Goal: Transaction & Acquisition: Purchase product/service

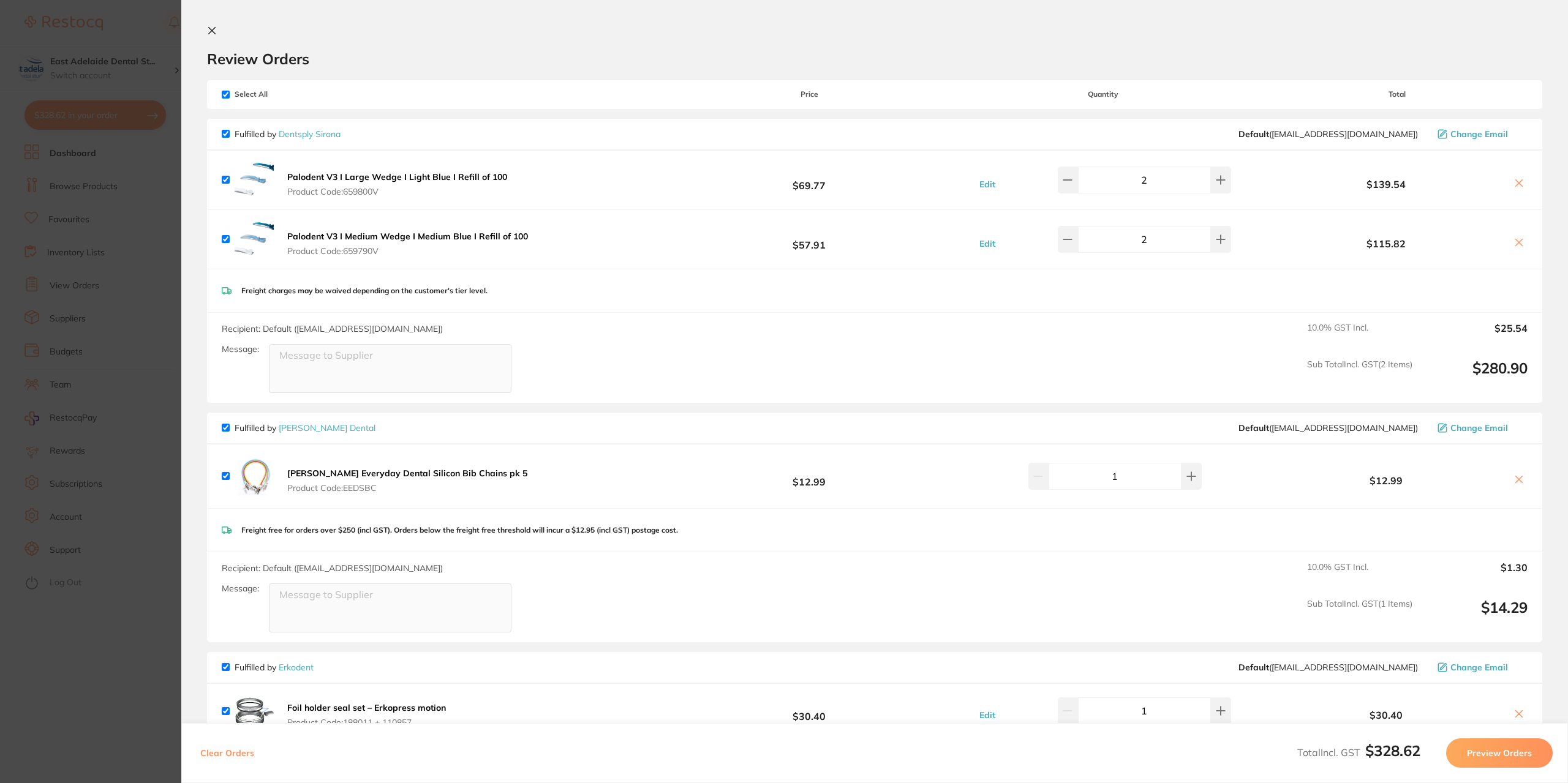
scroll to position [183, 0]
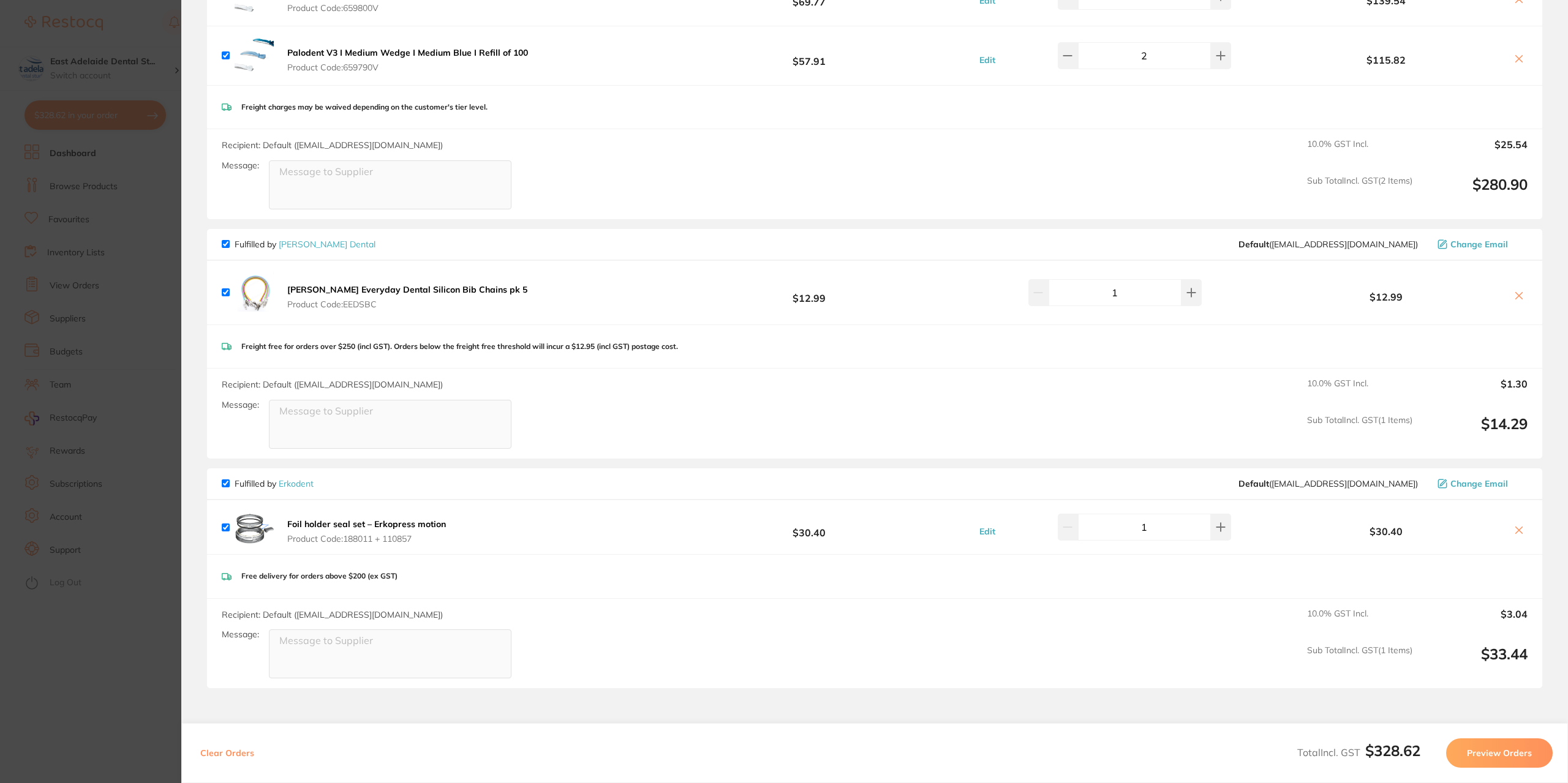
drag, startPoint x: 159, startPoint y: 200, endPoint x: 149, endPoint y: 141, distance: 59.8
click at [160, 200] on section "Update RRP Set your pre negotiated price for this item. Item Agreed RRP (excl. …" at bounding box center [784, 391] width 1568 height 783
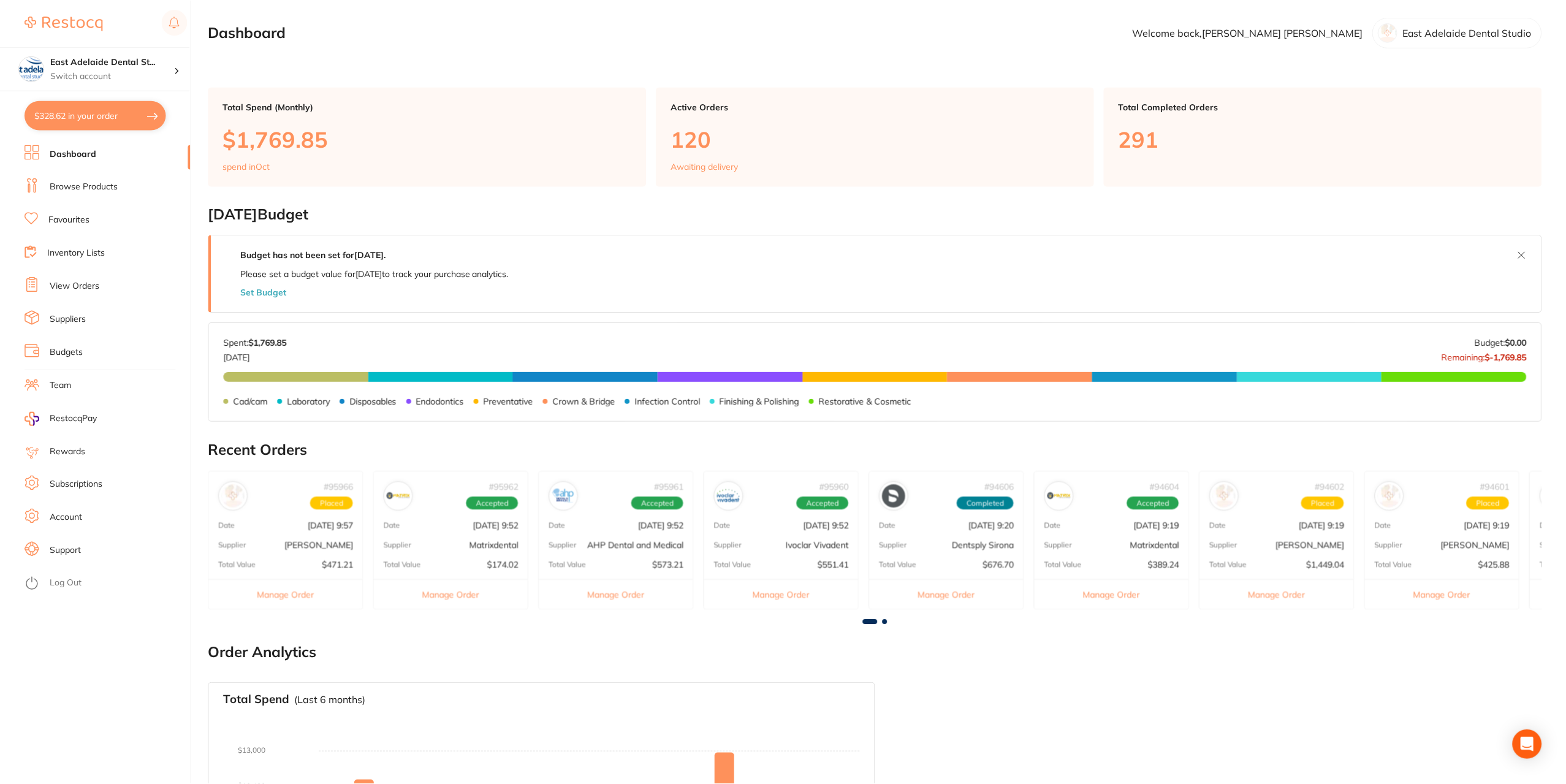
scroll to position [184, 0]
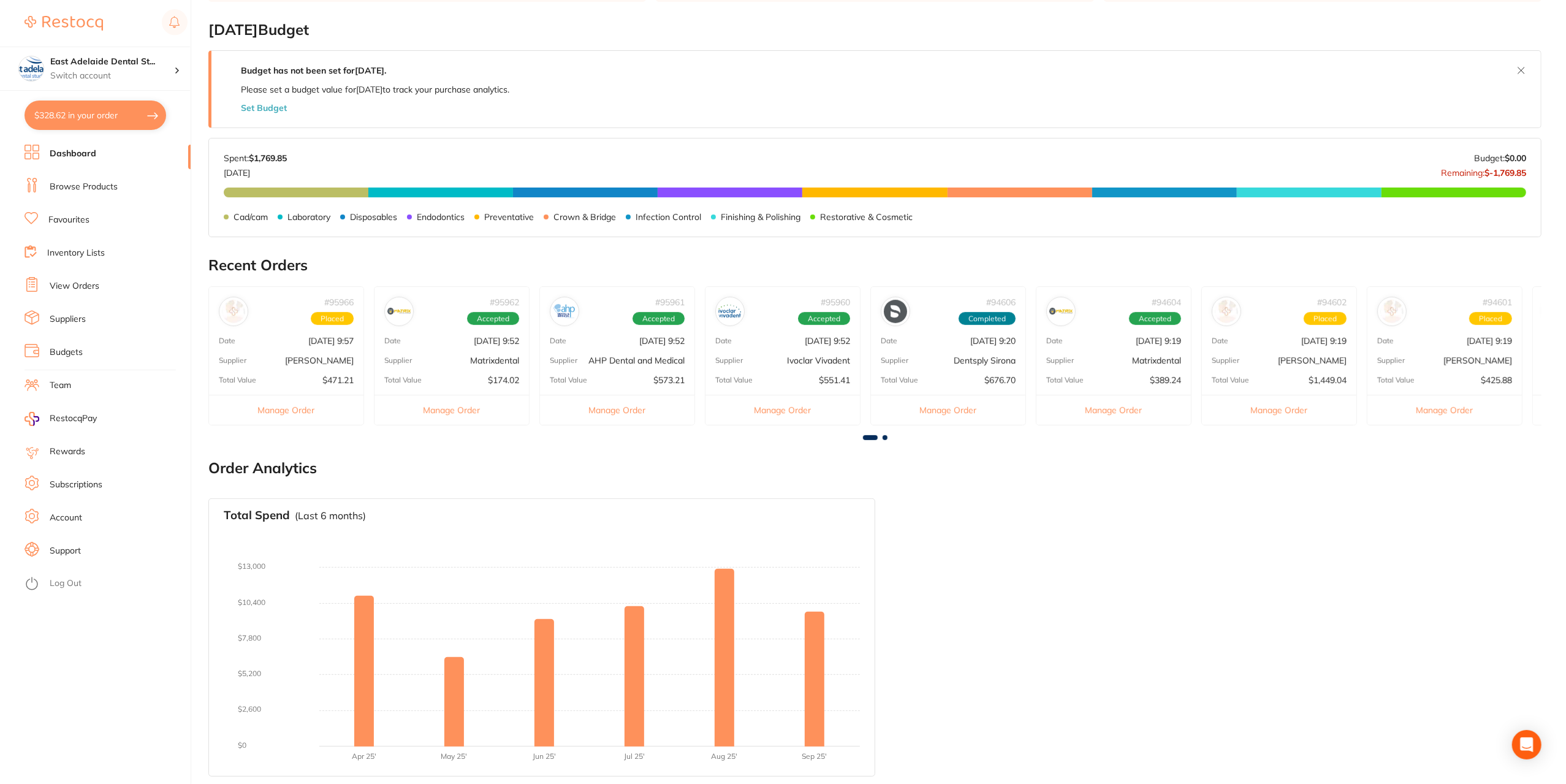
click at [61, 289] on link "View Orders" at bounding box center [74, 286] width 50 height 12
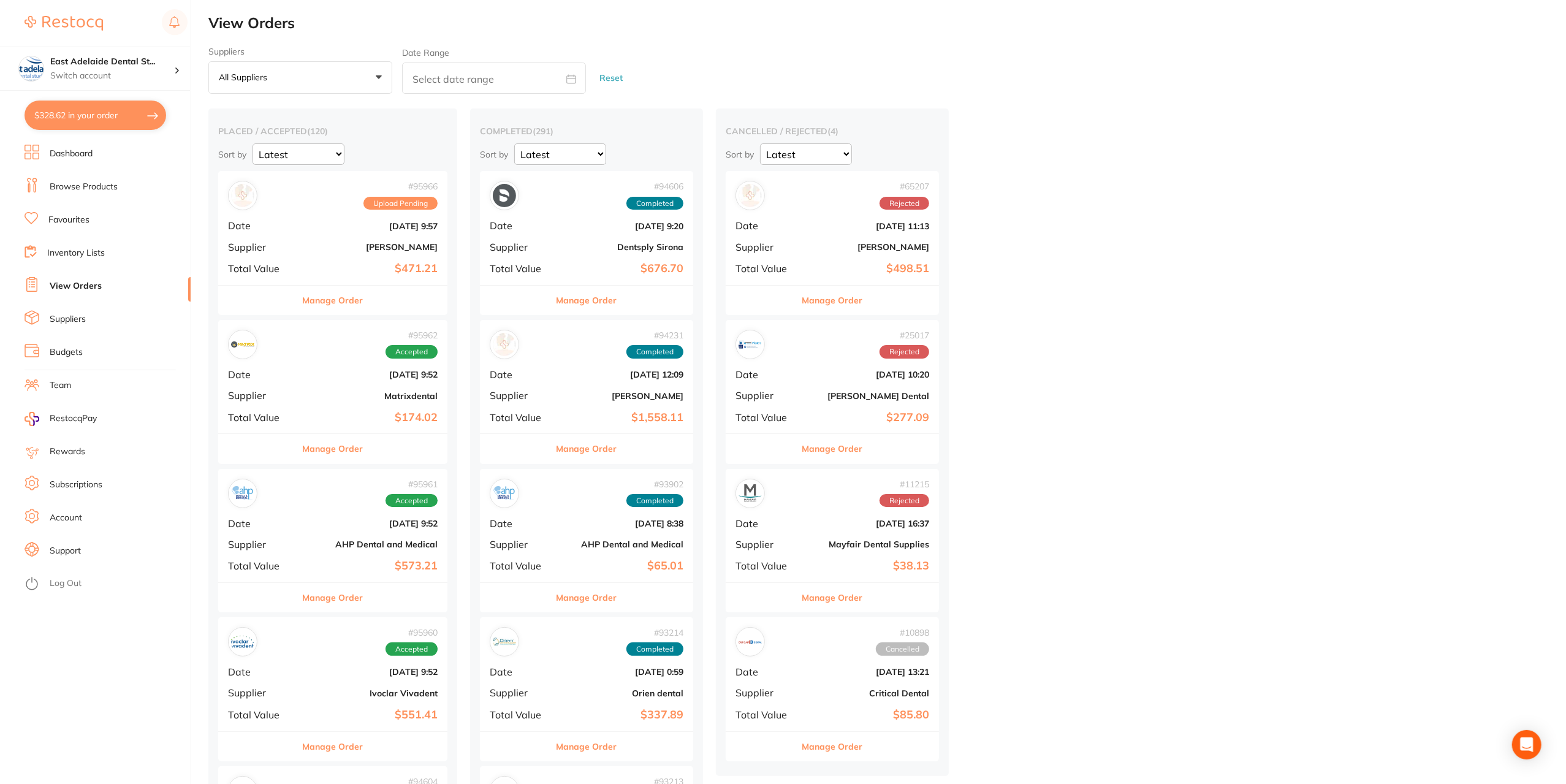
click at [364, 296] on button "Manage Order" at bounding box center [333, 300] width 61 height 29
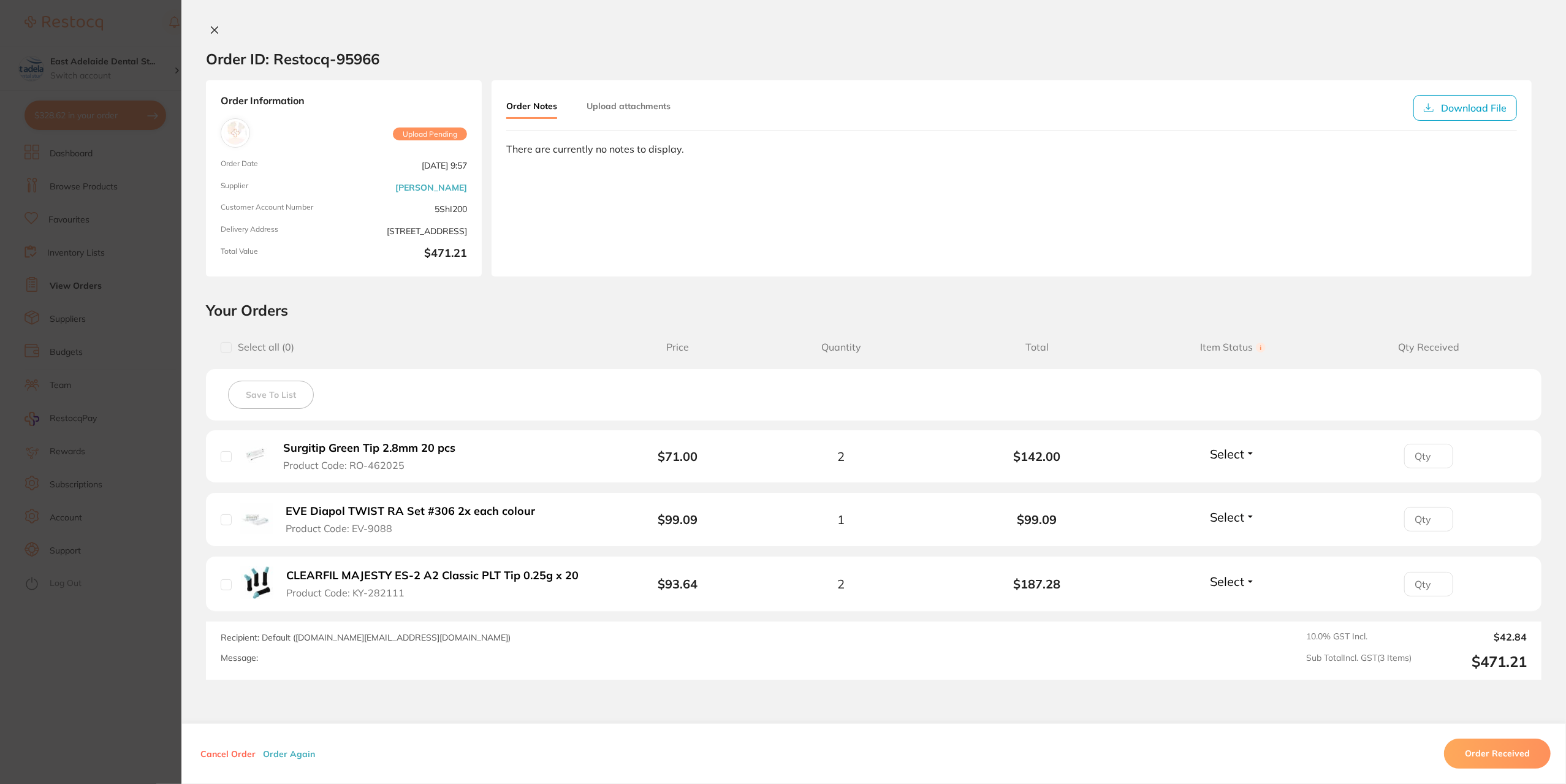
click at [209, 27] on icon at bounding box center [214, 30] width 10 height 10
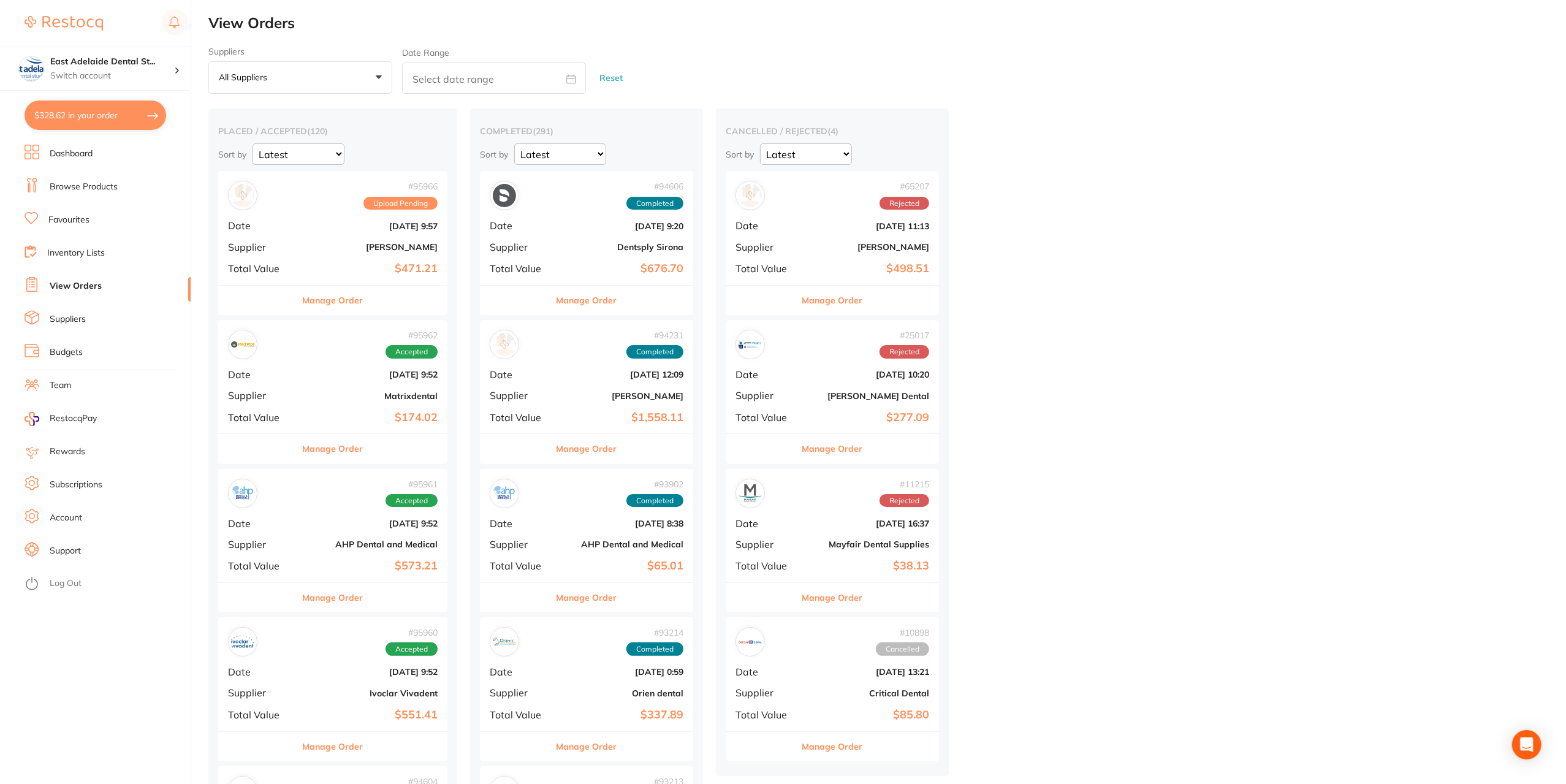
click at [362, 451] on button "Manage Order" at bounding box center [333, 448] width 61 height 29
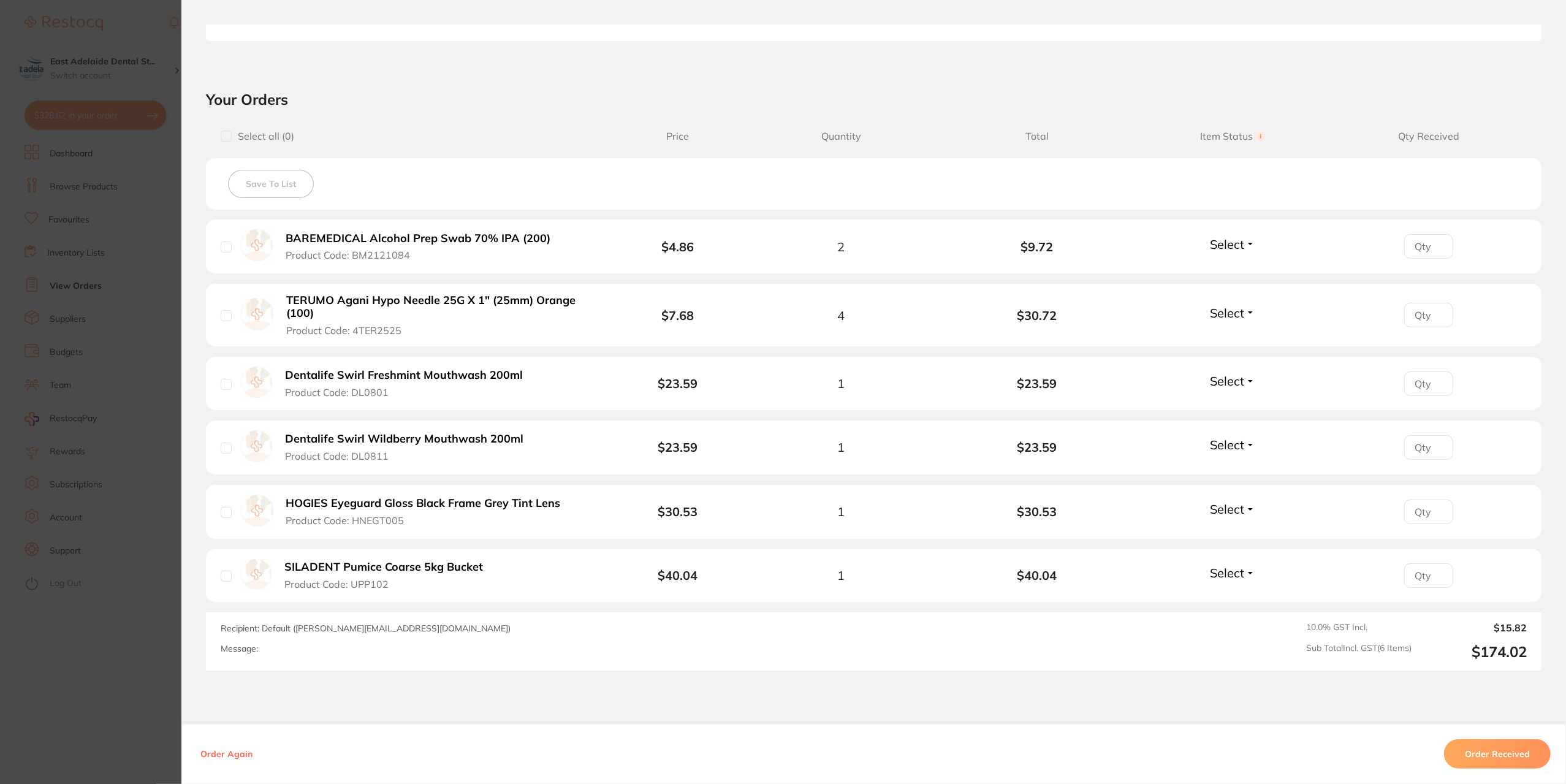
scroll to position [368, 0]
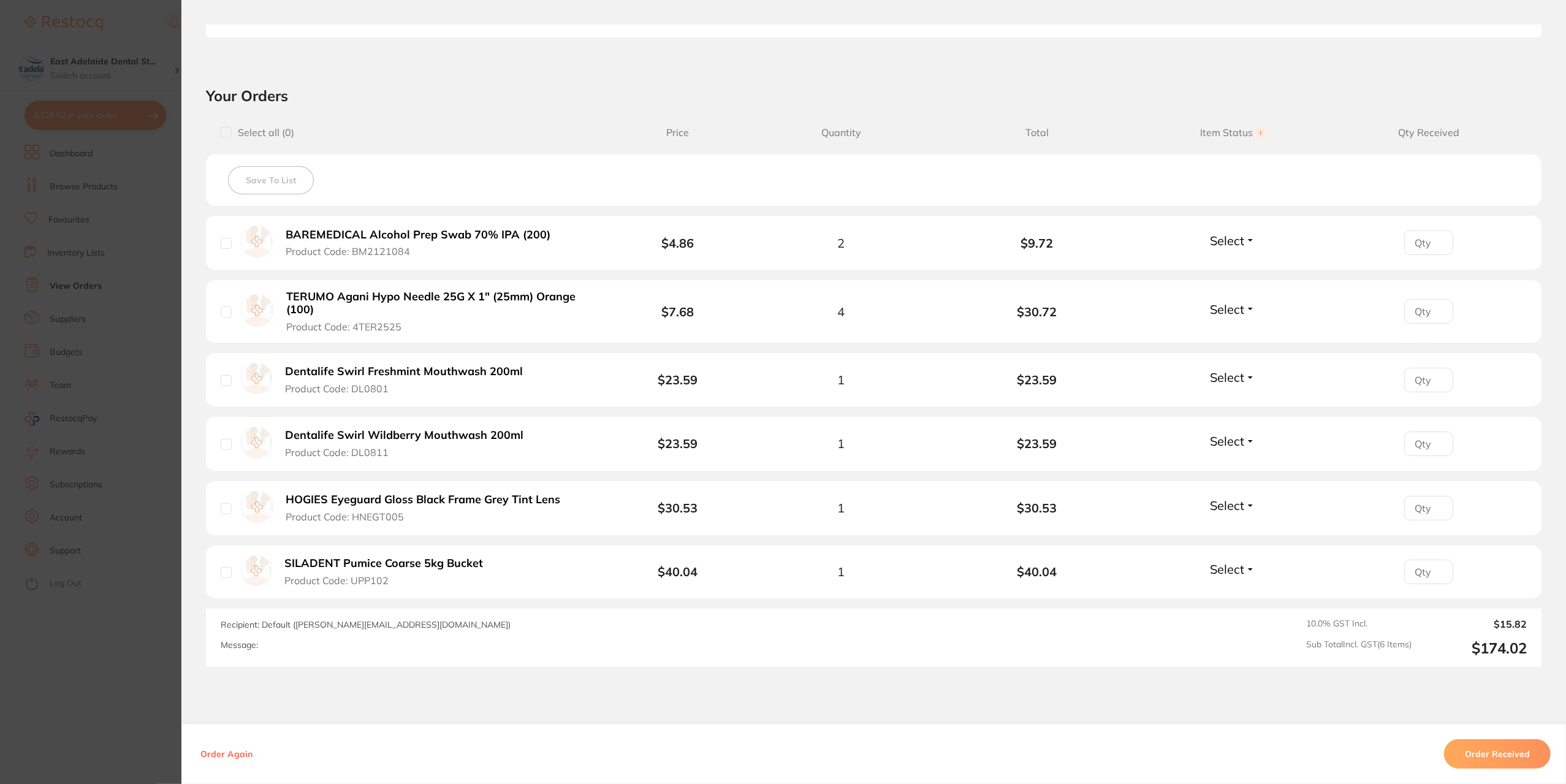
click at [115, 691] on section "Order ID: Restocq- 95962 Order Information Accepted Order Order Date Oct 7 2025…" at bounding box center [783, 392] width 1566 height 784
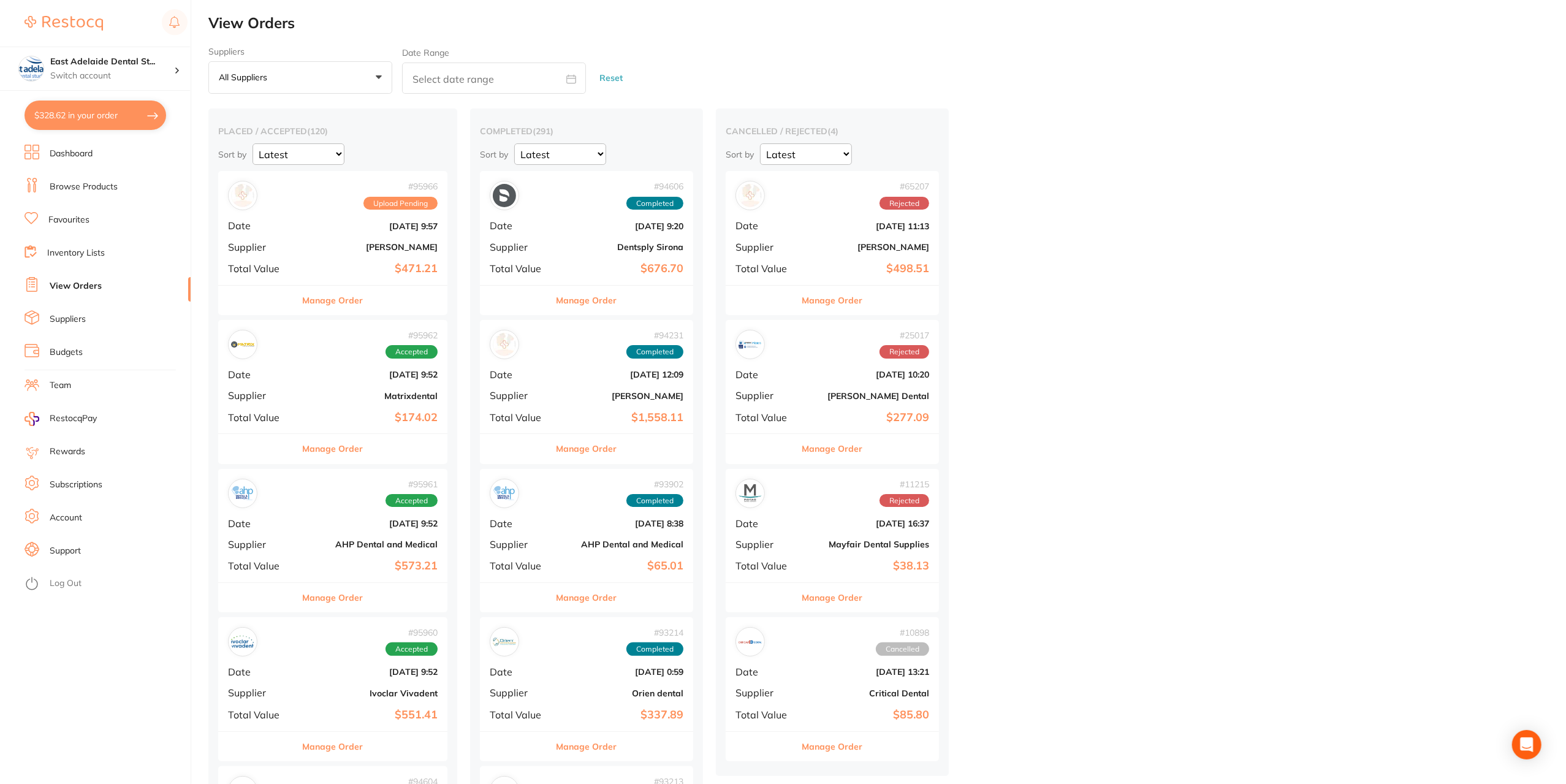
drag, startPoint x: 347, startPoint y: 592, endPoint x: 335, endPoint y: 587, distance: 13.0
click at [347, 593] on button "Manage Order" at bounding box center [333, 597] width 61 height 29
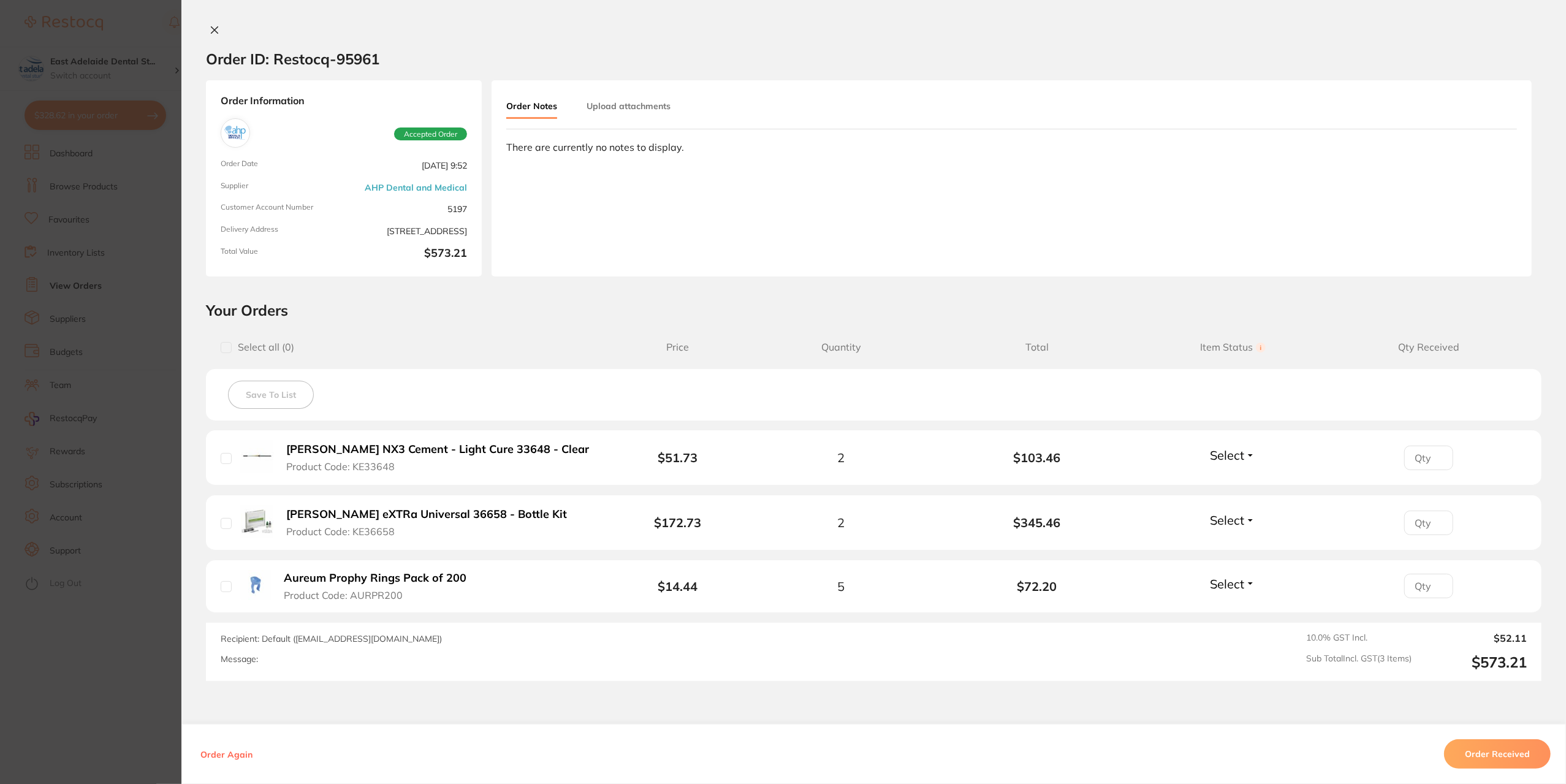
drag, startPoint x: 209, startPoint y: 27, endPoint x: 327, endPoint y: 137, distance: 161.3
click at [209, 26] on icon at bounding box center [214, 30] width 10 height 10
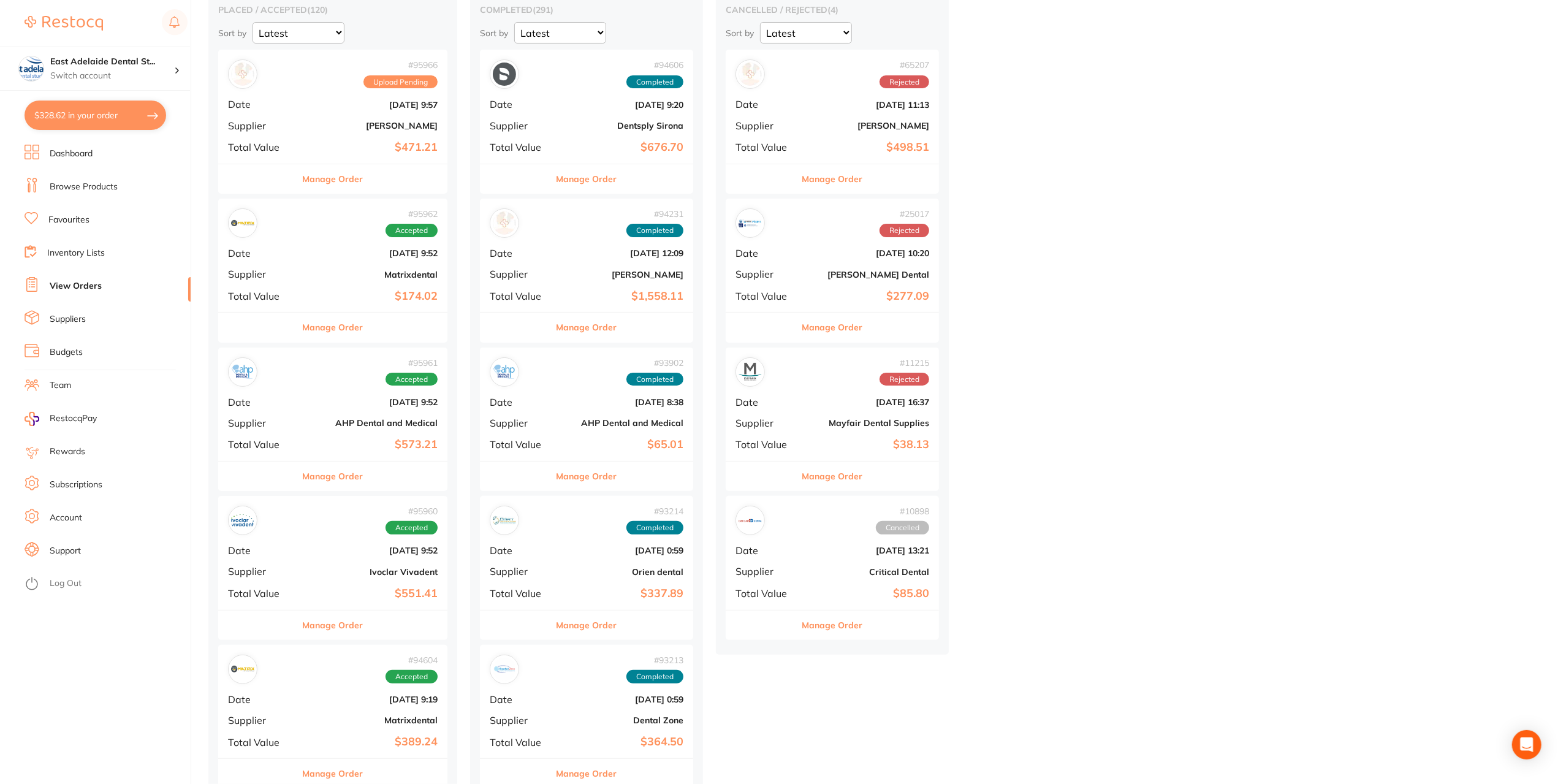
scroll to position [122, 0]
click at [336, 622] on button "Manage Order" at bounding box center [333, 624] width 61 height 29
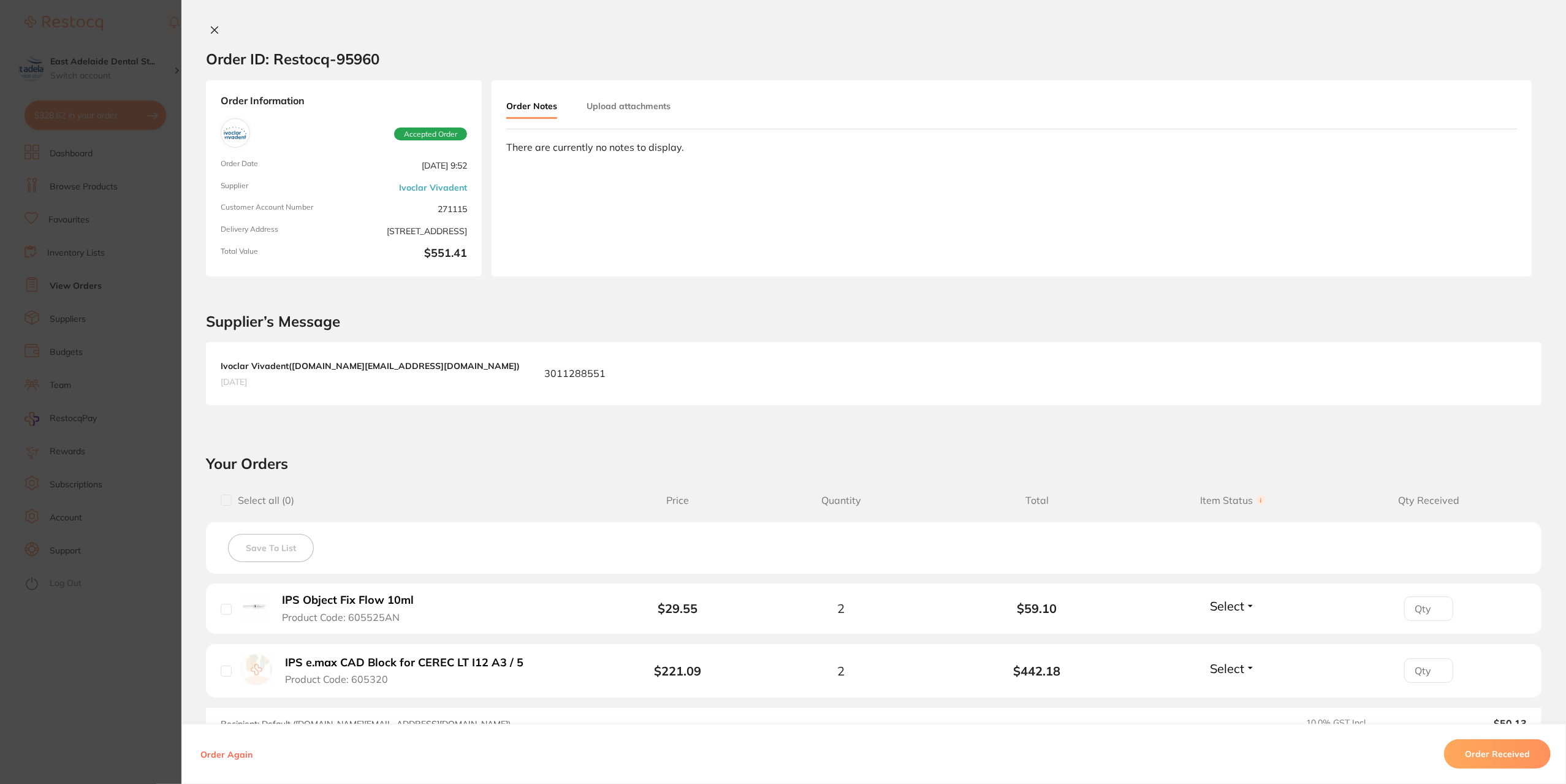
click at [209, 29] on icon at bounding box center [214, 30] width 10 height 10
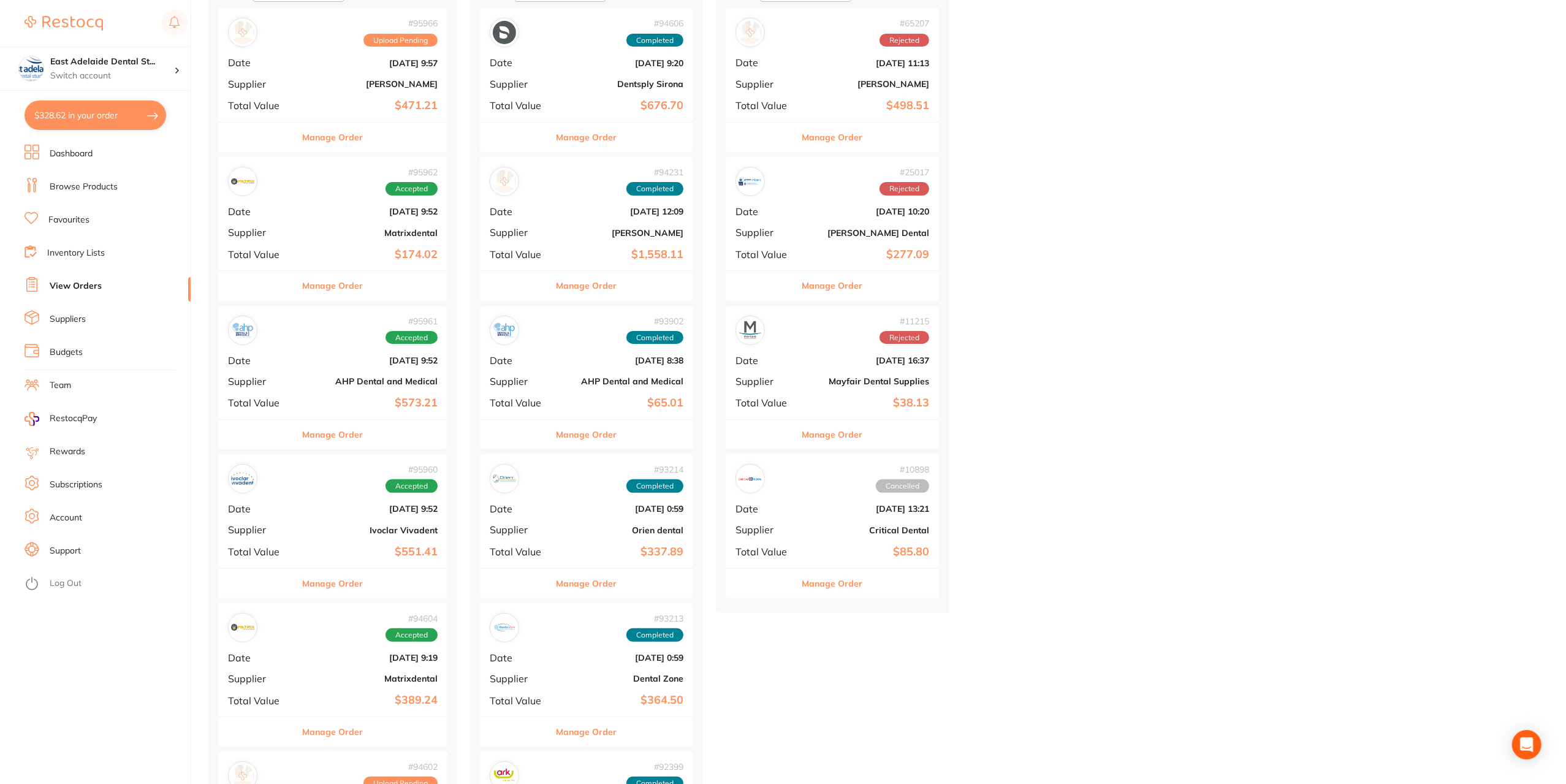
scroll to position [307, 0]
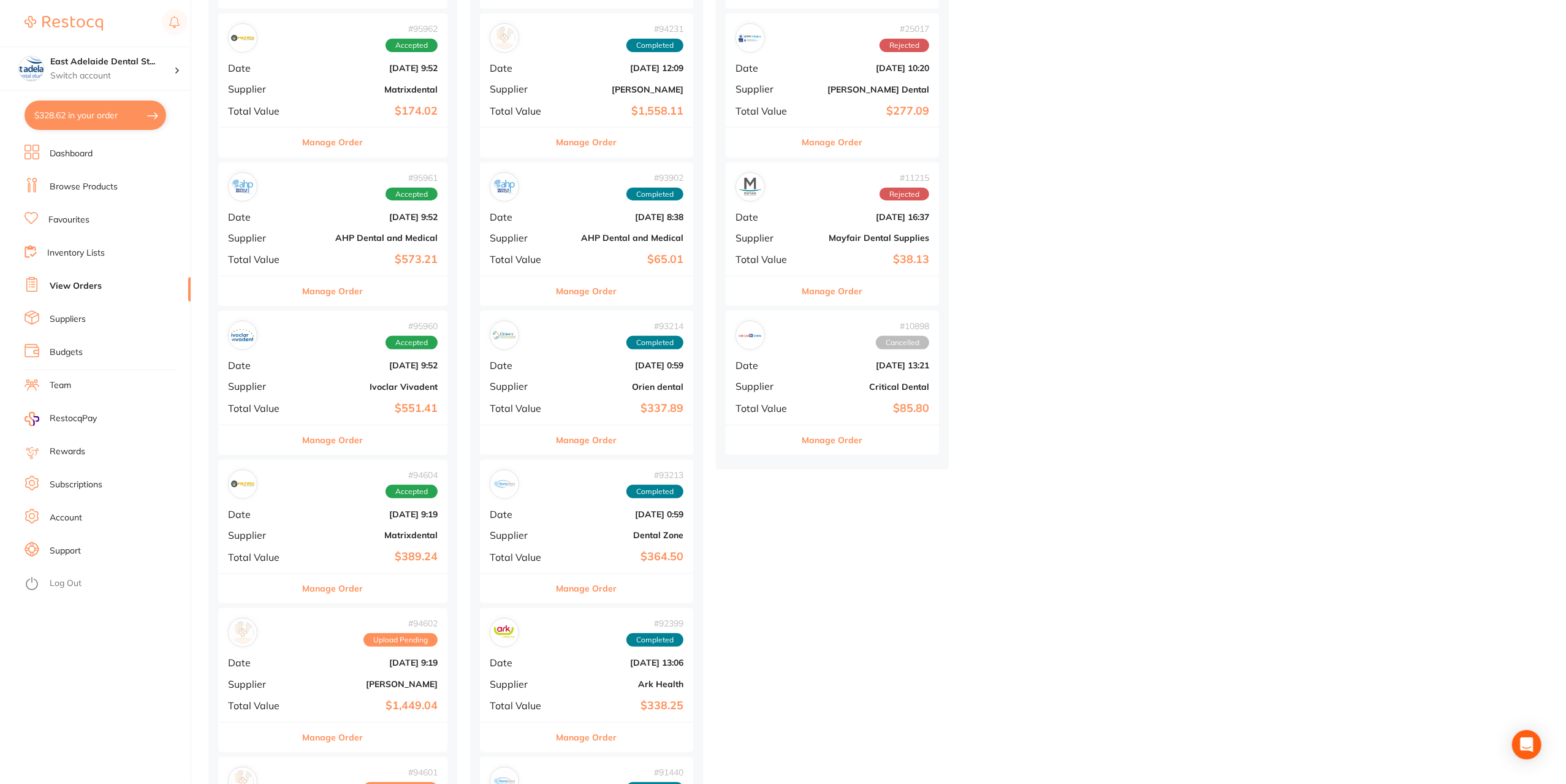
click at [351, 579] on button "Manage Order" at bounding box center [333, 588] width 61 height 29
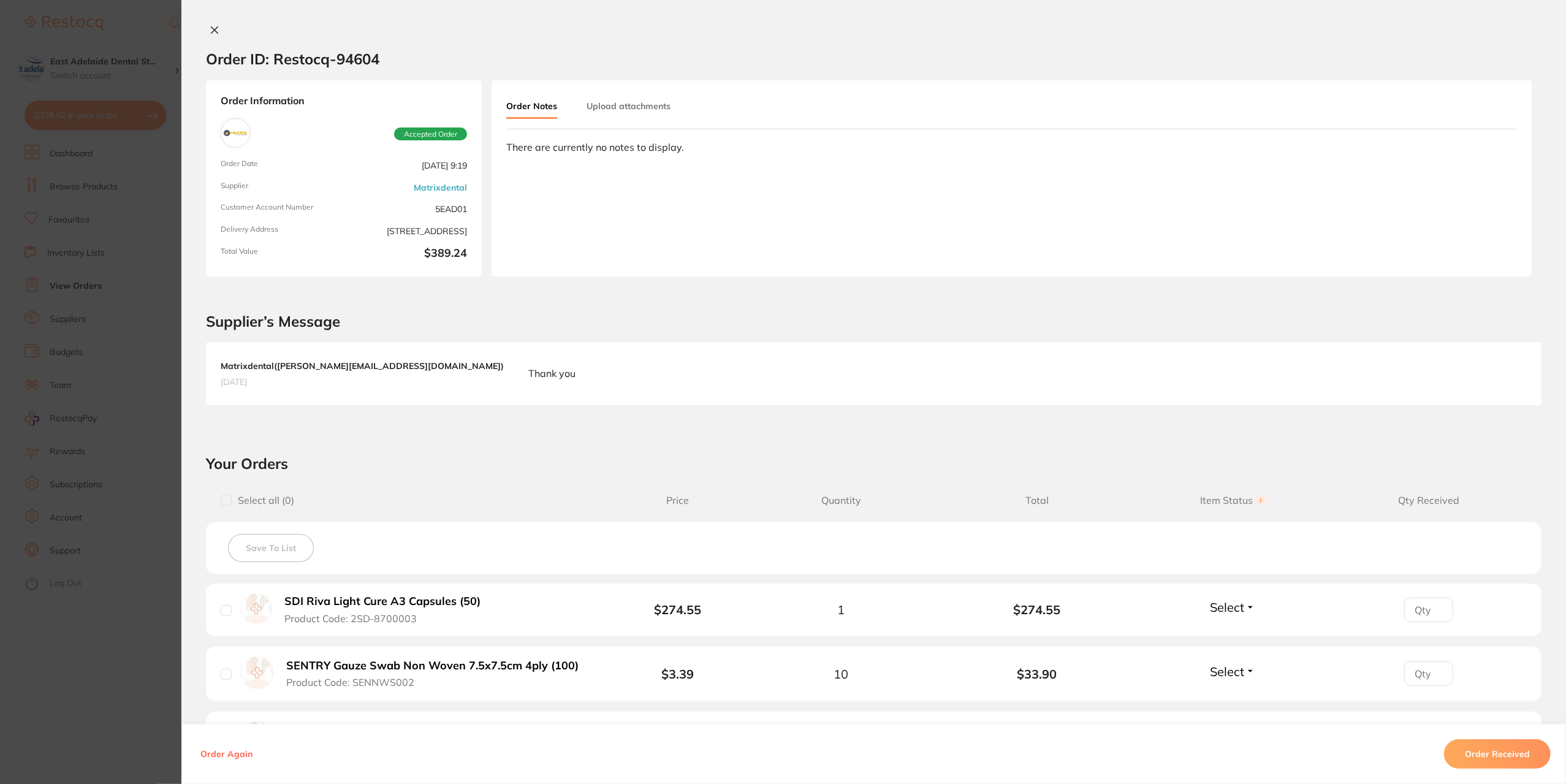
click at [214, 30] on icon at bounding box center [214, 30] width 10 height 10
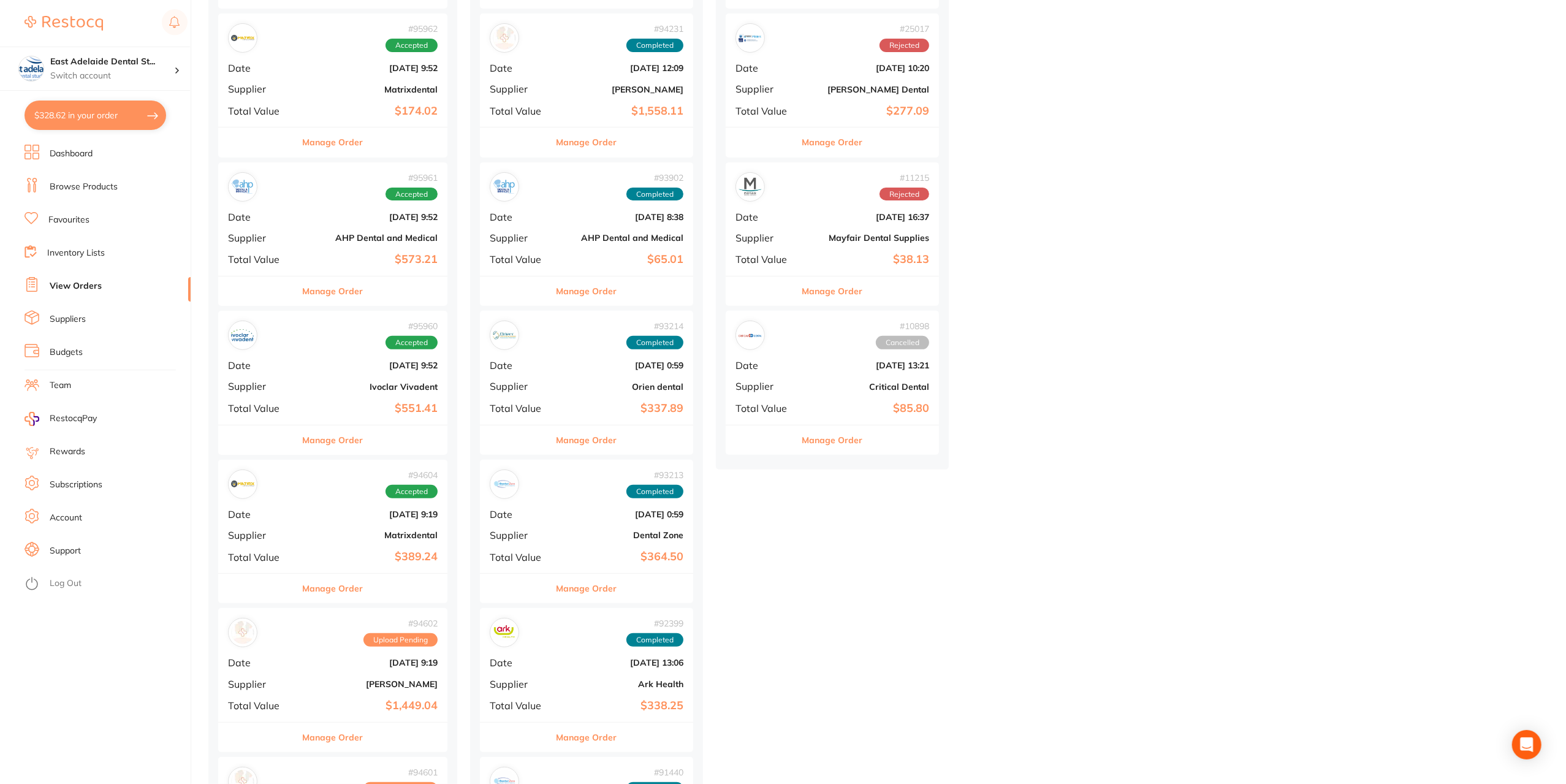
click at [105, 179] on li "Browse Products" at bounding box center [107, 186] width 166 height 18
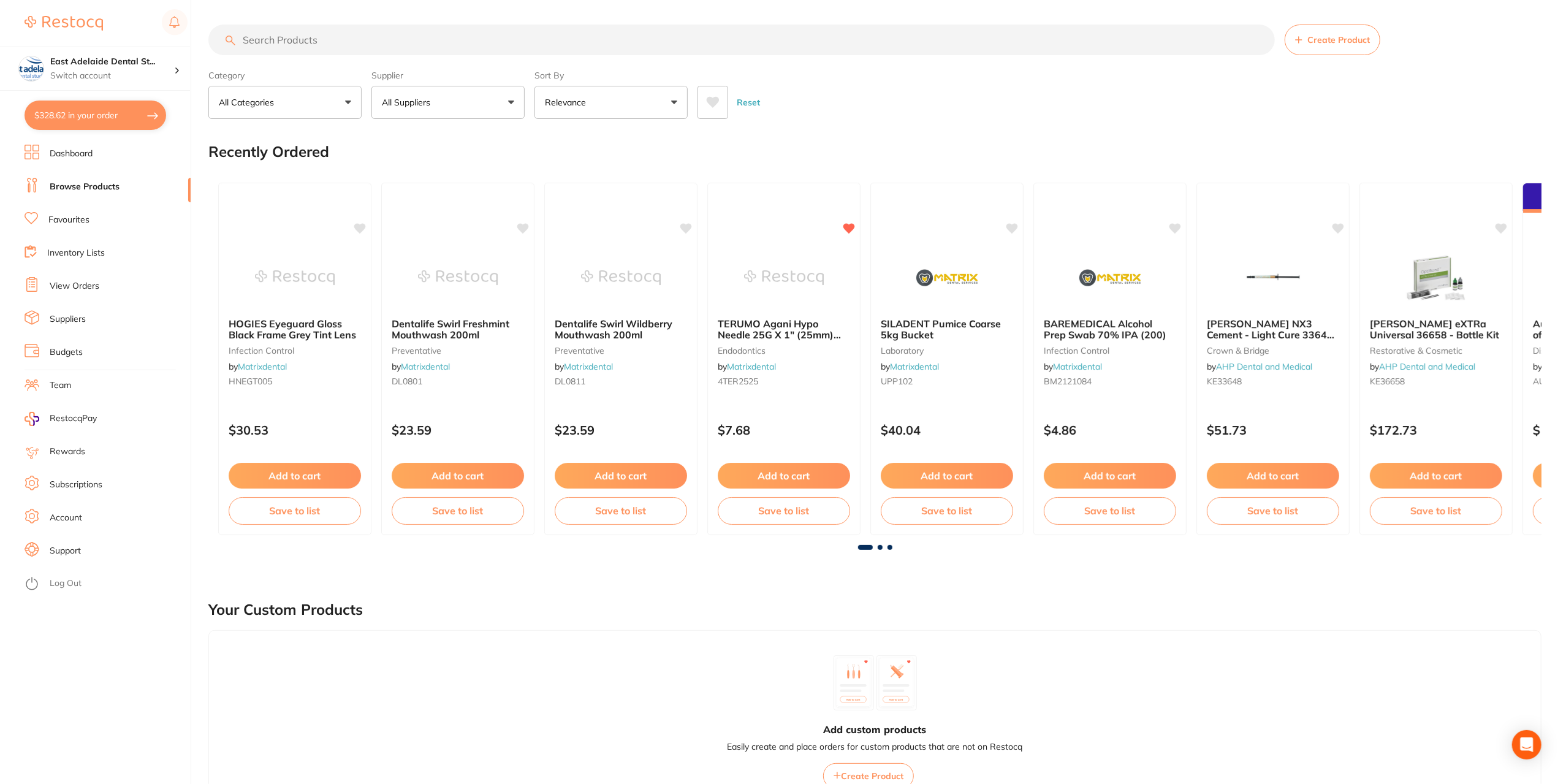
click at [330, 39] on input "search" at bounding box center [742, 39] width 1067 height 31
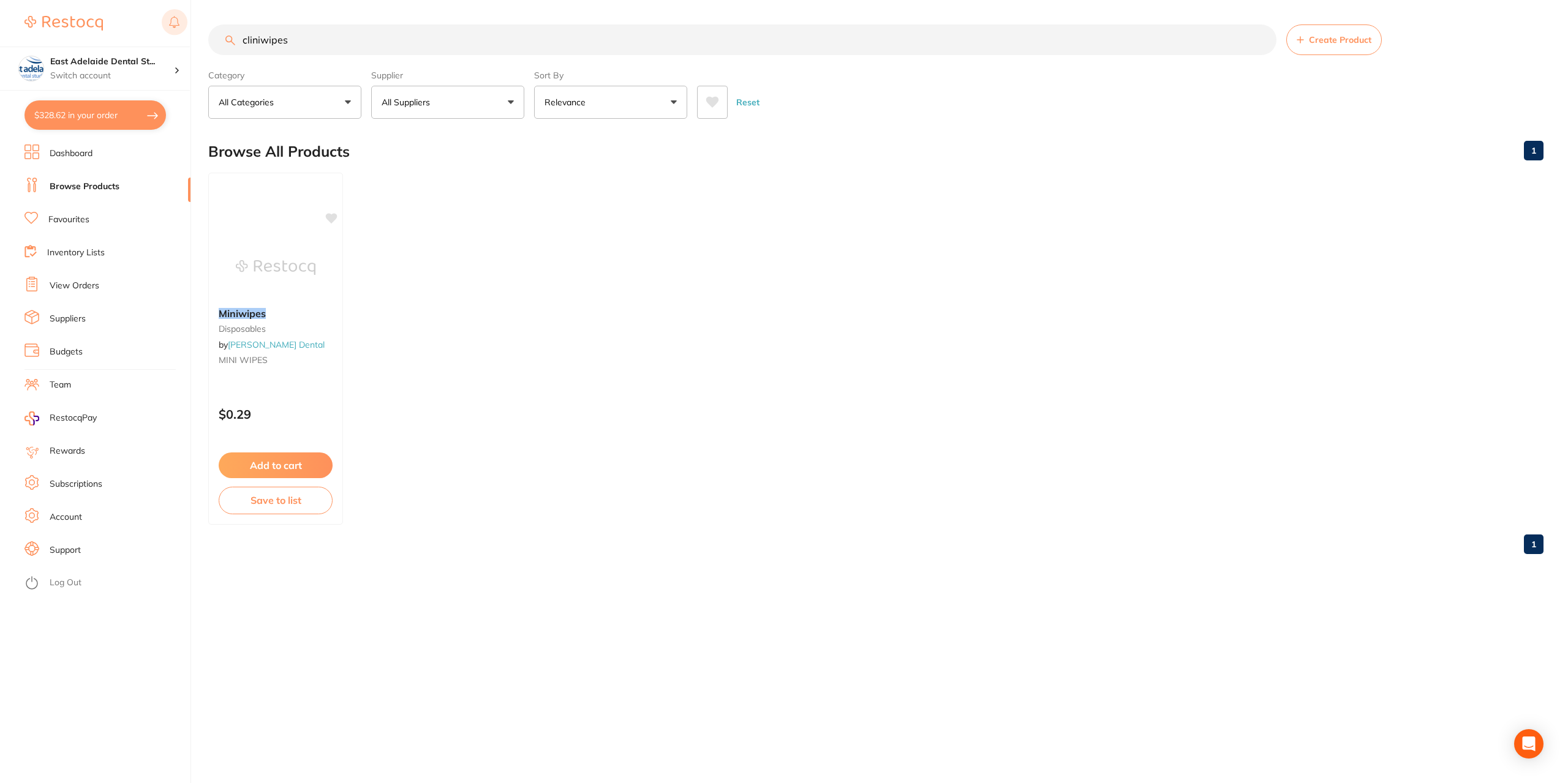
drag, startPoint x: 260, startPoint y: 40, endPoint x: 172, endPoint y: 23, distance: 89.6
click at [172, 23] on div "$328.62 East Adelaide Dental St... Switch account East Adelaide Dental Studio $…" at bounding box center [784, 391] width 1568 height 783
type input "wipes"
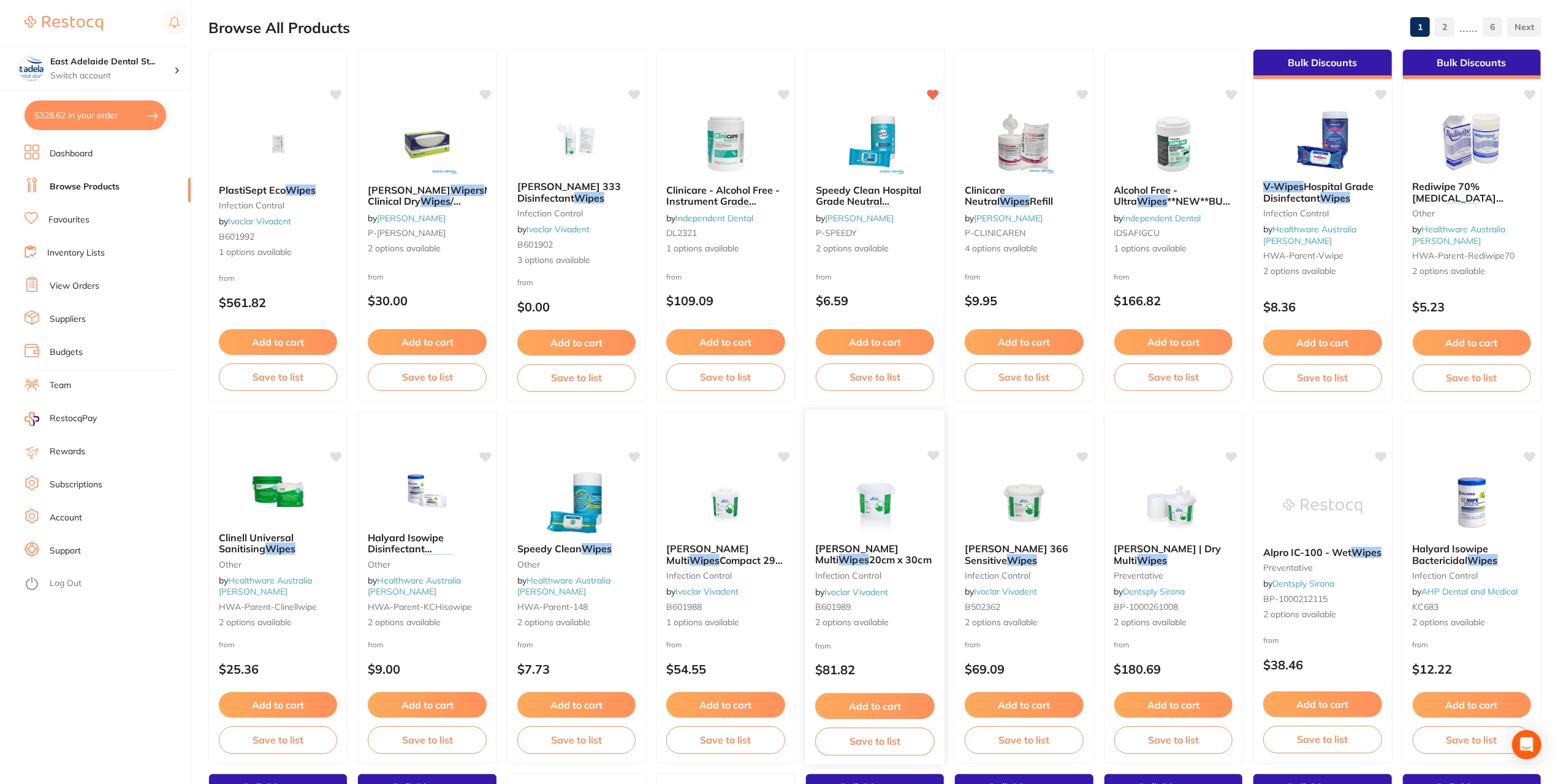
scroll to position [122, 0]
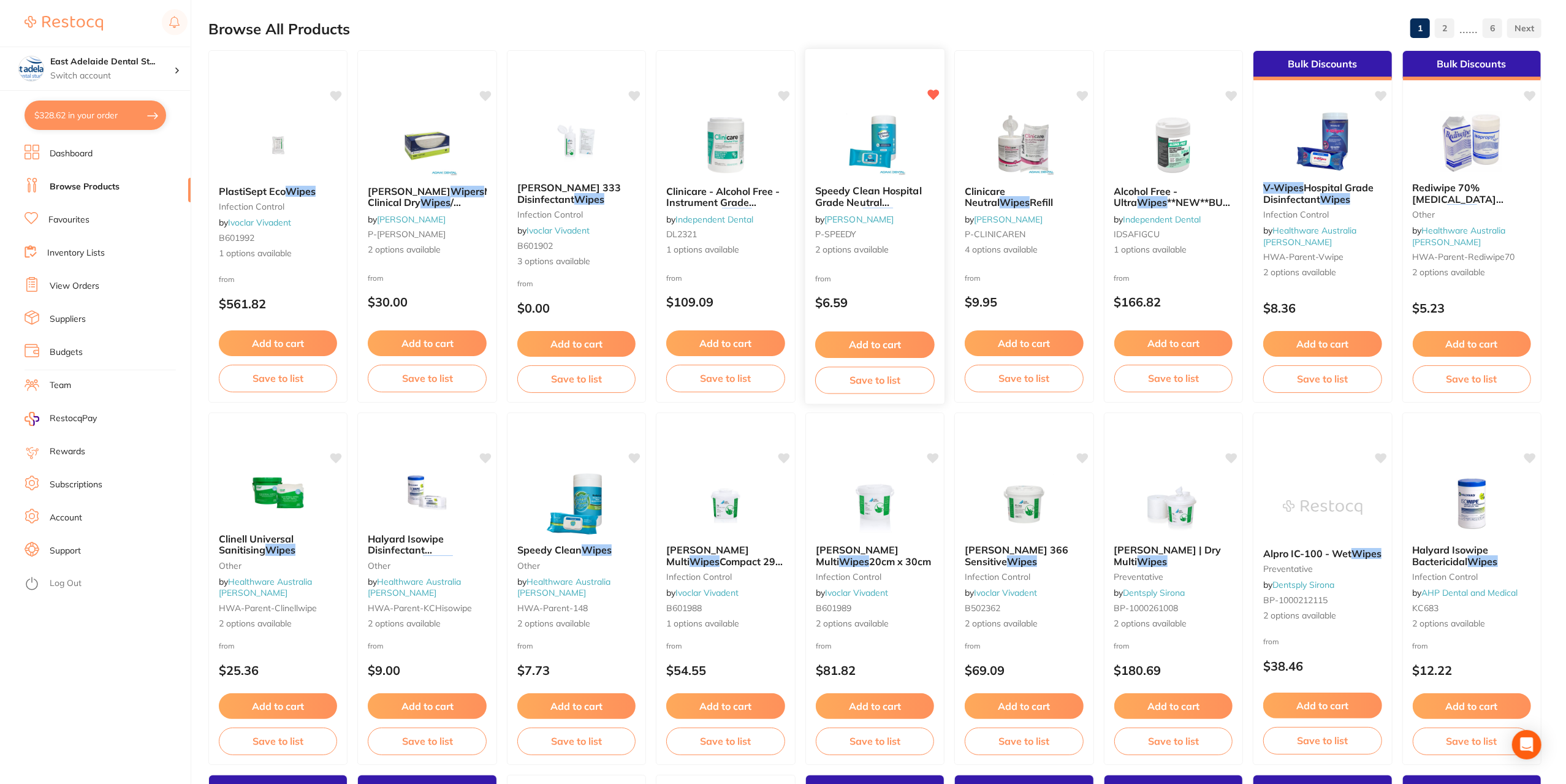
click at [856, 174] on img at bounding box center [875, 144] width 80 height 62
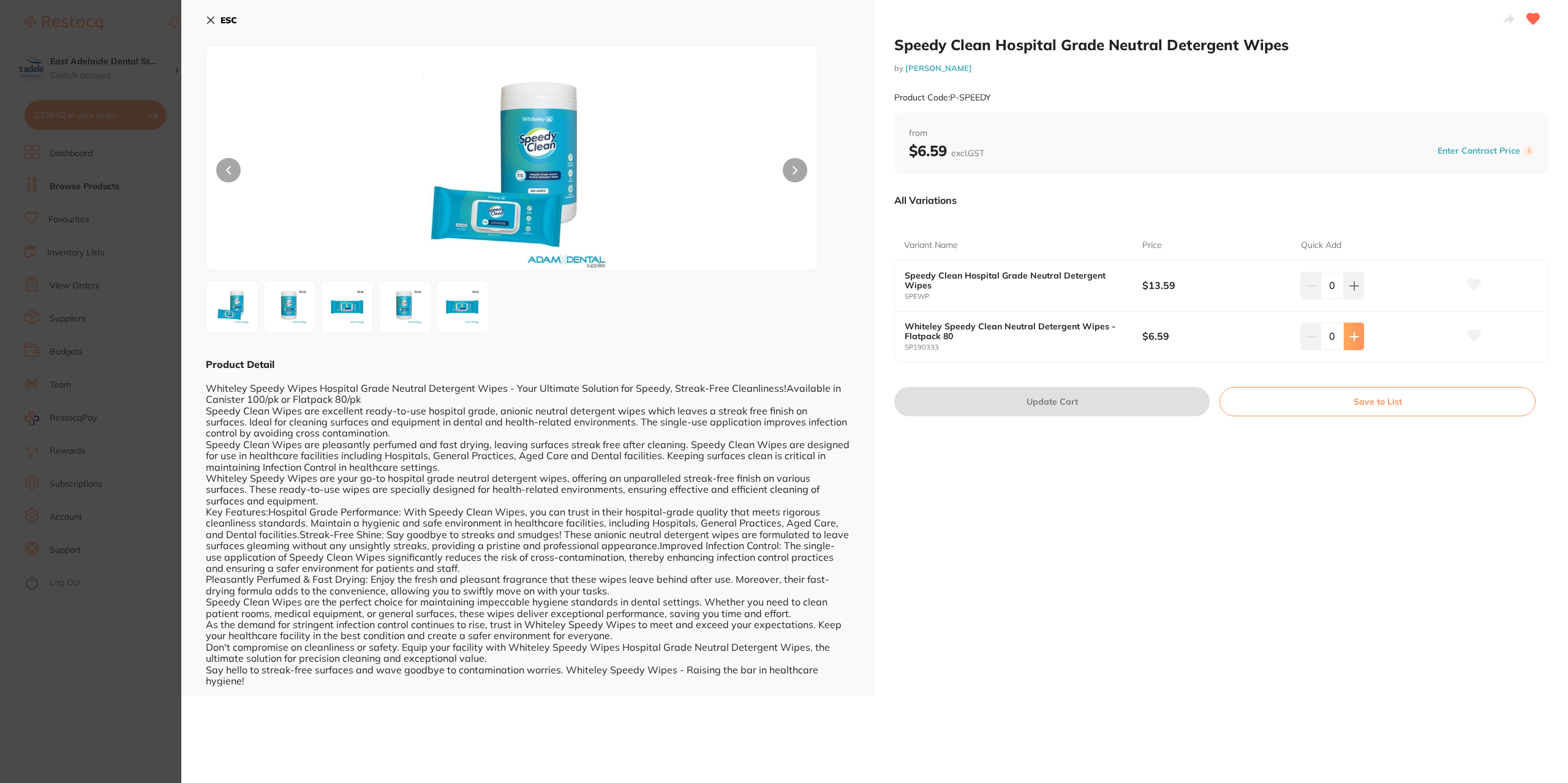
click at [1357, 340] on button at bounding box center [1354, 336] width 20 height 27
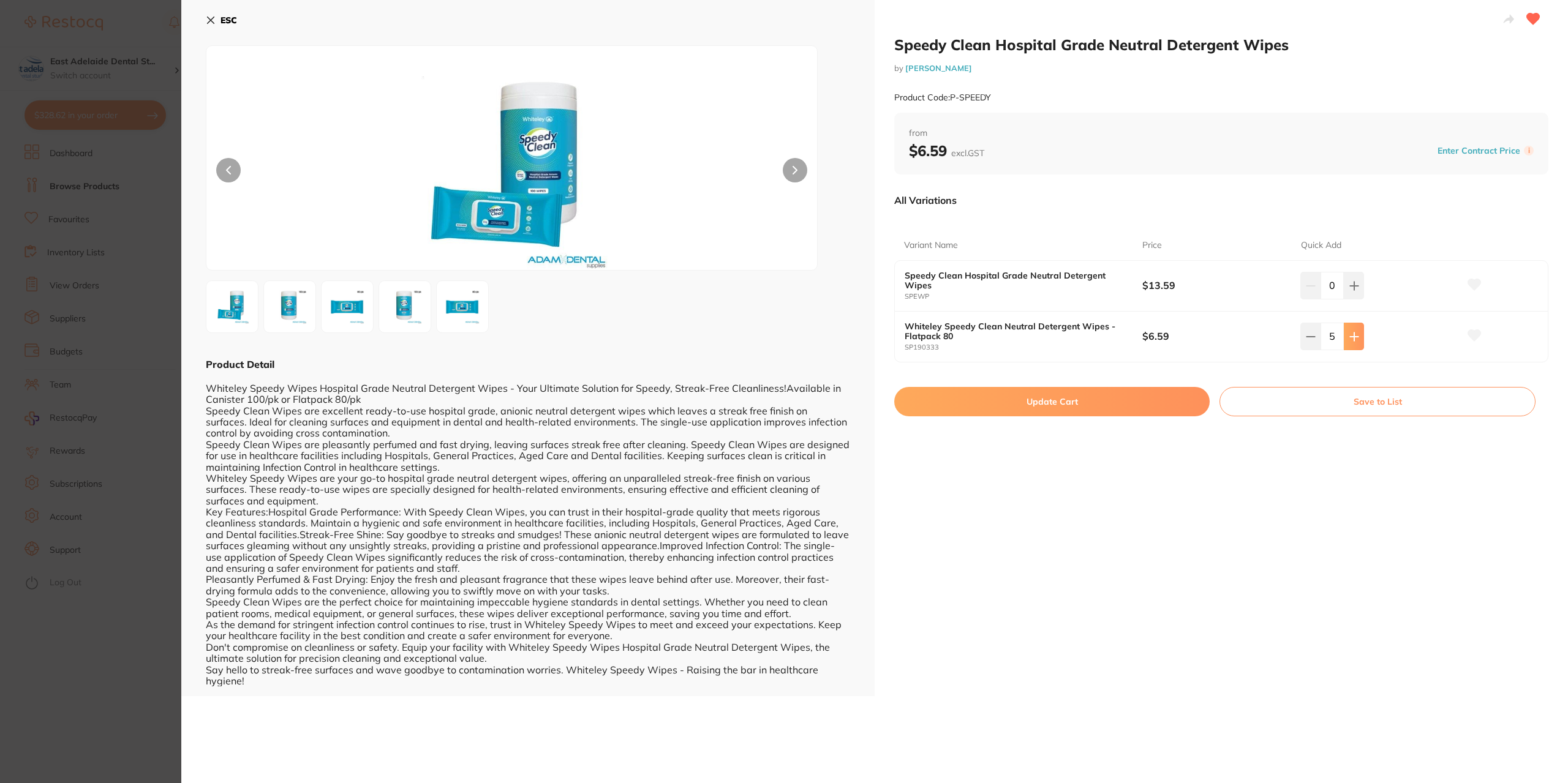
click at [1357, 340] on button at bounding box center [1354, 336] width 20 height 27
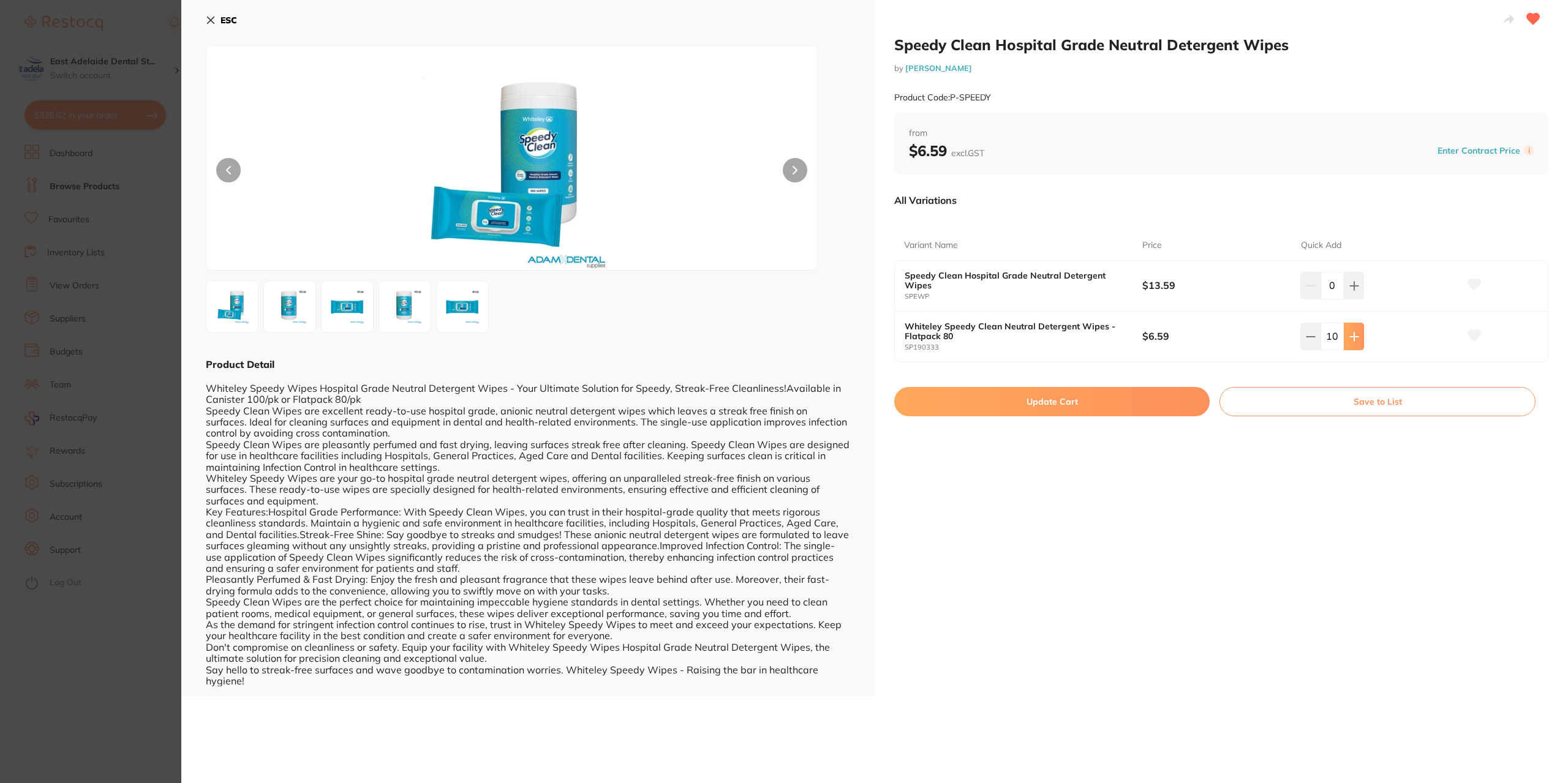
click at [1357, 340] on button at bounding box center [1354, 336] width 20 height 27
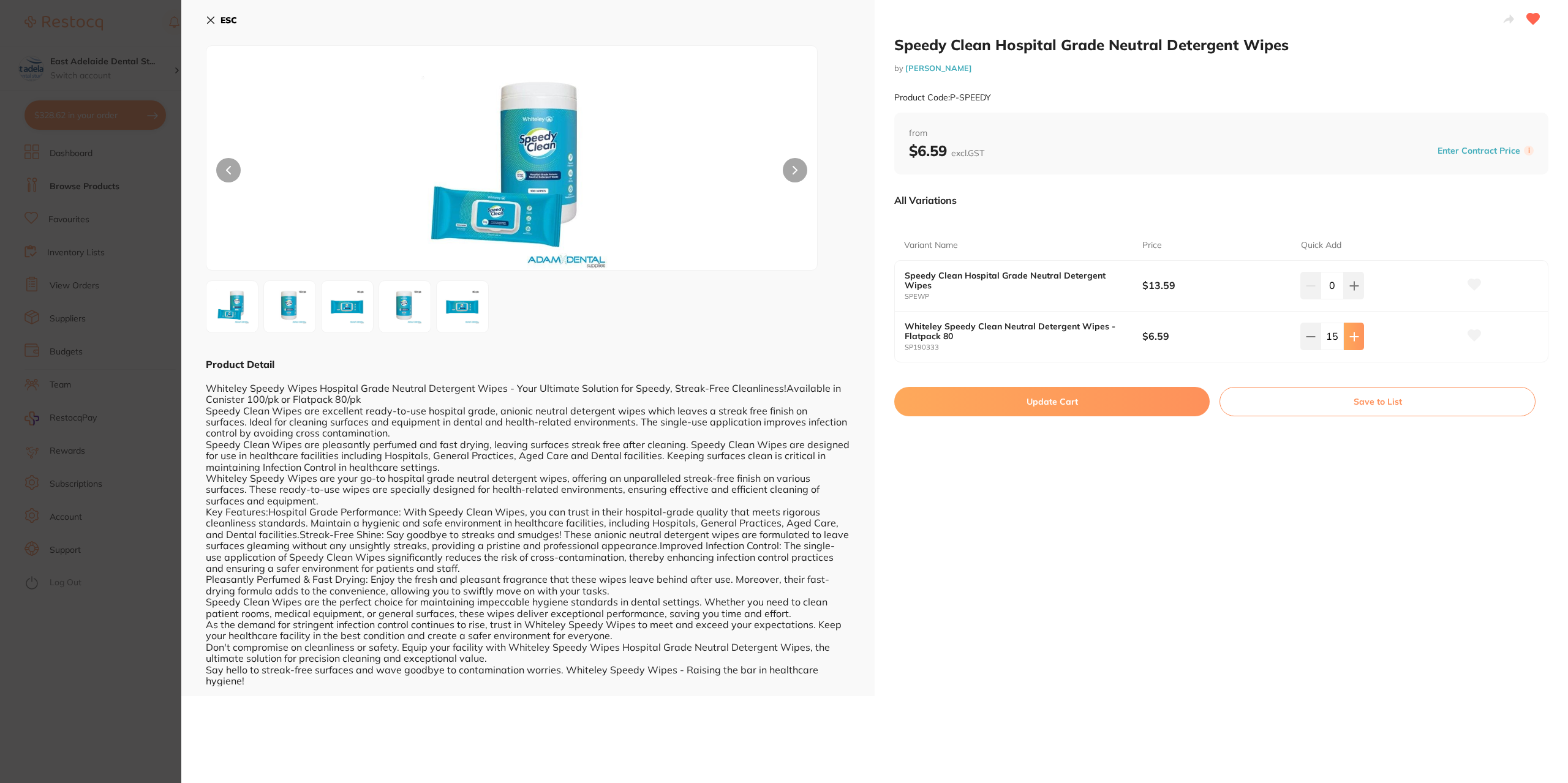
click at [1357, 340] on button at bounding box center [1354, 336] width 20 height 27
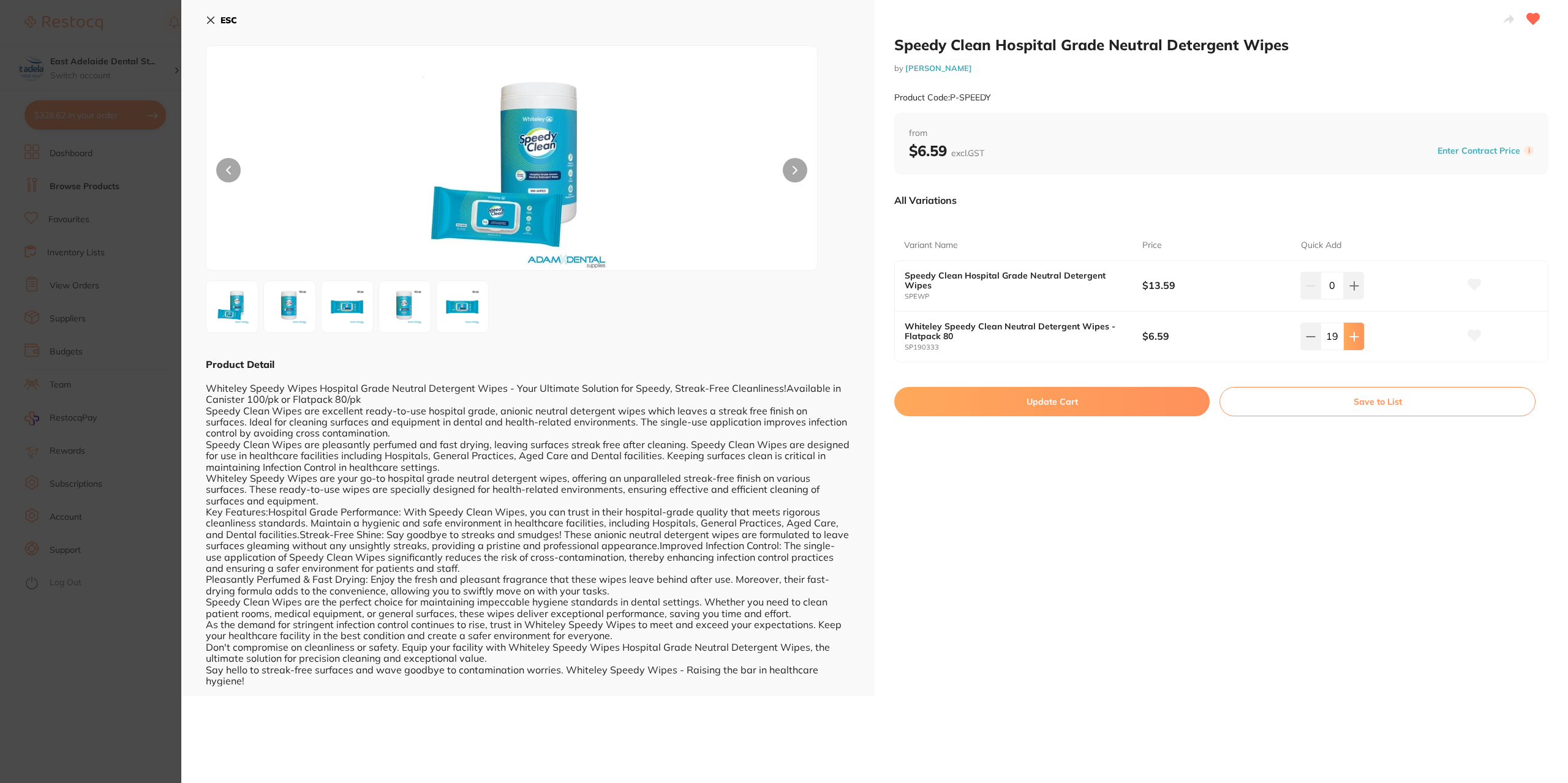
type input "20"
click at [1464, 333] on button at bounding box center [1474, 336] width 31 height 31
drag, startPoint x: 1108, startPoint y: 390, endPoint x: 1126, endPoint y: 406, distance: 24.1
click at [1109, 390] on button "Update Cart" at bounding box center [1052, 401] width 315 height 29
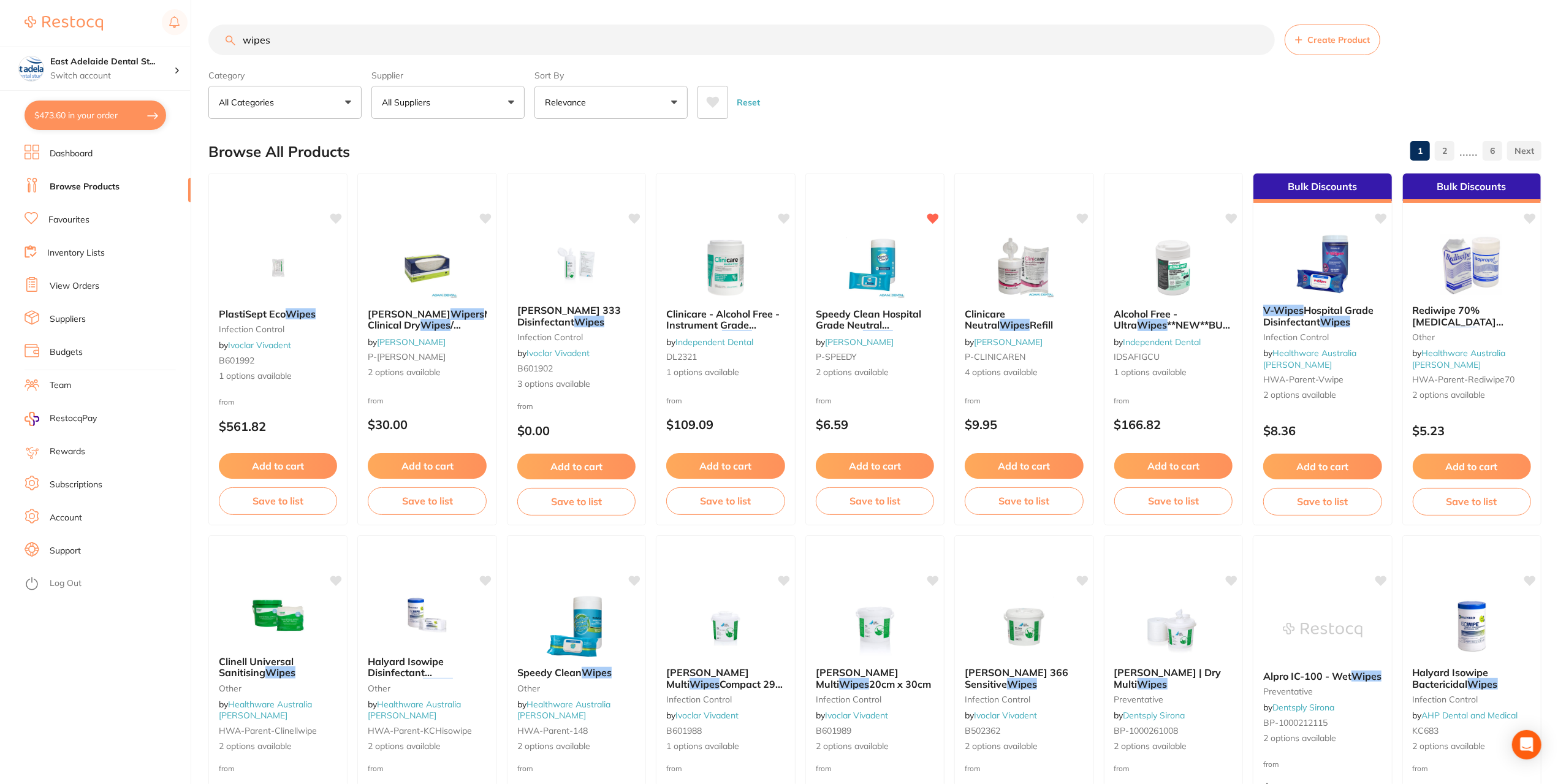
click at [102, 120] on button "$473.60 in your order" at bounding box center [95, 115] width 141 height 29
checkbox input "true"
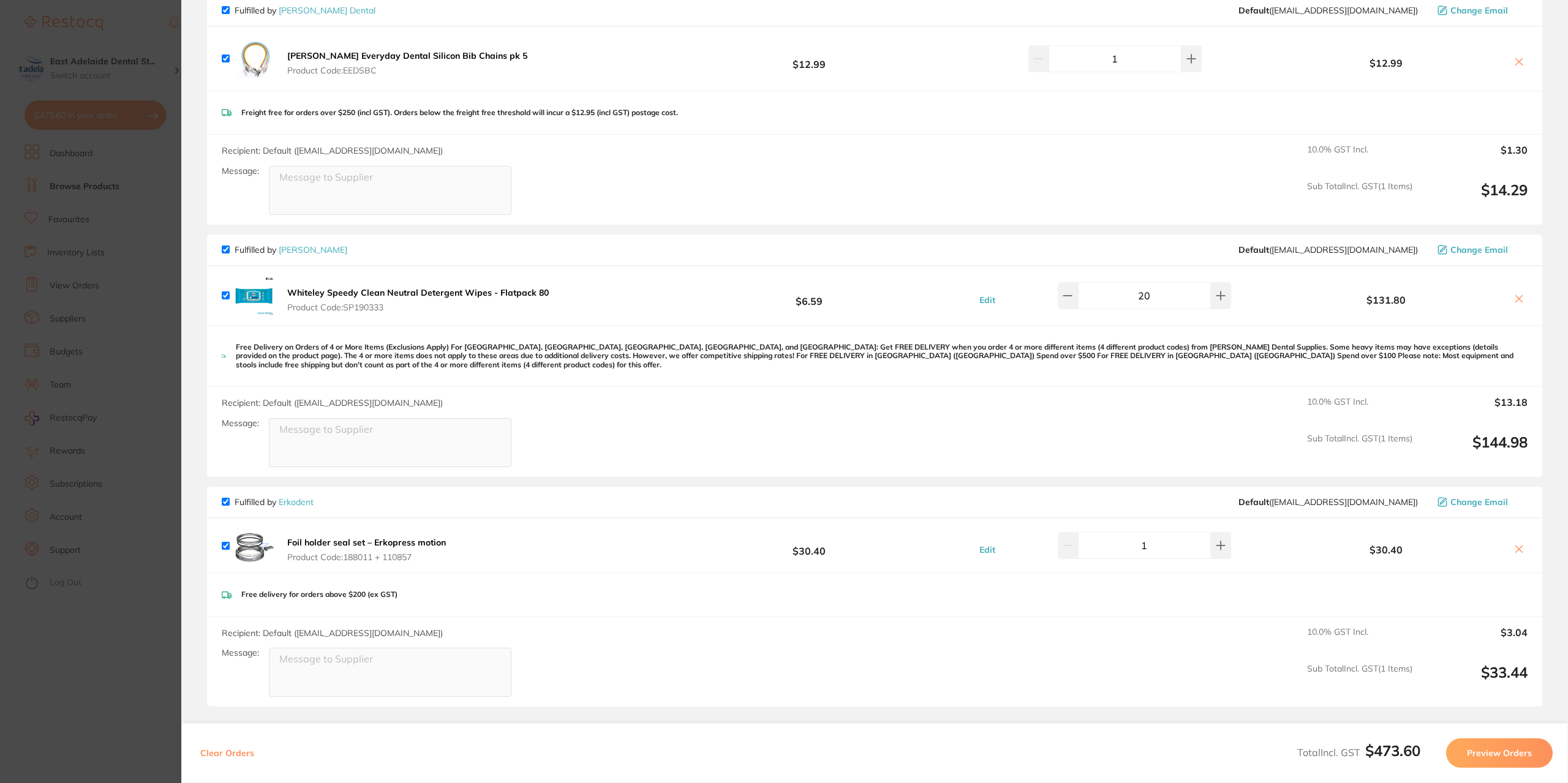
scroll to position [429, 0]
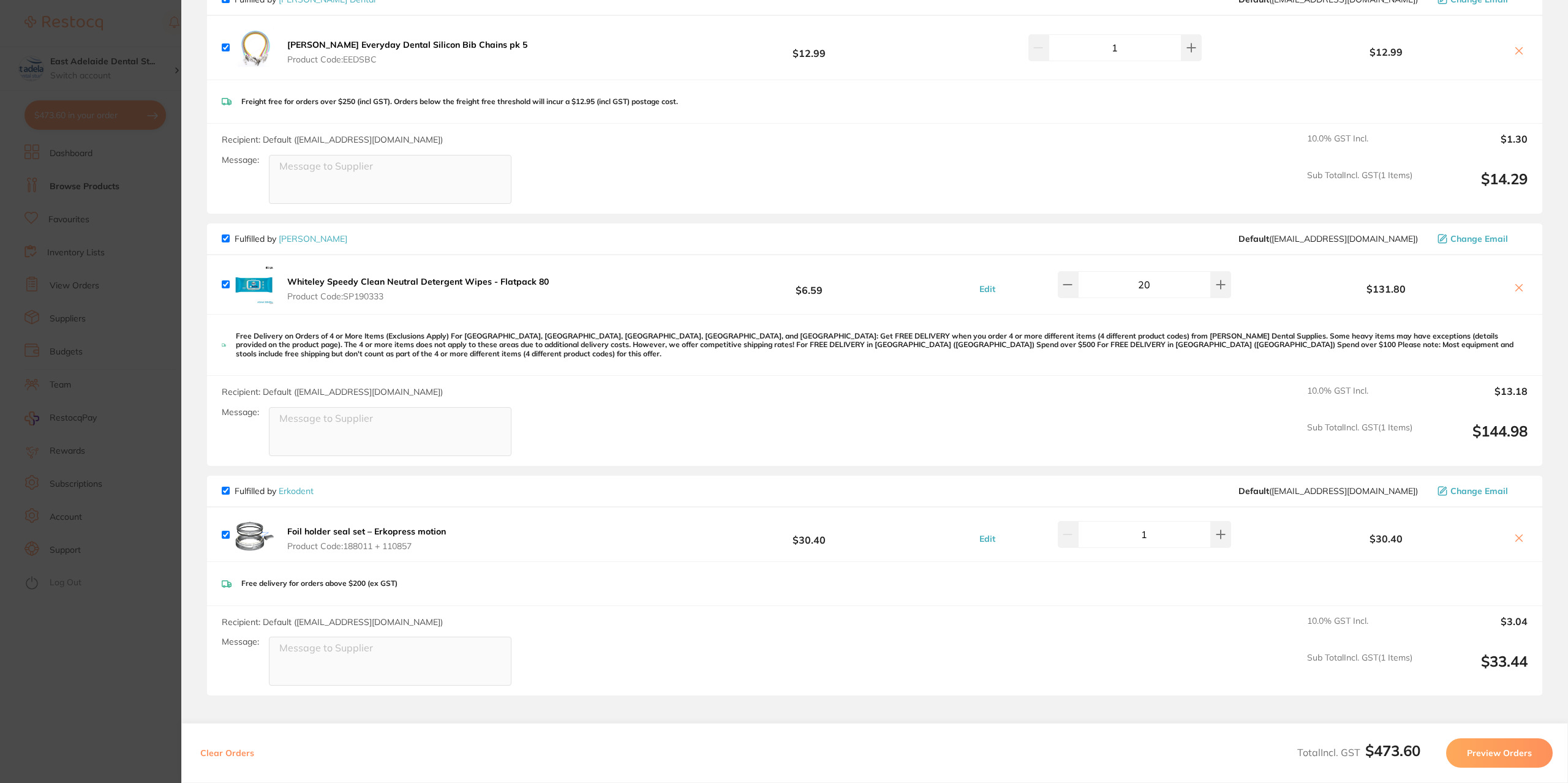
click at [141, 613] on section "Update RRP Set your pre negotiated price for this item. Item Agreed RRP (excl. …" at bounding box center [784, 391] width 1568 height 783
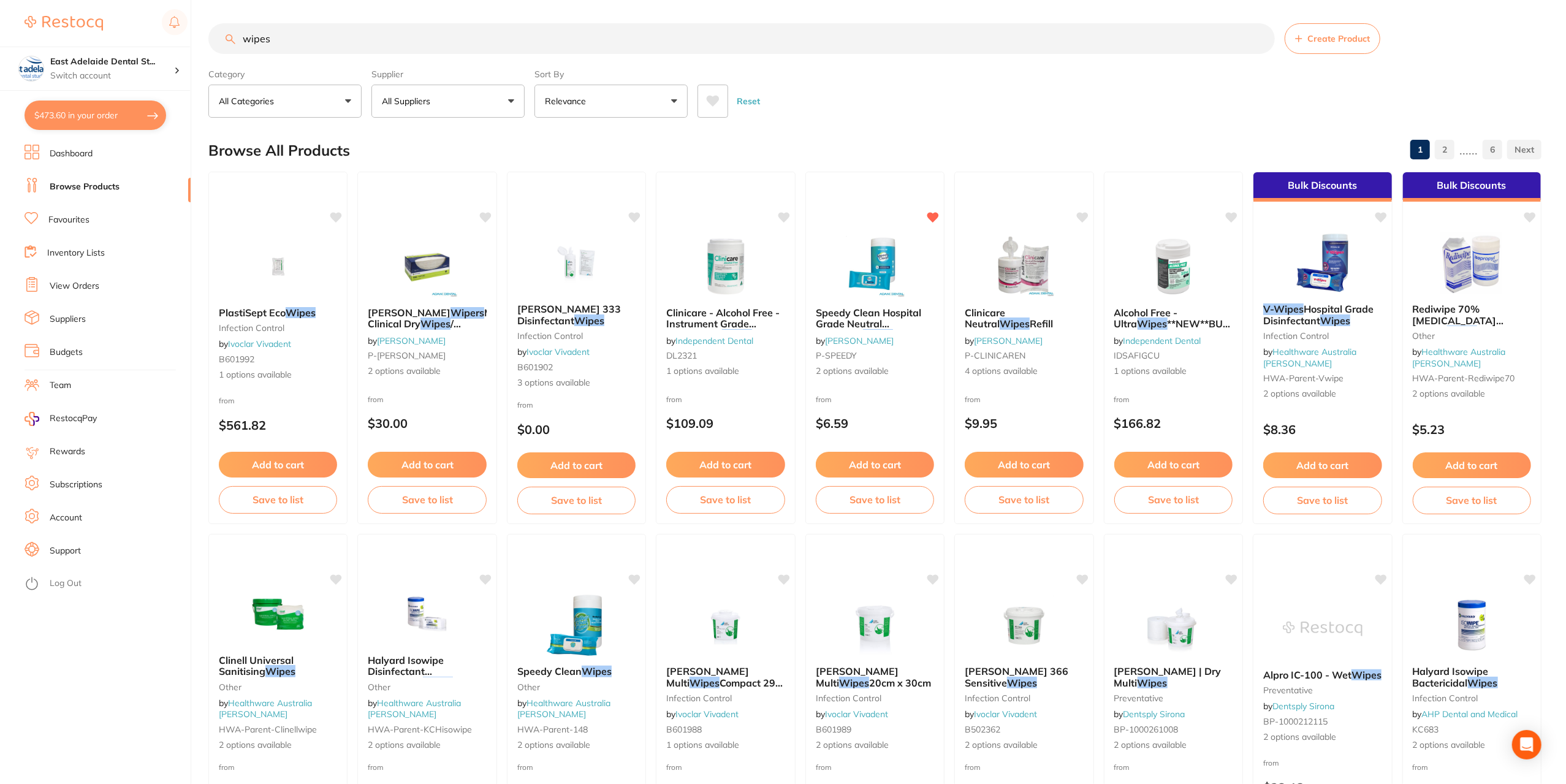
click at [63, 284] on link "View Orders" at bounding box center [74, 286] width 50 height 12
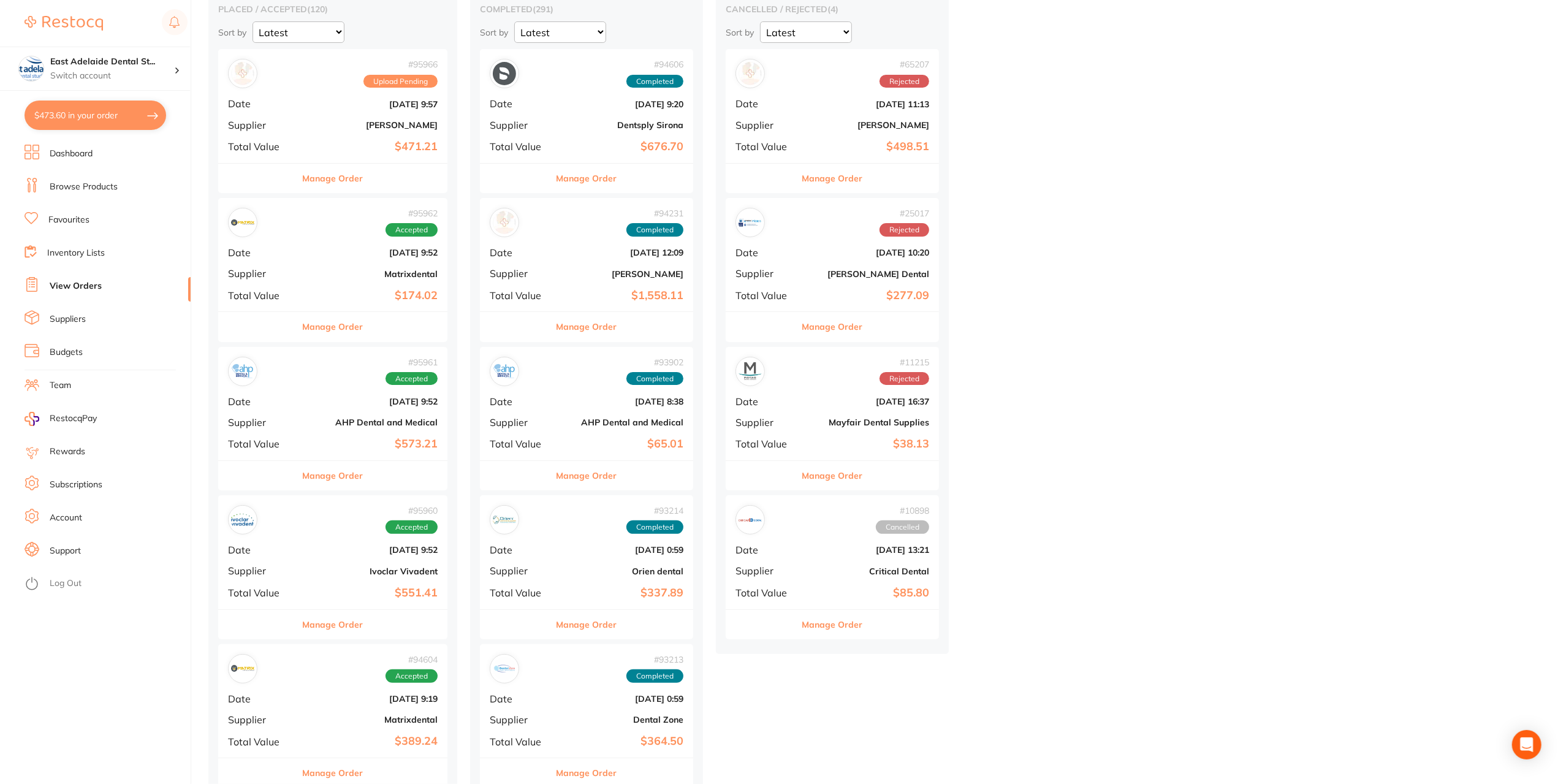
scroll to position [122, 0]
drag, startPoint x: 366, startPoint y: 333, endPoint x: 445, endPoint y: 313, distance: 81.5
click at [367, 333] on div "Manage Order" at bounding box center [333, 326] width 229 height 30
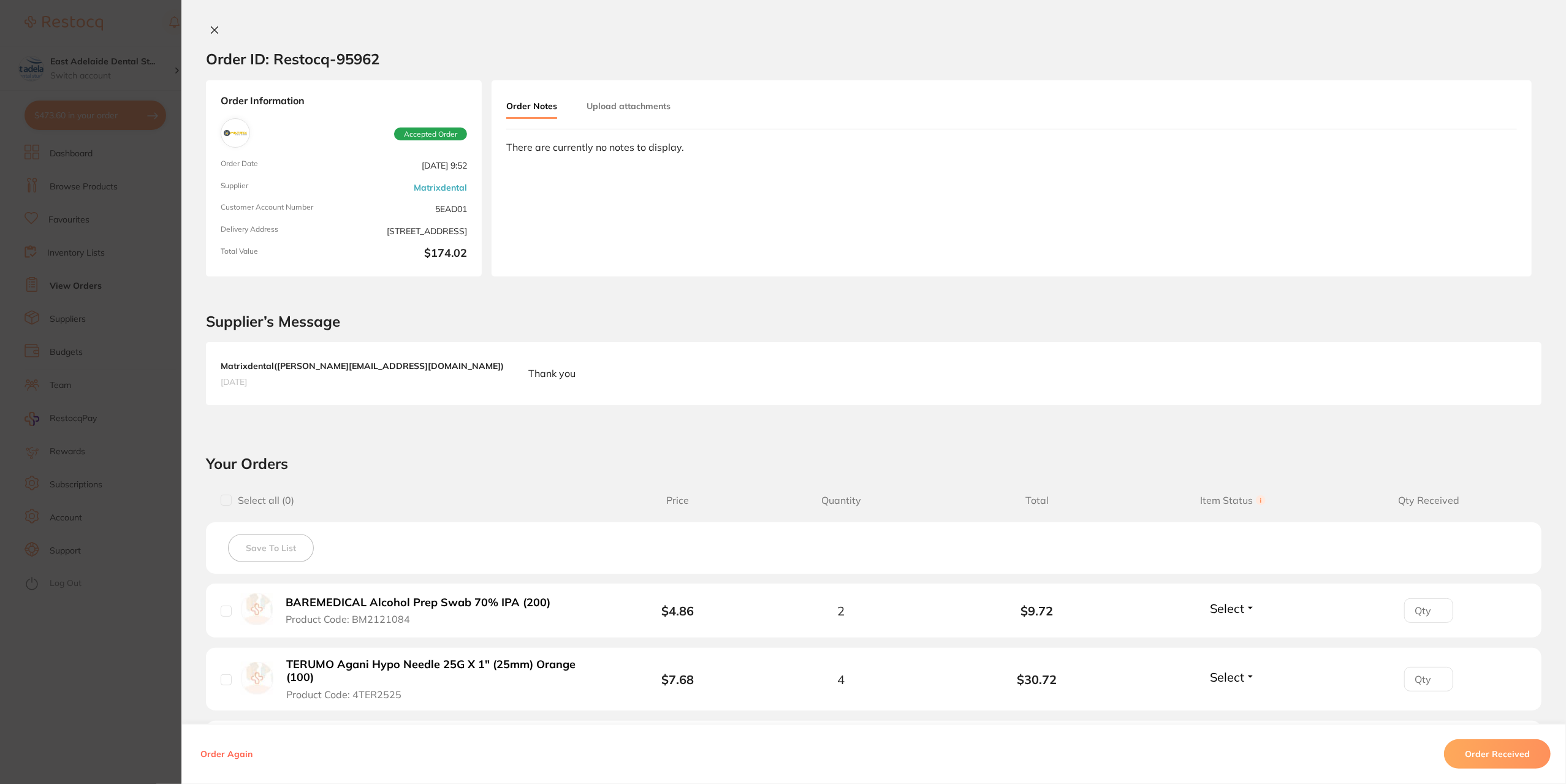
click at [209, 33] on icon at bounding box center [214, 30] width 10 height 10
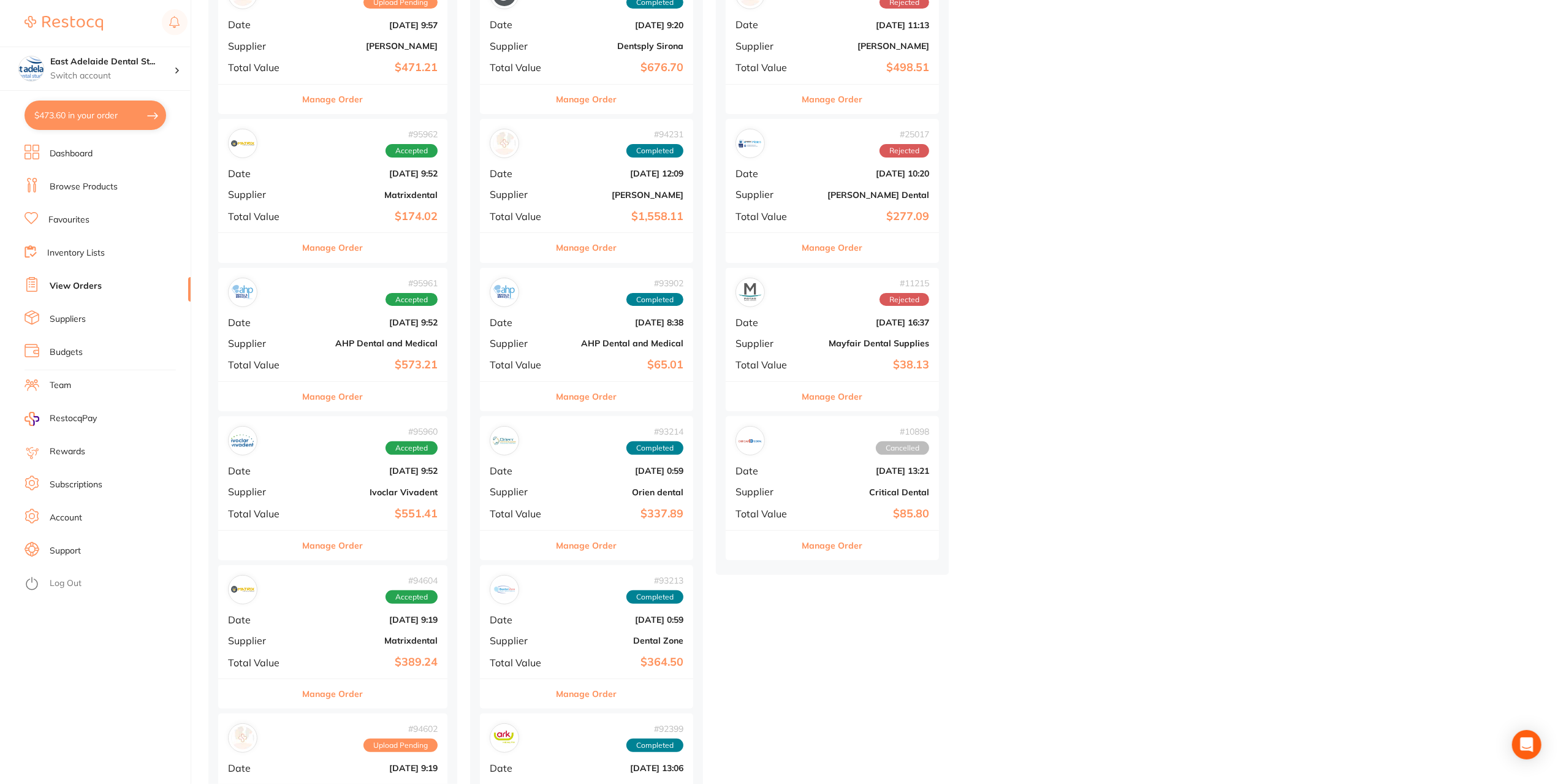
scroll to position [307, 0]
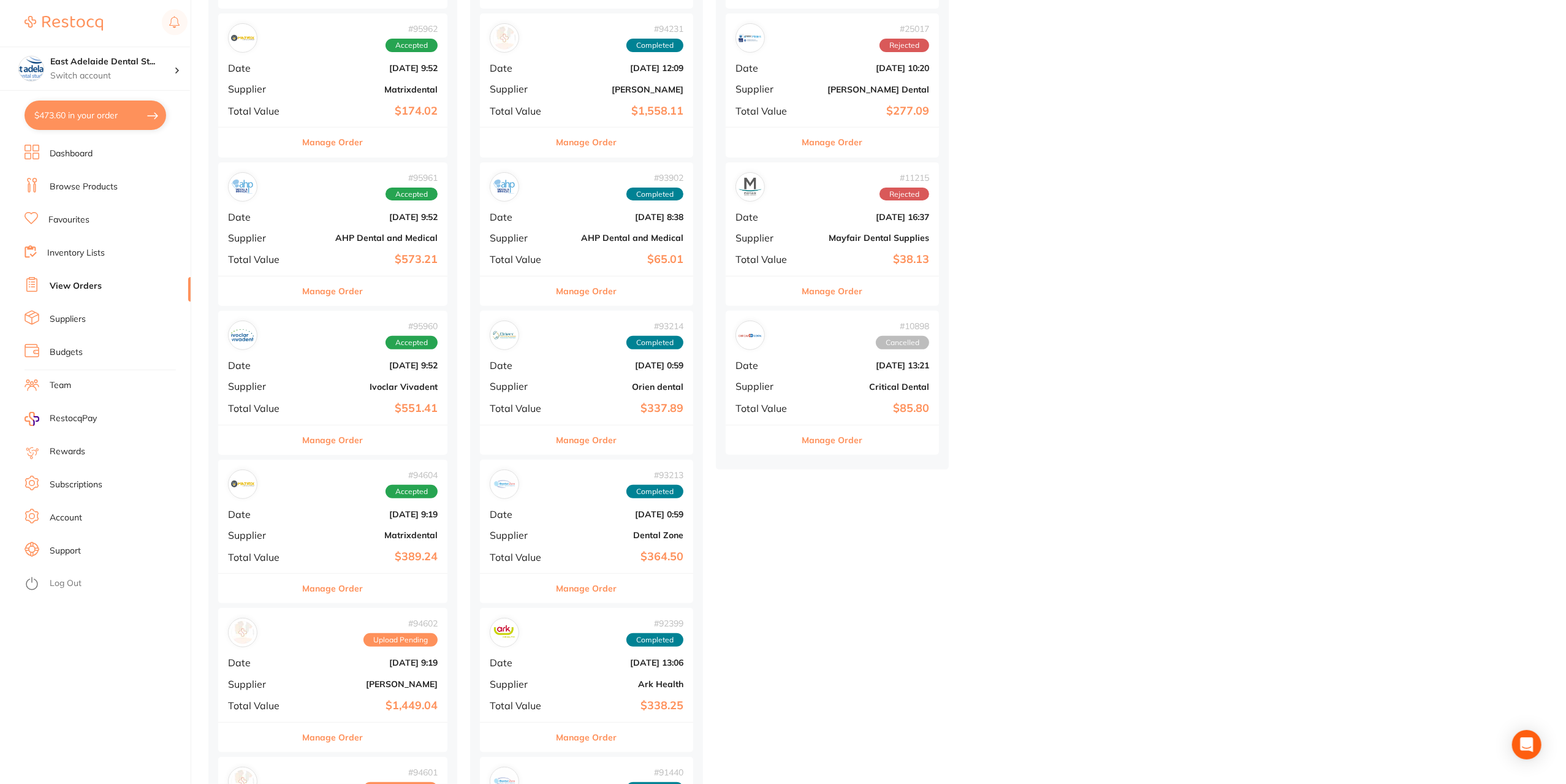
click at [308, 441] on button "Manage Order" at bounding box center [333, 440] width 61 height 29
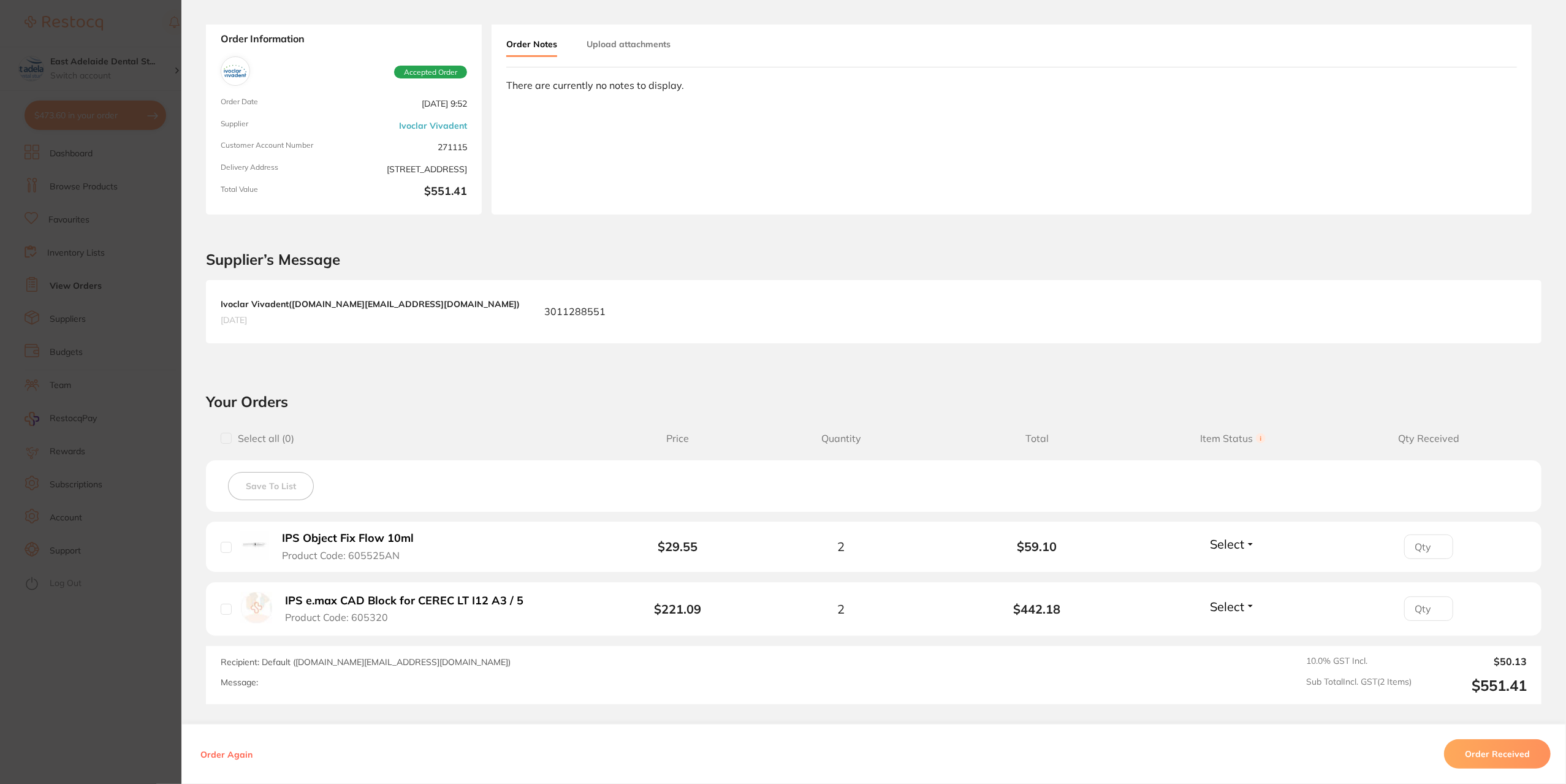
scroll to position [122, 0]
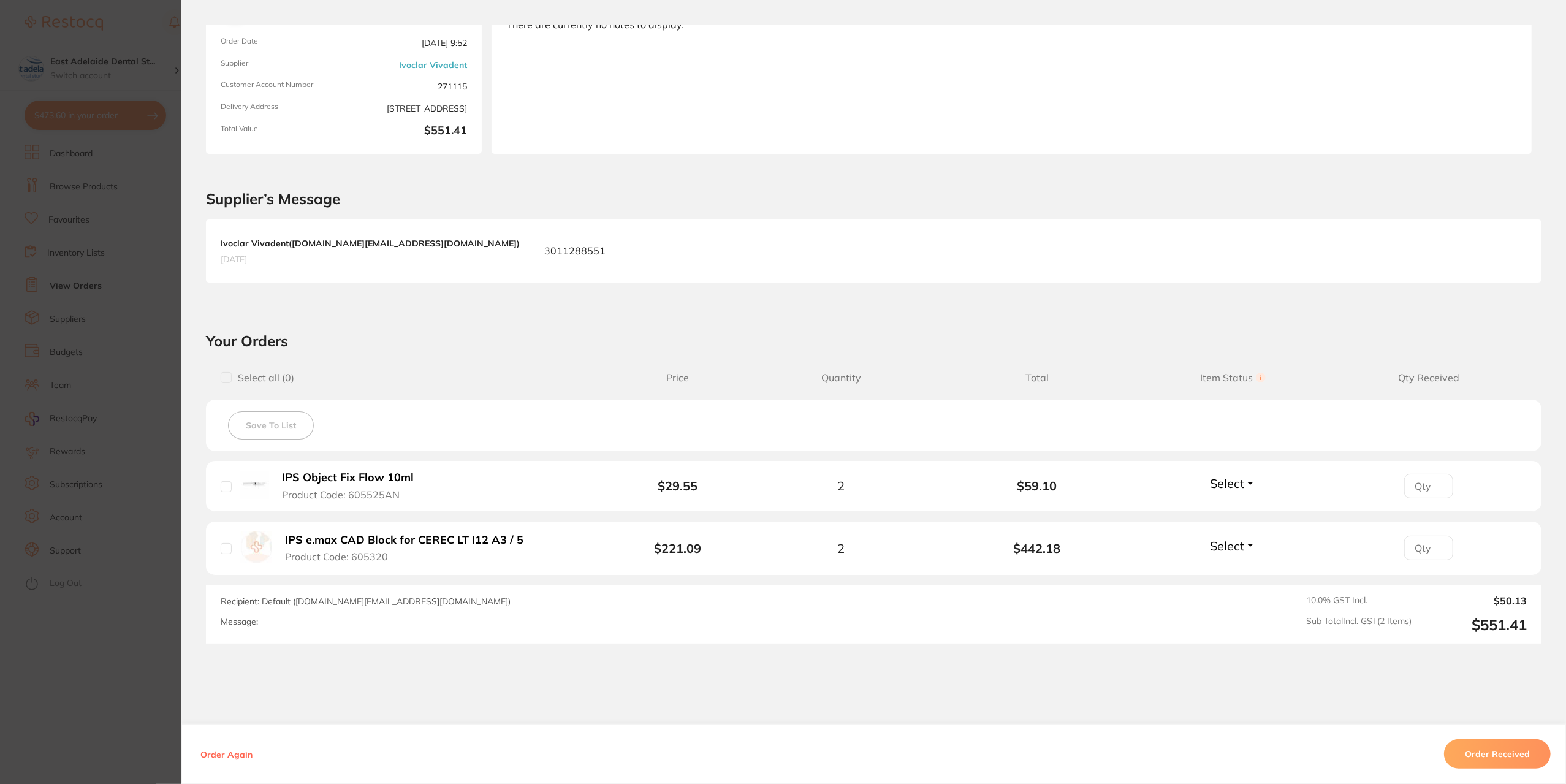
click at [1474, 749] on button "Order Received" at bounding box center [1497, 753] width 107 height 29
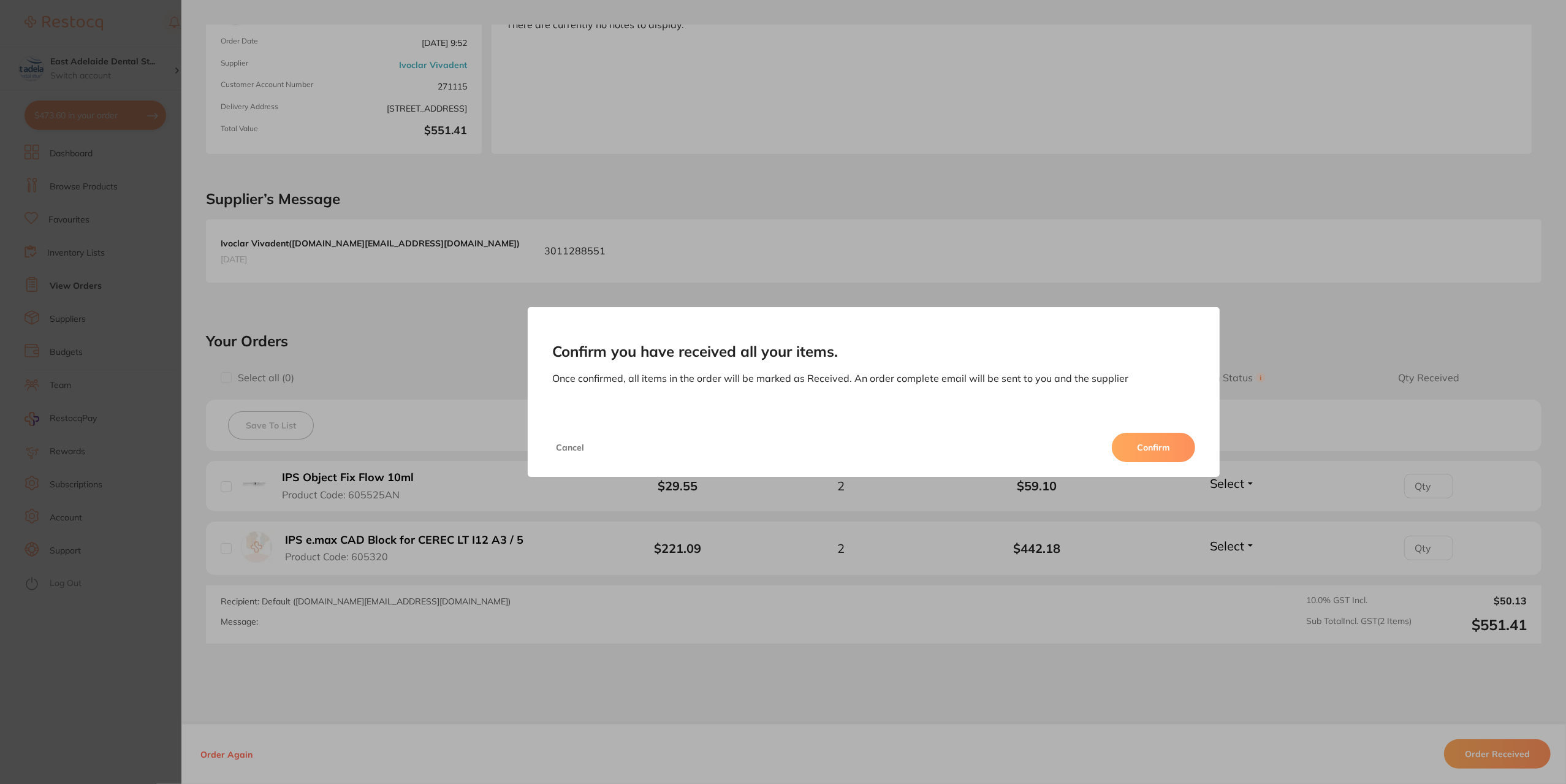
click at [1142, 439] on button "Confirm" at bounding box center [1153, 447] width 84 height 29
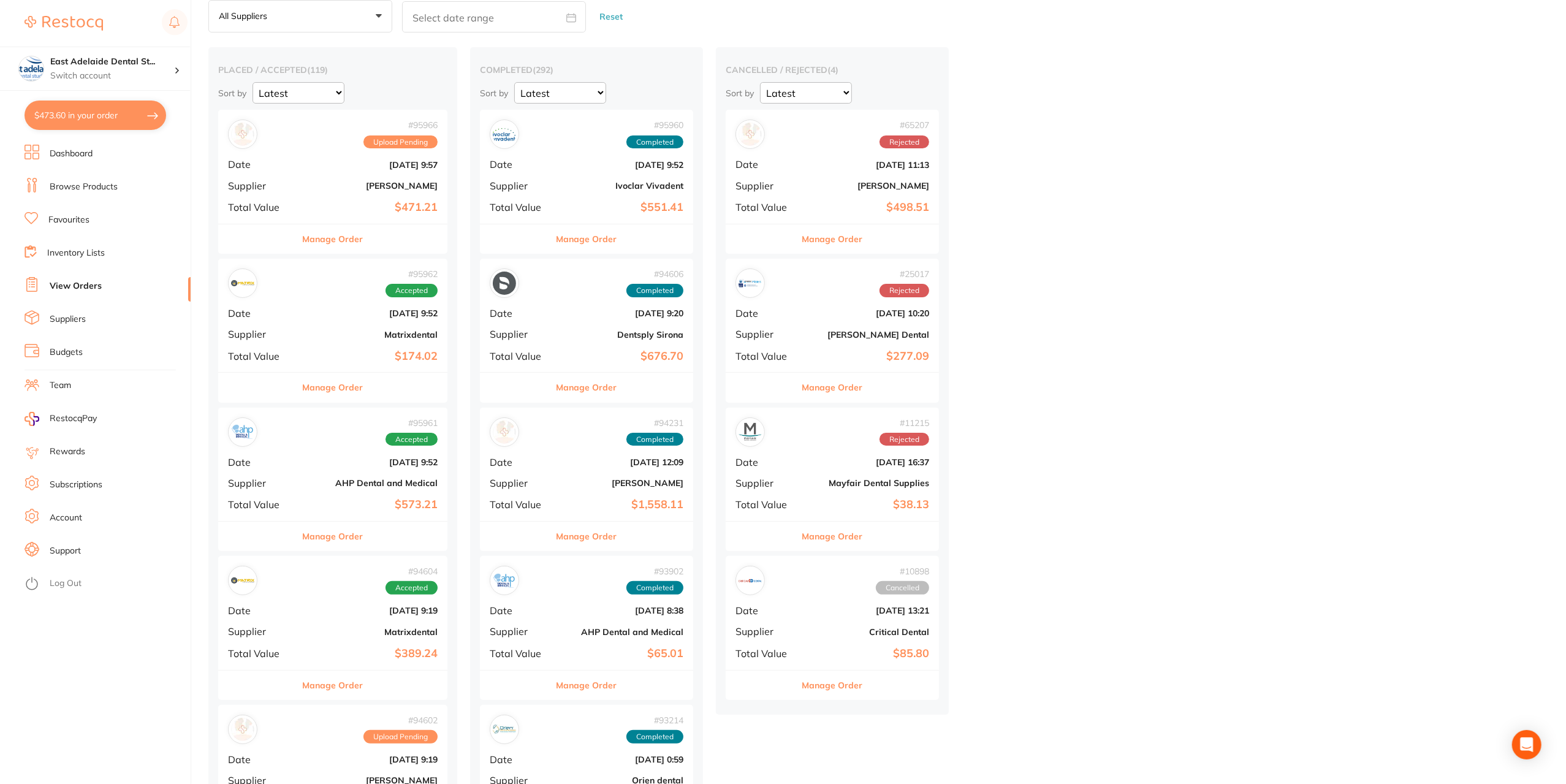
scroll to position [61, 0]
click at [352, 394] on button "Manage Order" at bounding box center [333, 387] width 61 height 29
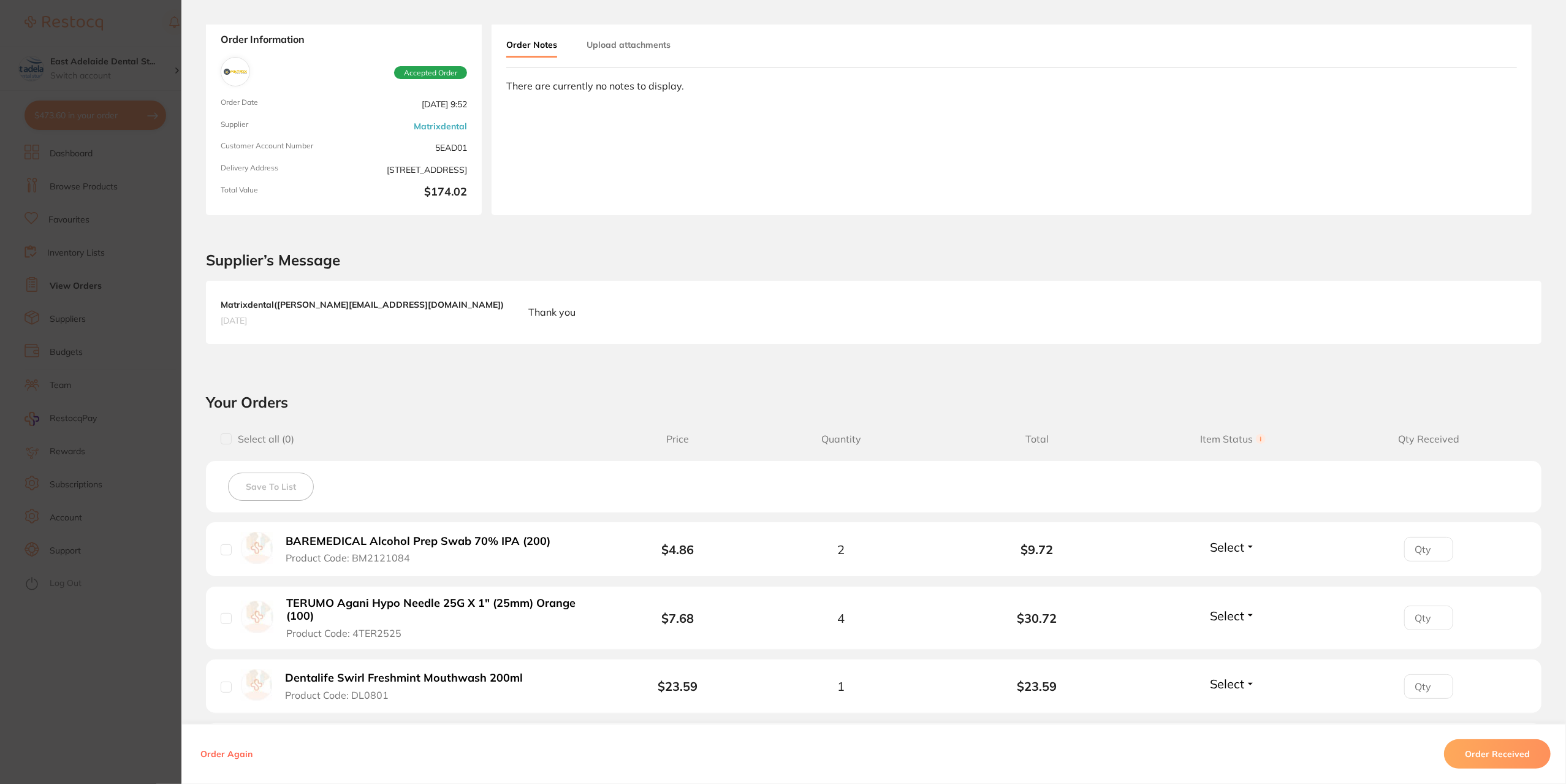
scroll to position [184, 0]
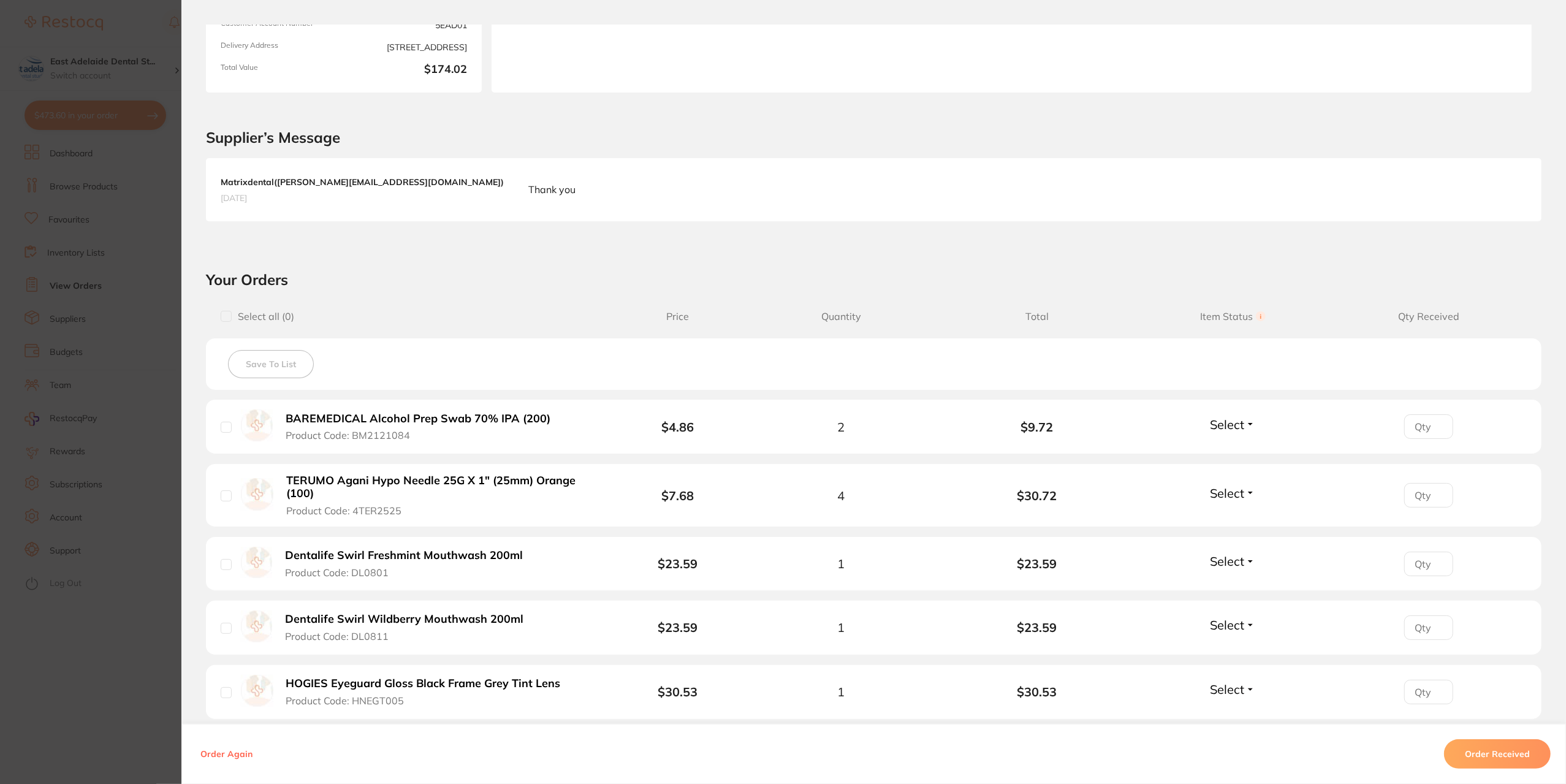
click at [148, 594] on section "Order ID: Restocq- 95962 Order Information Accepted Order Order Date Oct 7 2025…" at bounding box center [783, 392] width 1566 height 784
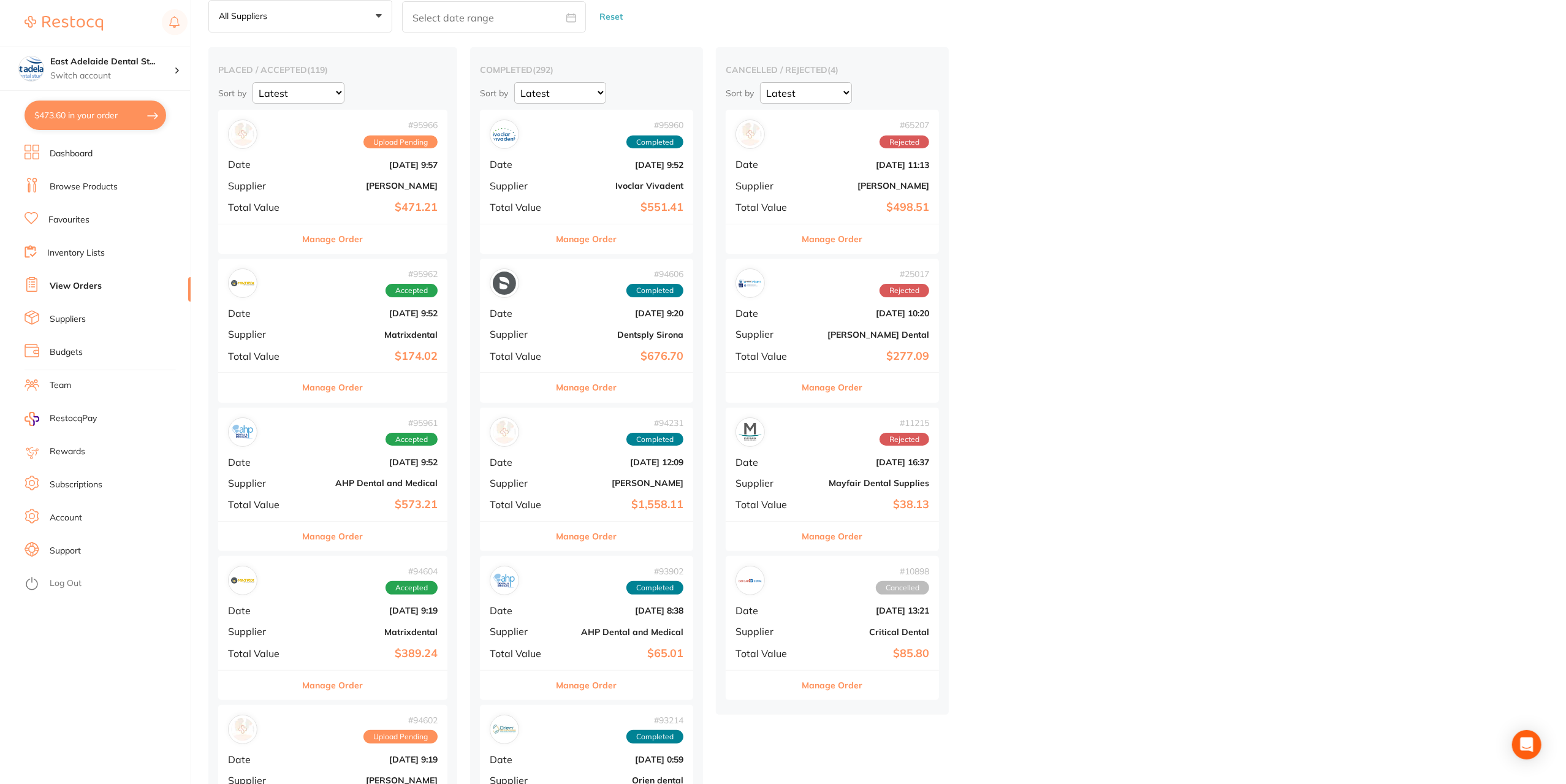
drag, startPoint x: 341, startPoint y: 533, endPoint x: 613, endPoint y: 477, distance: 277.7
click at [341, 533] on button "Manage Order" at bounding box center [333, 536] width 61 height 29
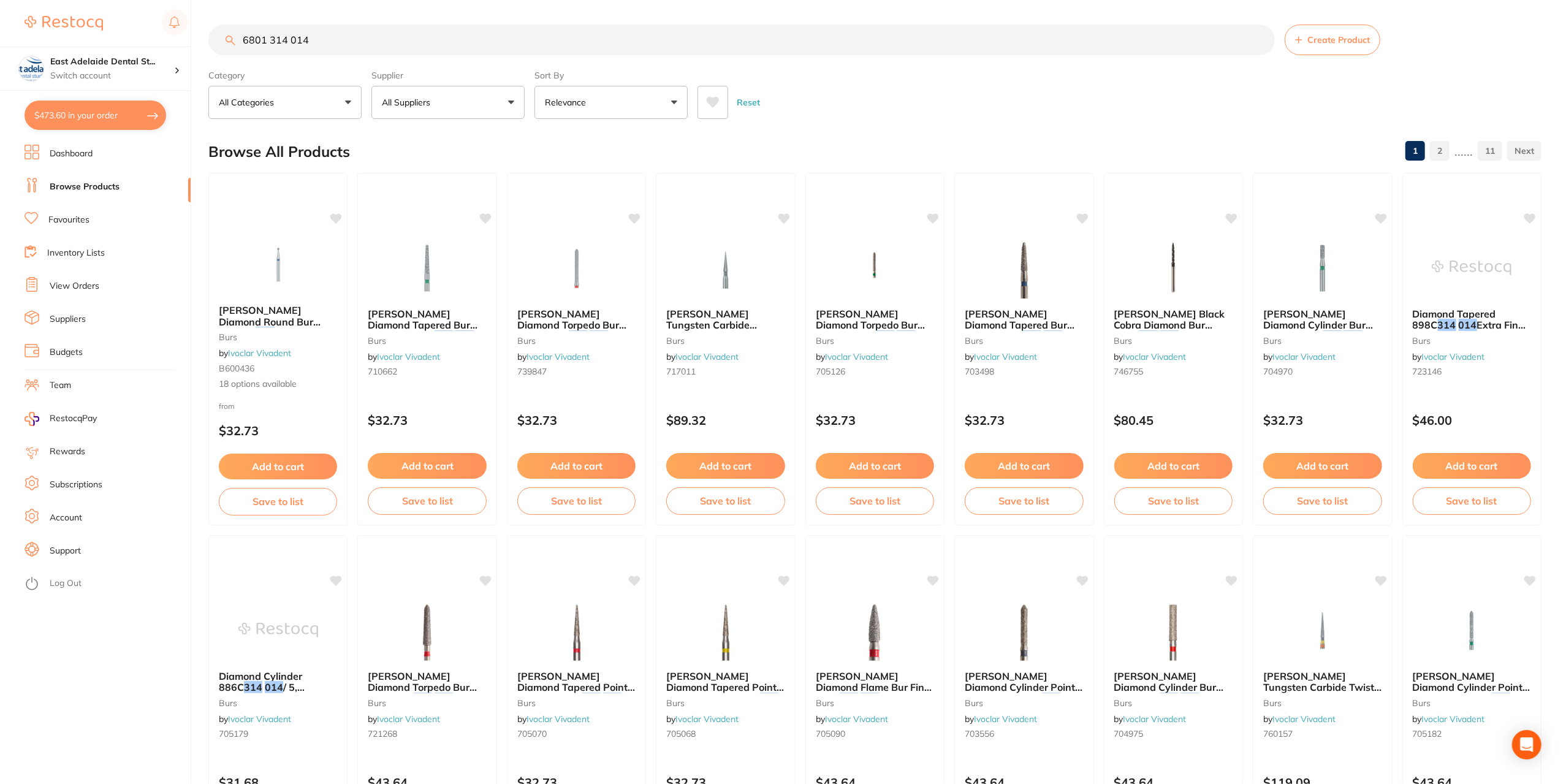
scroll to position [429, 0]
type input "6801 314 014"
click at [466, 107] on button "All Suppliers" at bounding box center [447, 102] width 153 height 33
type input "h"
drag, startPoint x: 490, startPoint y: 294, endPoint x: 501, endPoint y: 271, distance: 25.5
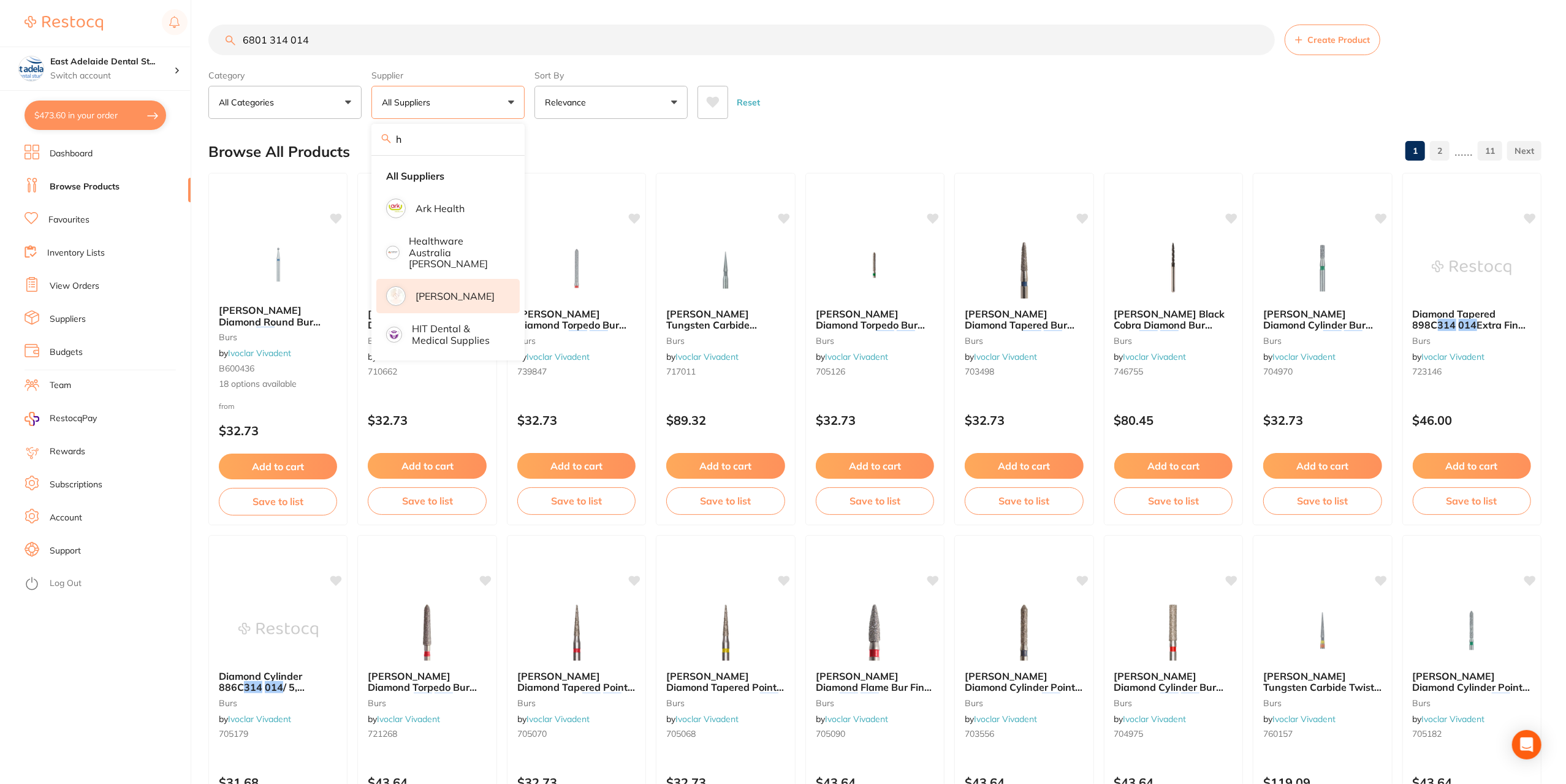
click at [490, 294] on p "[PERSON_NAME]" at bounding box center [455, 296] width 79 height 11
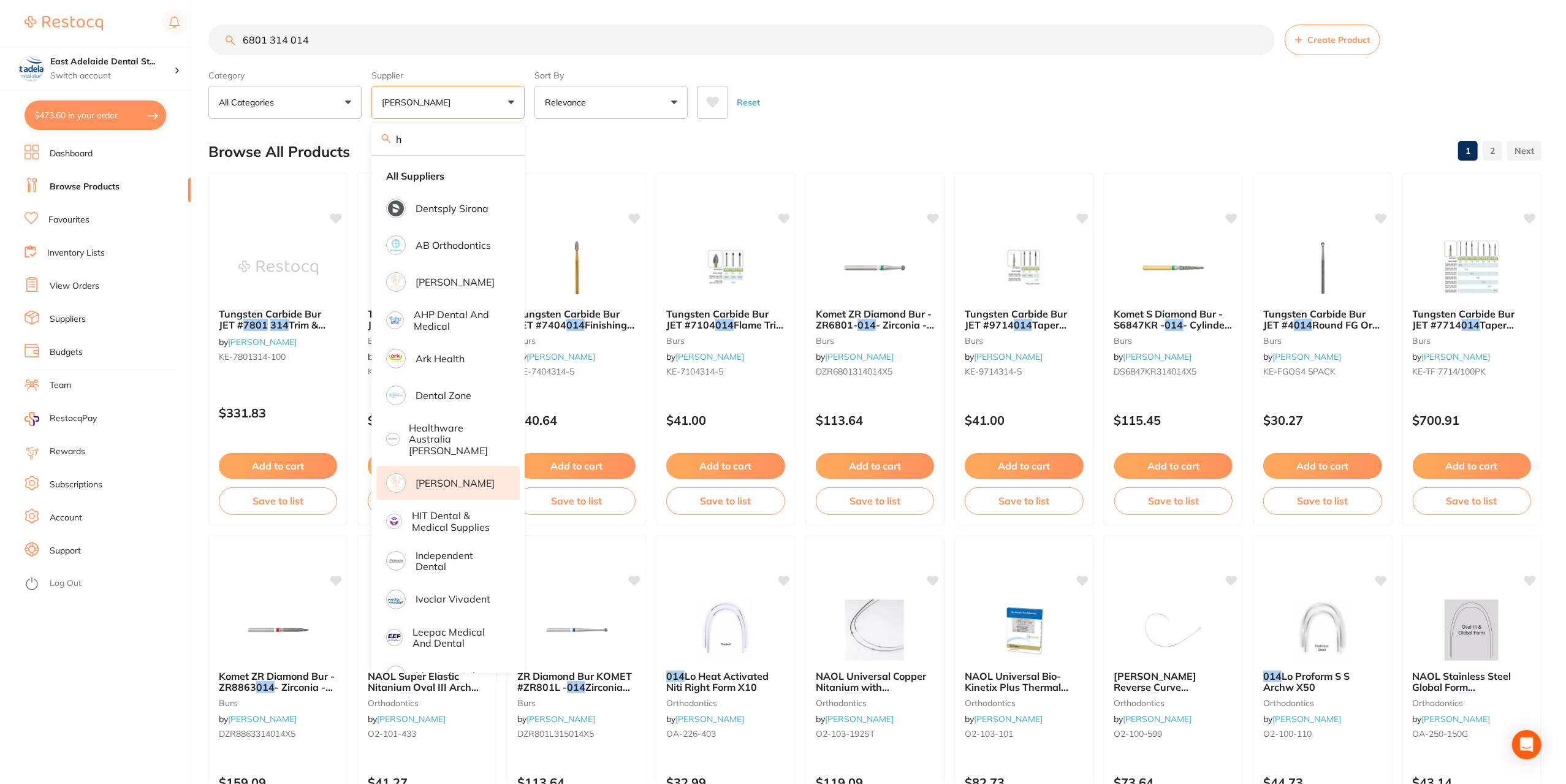
click at [547, 139] on div "Browse All Products 1 2" at bounding box center [875, 152] width 1333 height 41
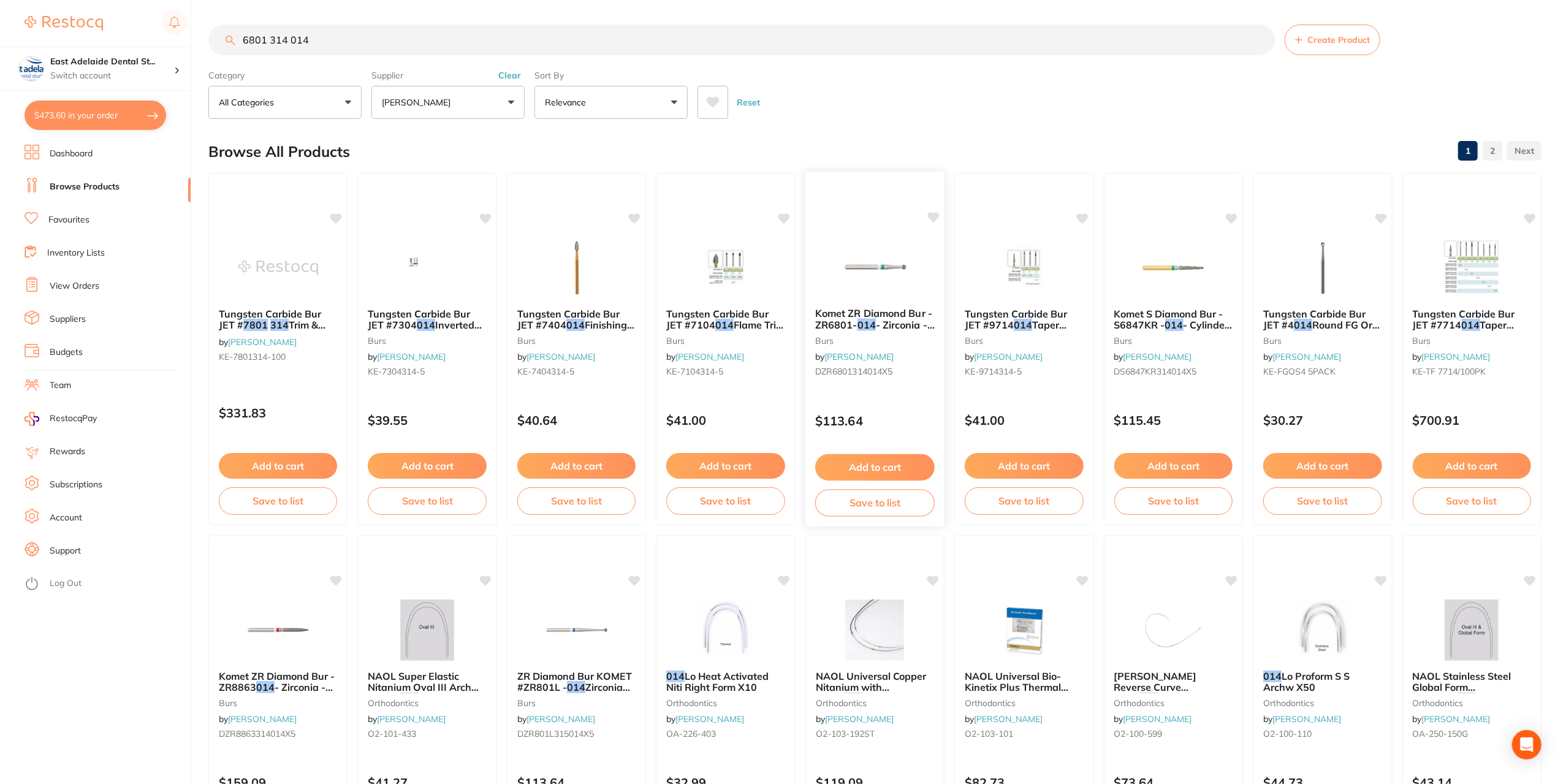
click at [887, 237] on img at bounding box center [875, 267] width 80 height 62
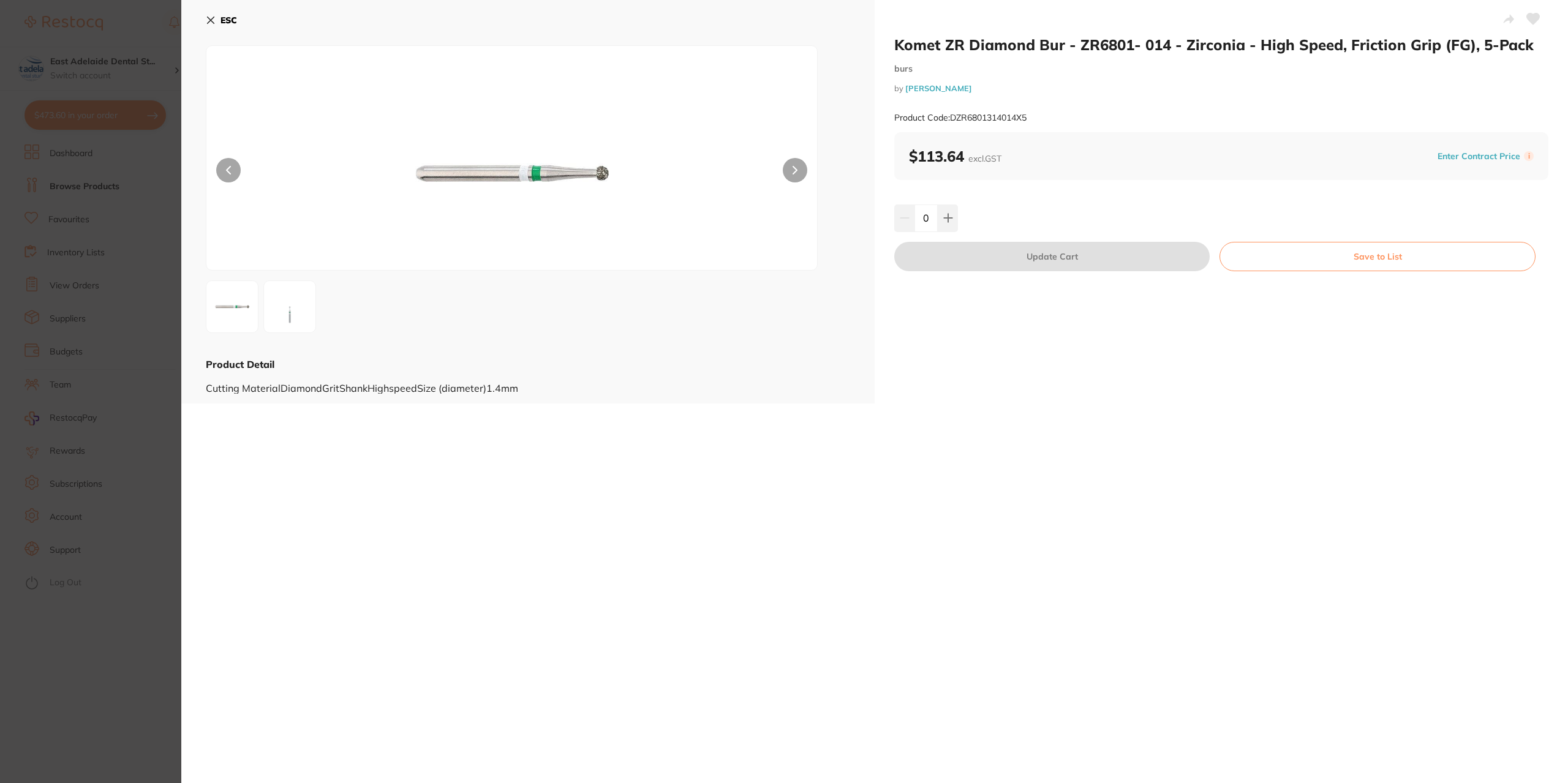
click at [204, 19] on div "ESC Product Detail Cutting MaterialDiamondGritShankHighspeedSize (diameter)1.4mm" at bounding box center [528, 202] width 694 height 403
click at [207, 20] on icon at bounding box center [211, 20] width 10 height 10
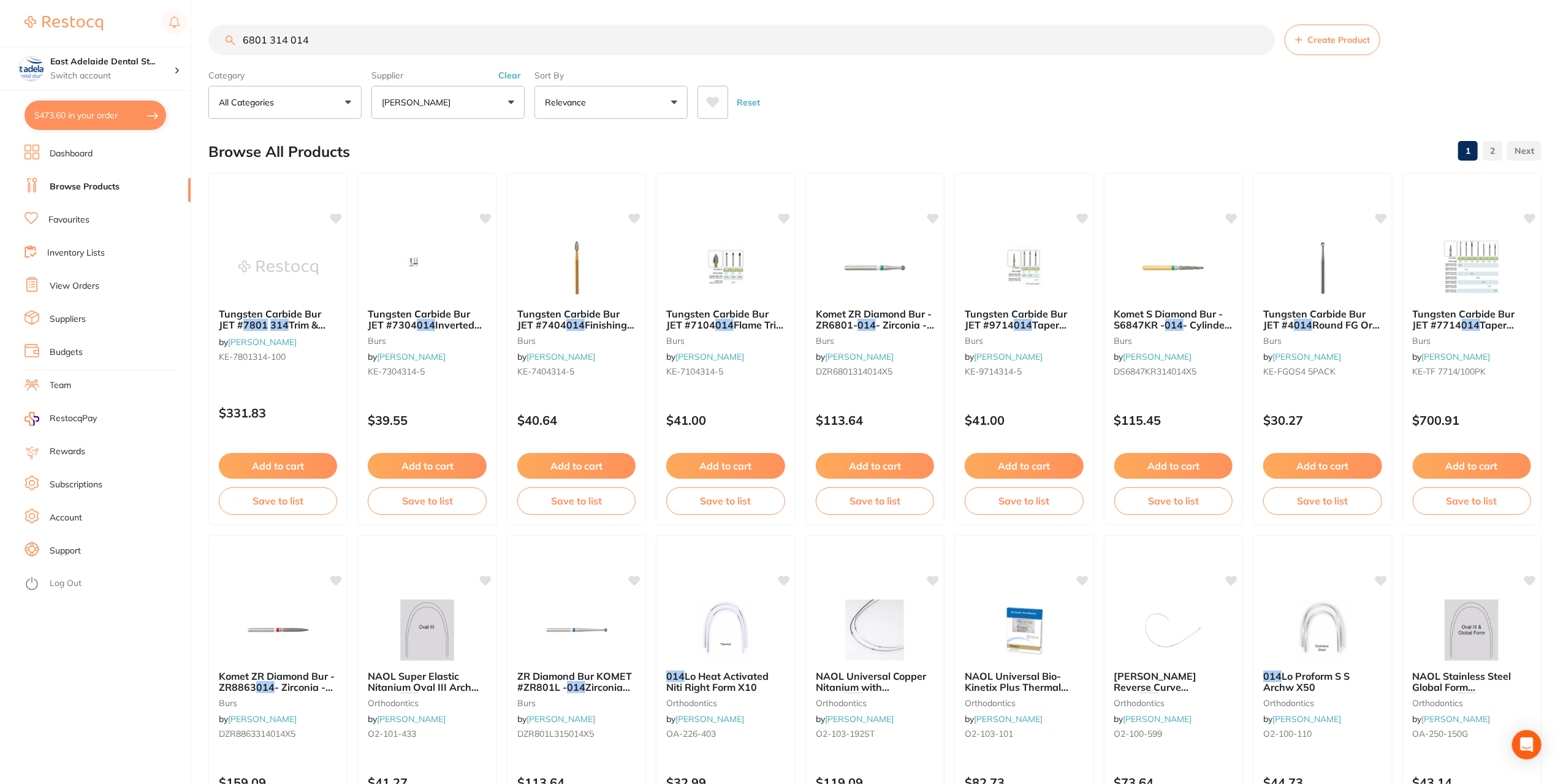
drag, startPoint x: 337, startPoint y: 46, endPoint x: 221, endPoint y: 19, distance: 119.1
paste input "D6801314014X5"
type input "D6801314014X5"
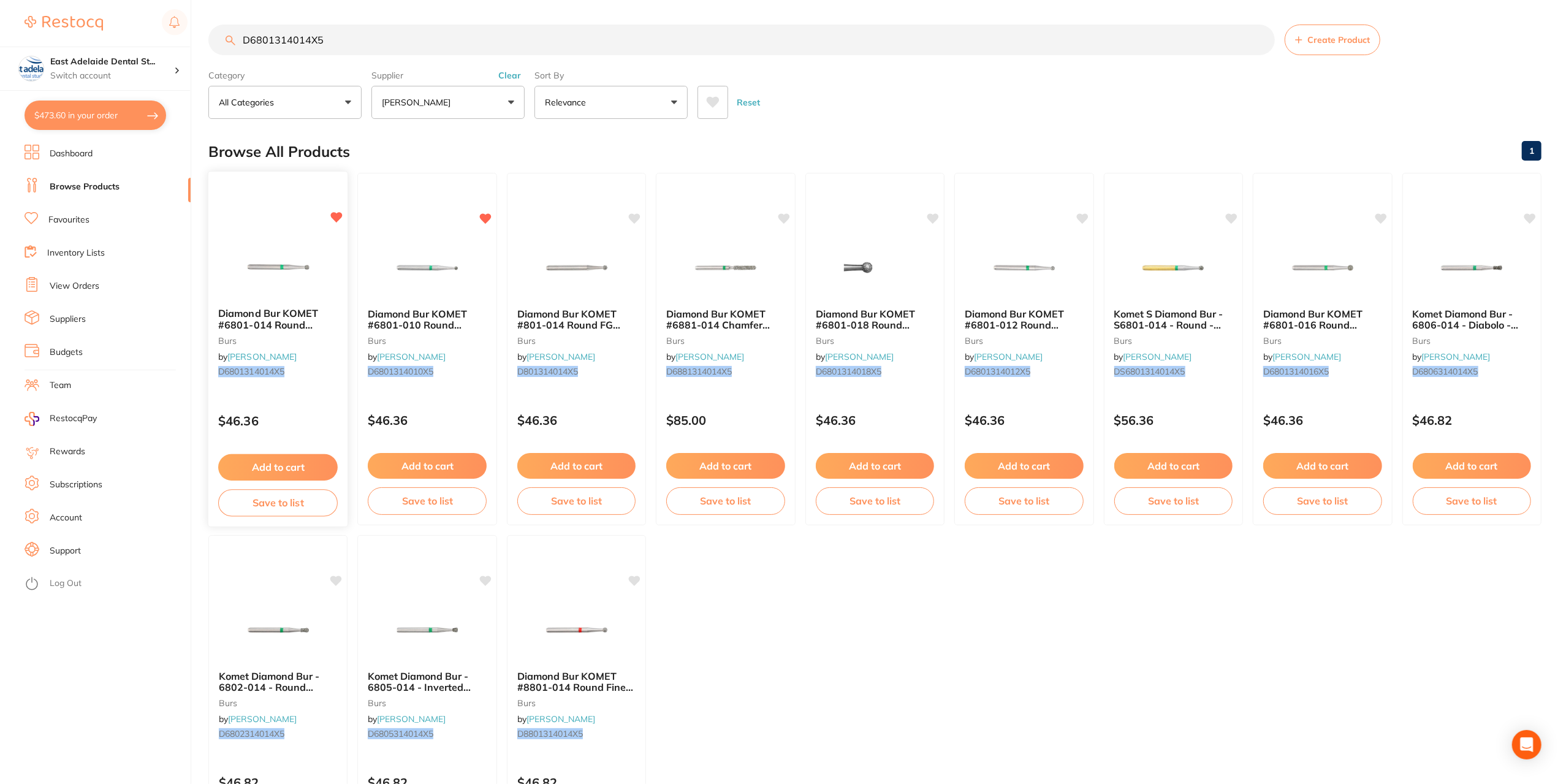
click at [314, 464] on button "Add to cart" at bounding box center [278, 467] width 120 height 27
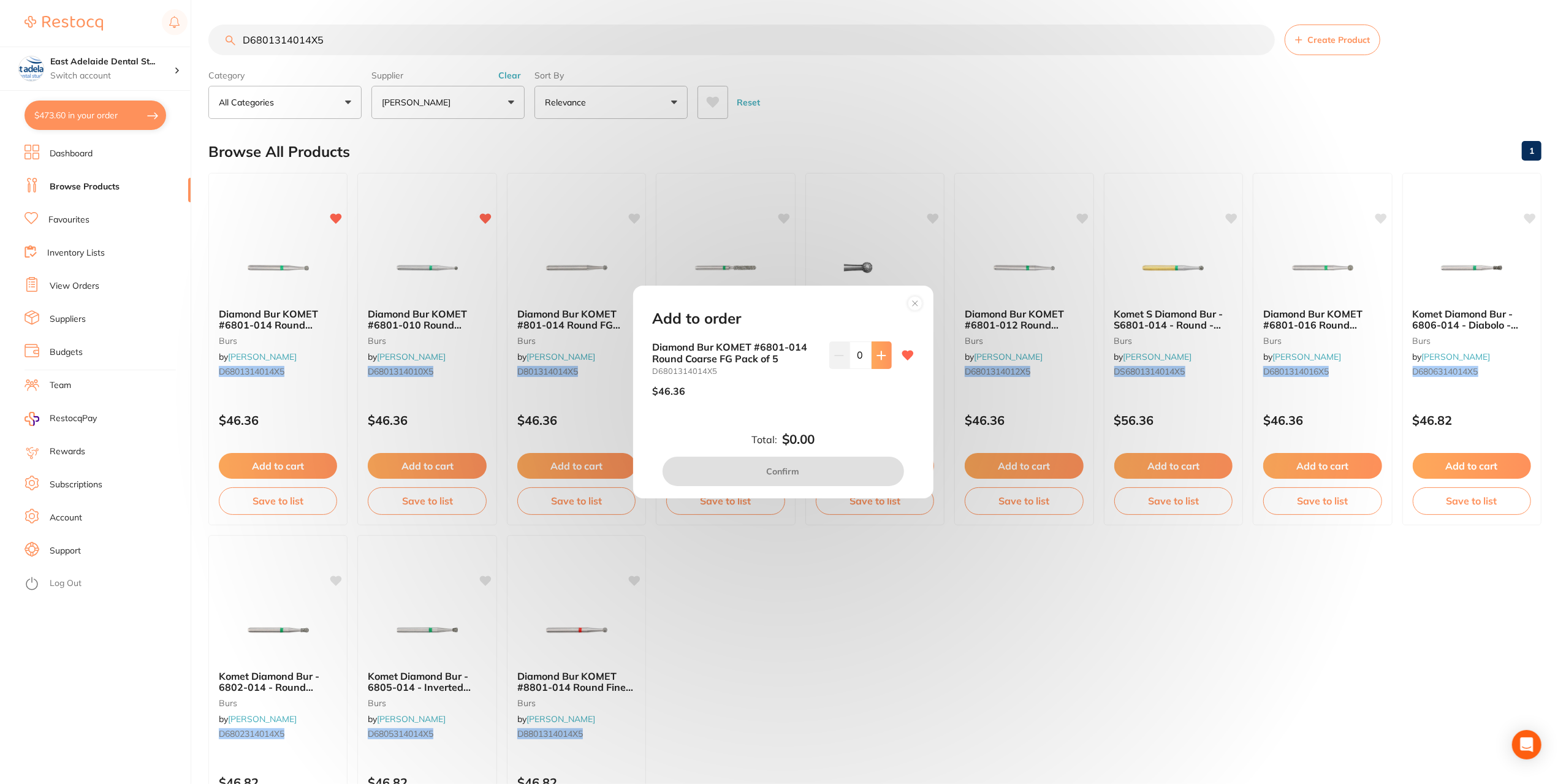
drag, startPoint x: 878, startPoint y: 354, endPoint x: 889, endPoint y: 438, distance: 84.7
click at [878, 358] on icon at bounding box center [881, 356] width 8 height 8
type input "1"
click at [899, 465] on button "Confirm" at bounding box center [783, 471] width 241 height 29
checkbox input "false"
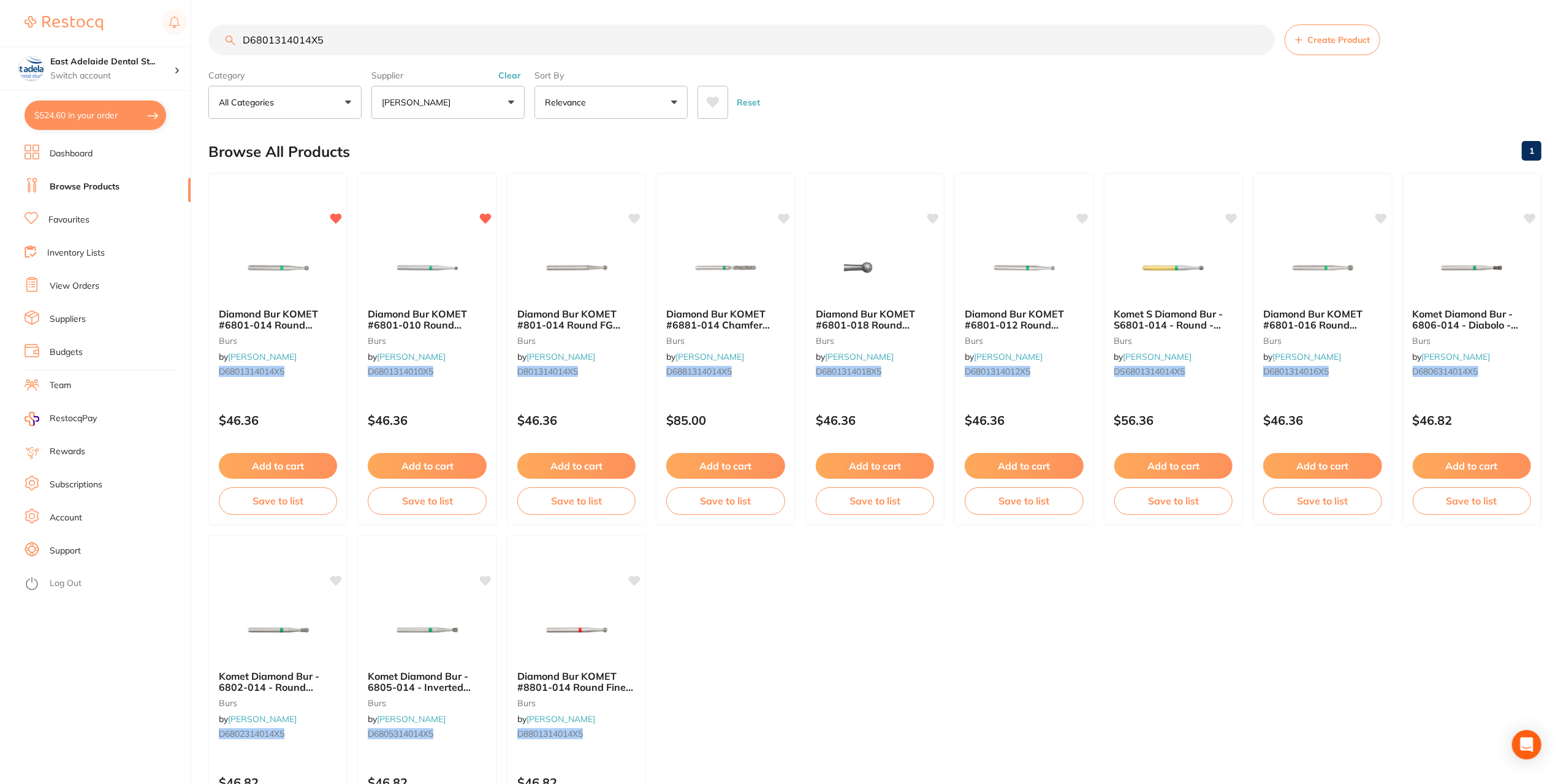
click at [90, 284] on link "View Orders" at bounding box center [74, 286] width 50 height 12
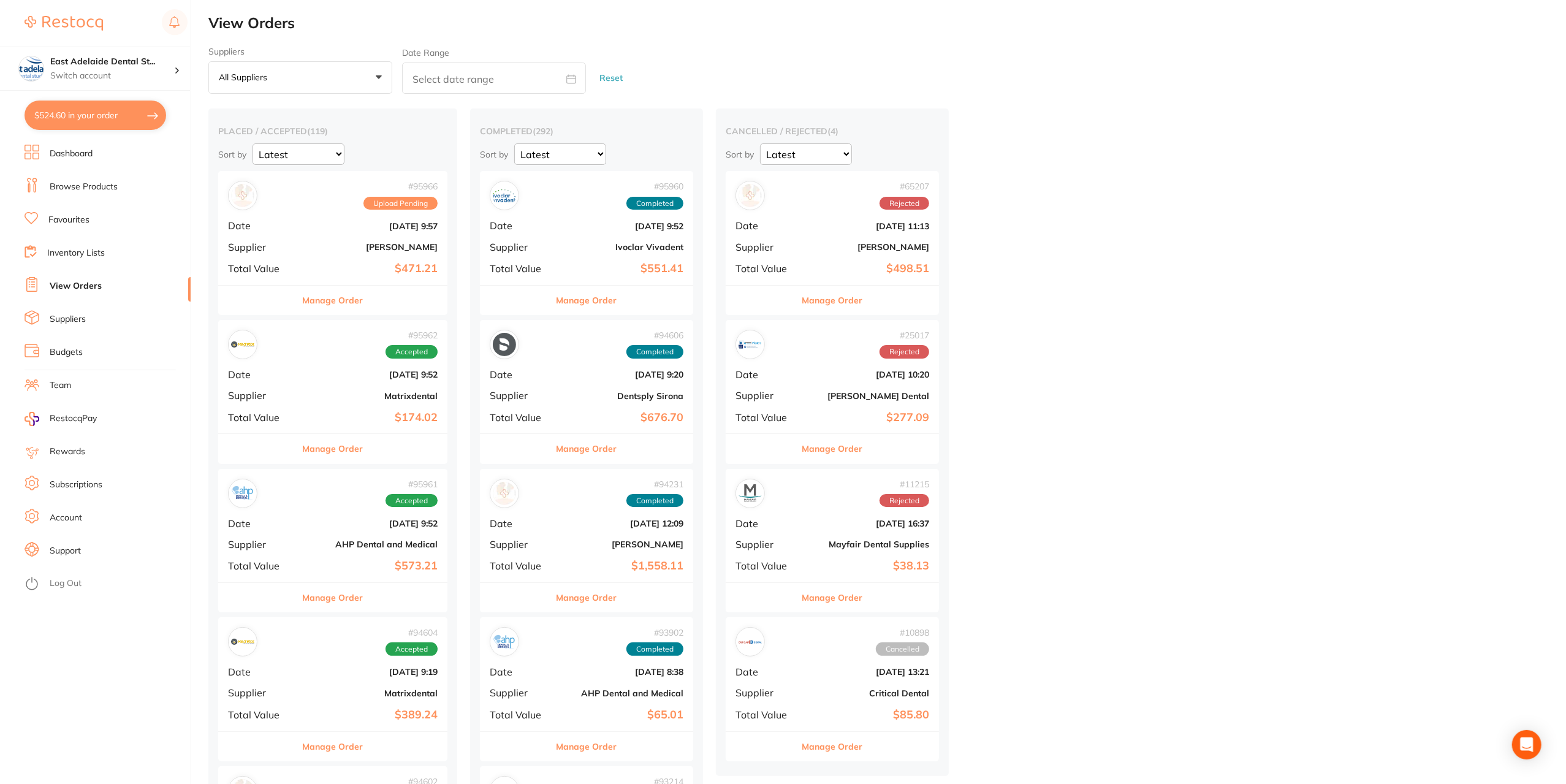
click at [74, 176] on ul "Dashboard Browse Products Favourites Inventory Lists View Orders Suppliers Budg…" at bounding box center [107, 464] width 166 height 639
click at [78, 182] on link "Browse Products" at bounding box center [84, 187] width 68 height 12
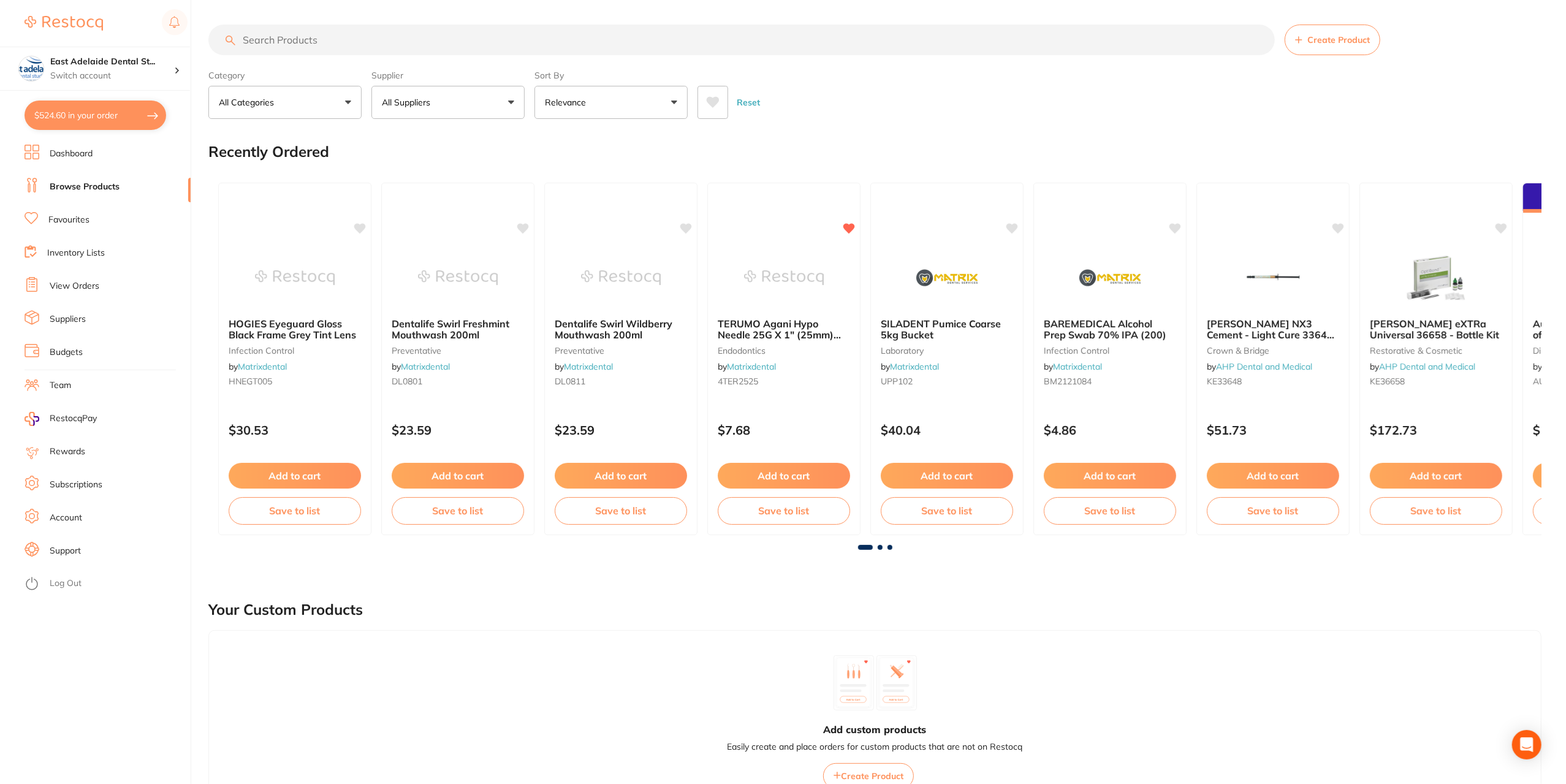
click at [337, 38] on input "search" at bounding box center [742, 39] width 1067 height 31
paste input "CT-9889874"
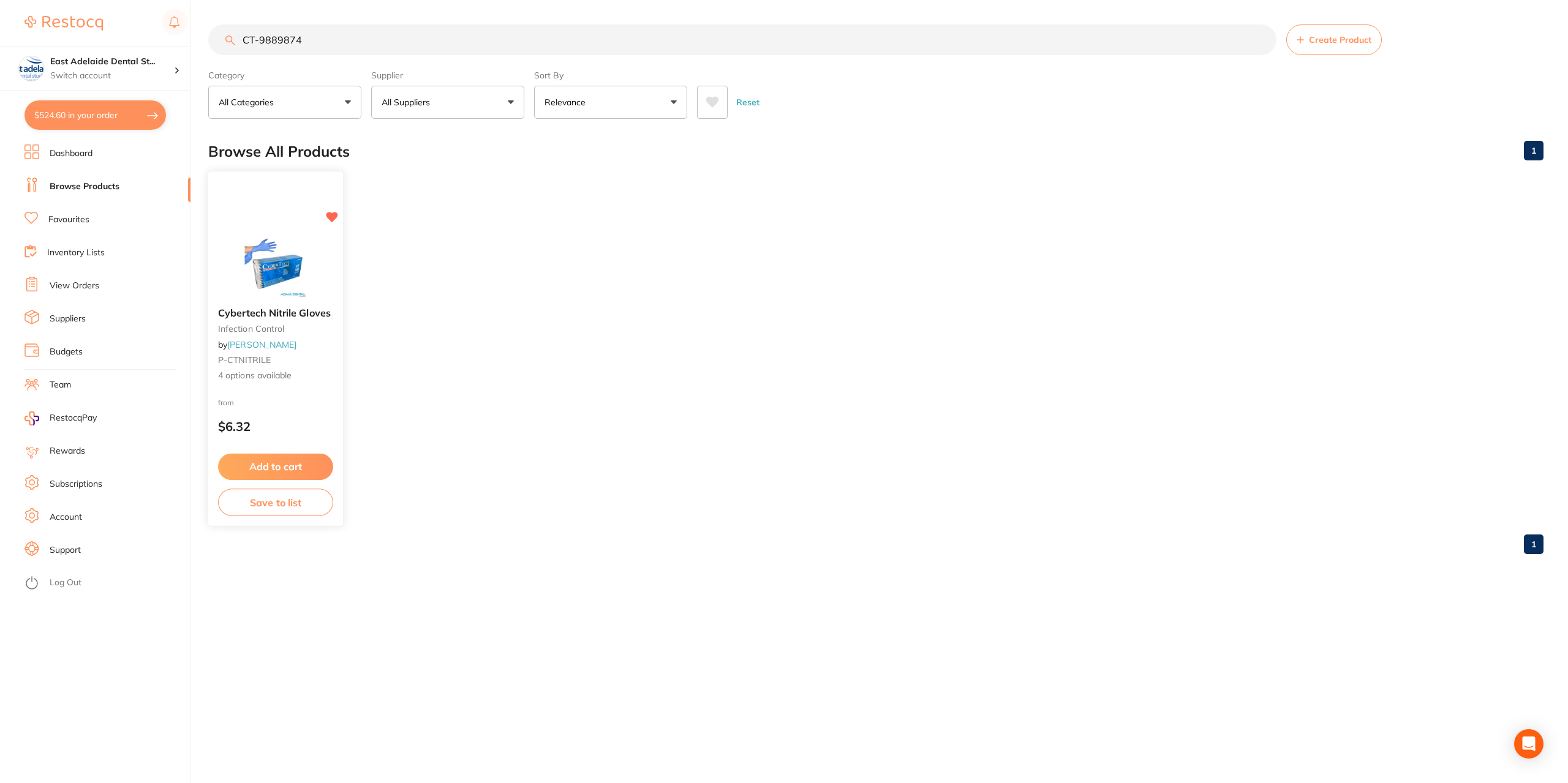
type input "CT-9889874"
click at [288, 259] on img at bounding box center [275, 266] width 80 height 62
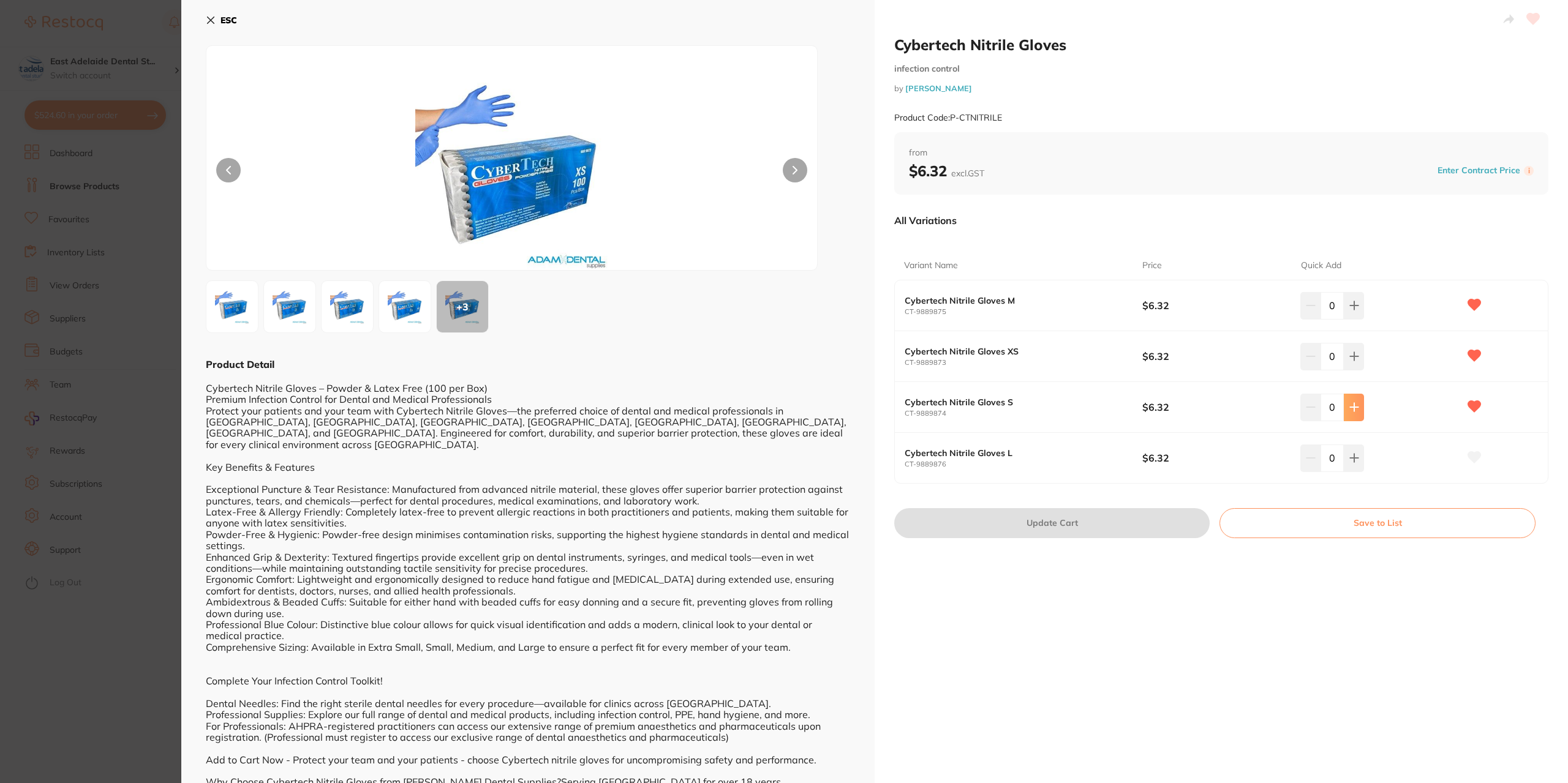
click at [1359, 405] on button at bounding box center [1354, 407] width 20 height 27
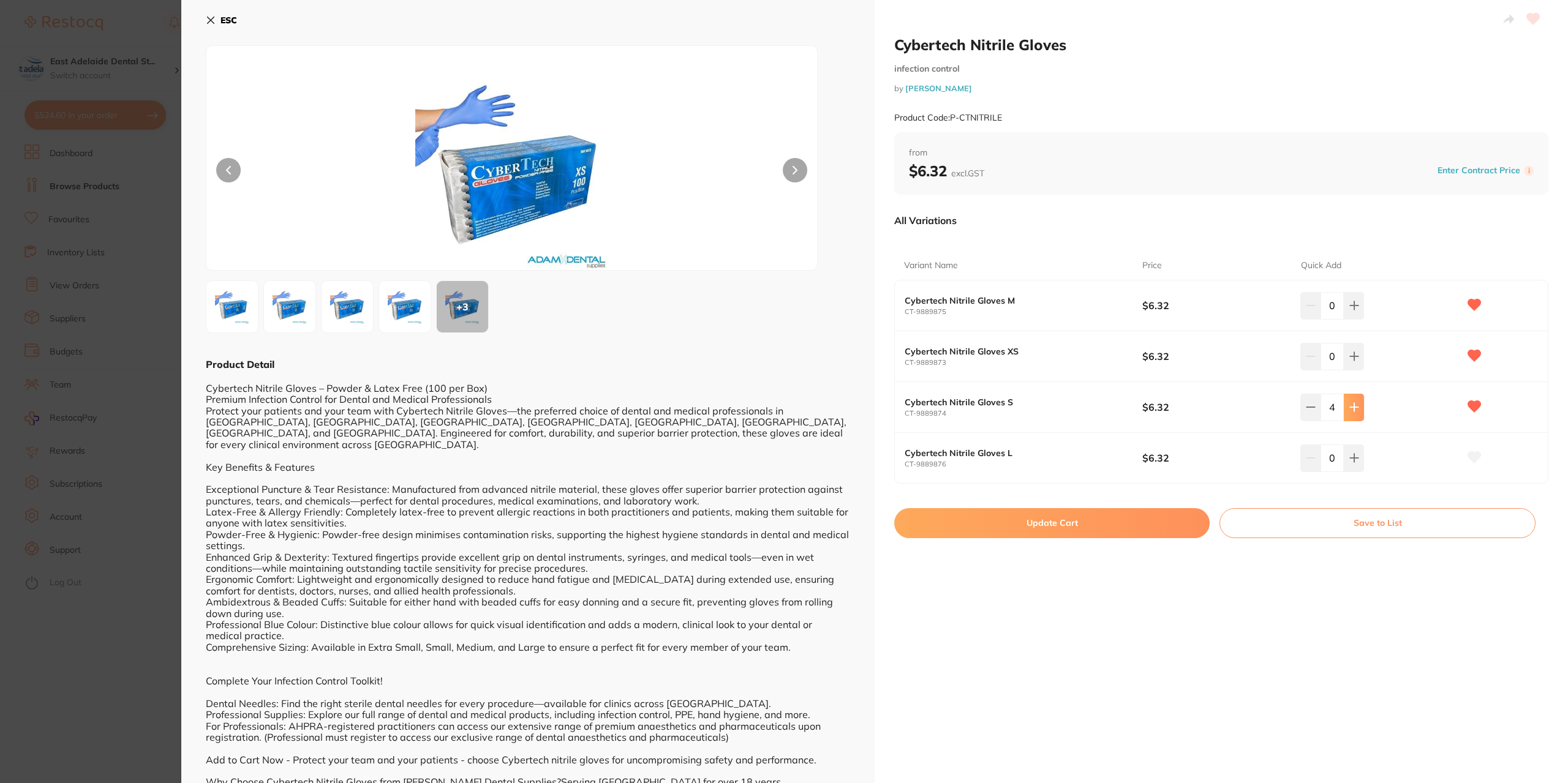
type input "5"
click at [1152, 518] on button "Update Cart" at bounding box center [1052, 522] width 315 height 29
checkbox input "false"
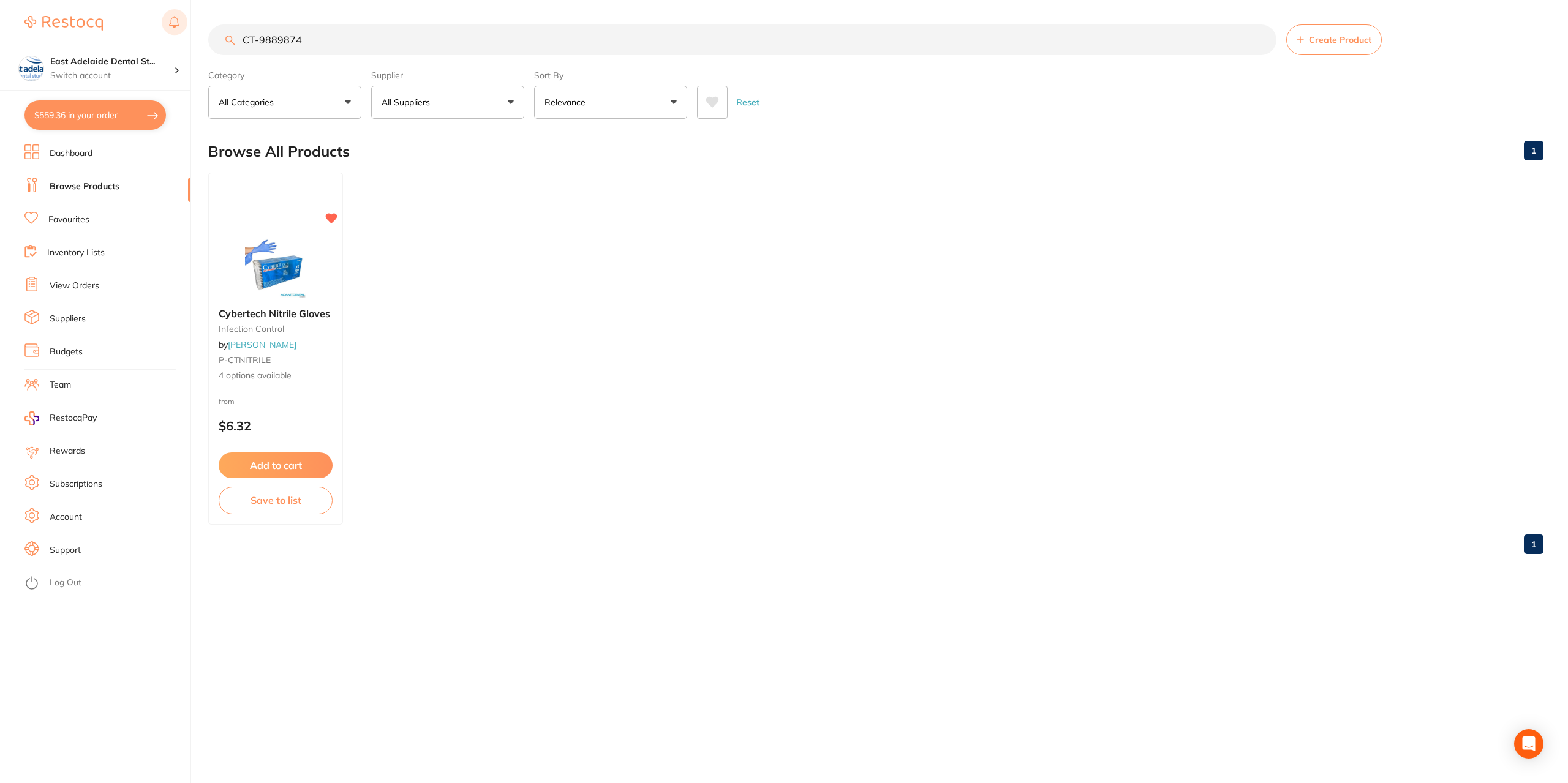
drag, startPoint x: 308, startPoint y: 43, endPoint x: 177, endPoint y: 22, distance: 132.7
click at [177, 22] on div "$559.36 East Adelaide Dental St... Switch account East Adelaide Dental Studio $…" at bounding box center [784, 391] width 1568 height 783
type input "small latex gloves"
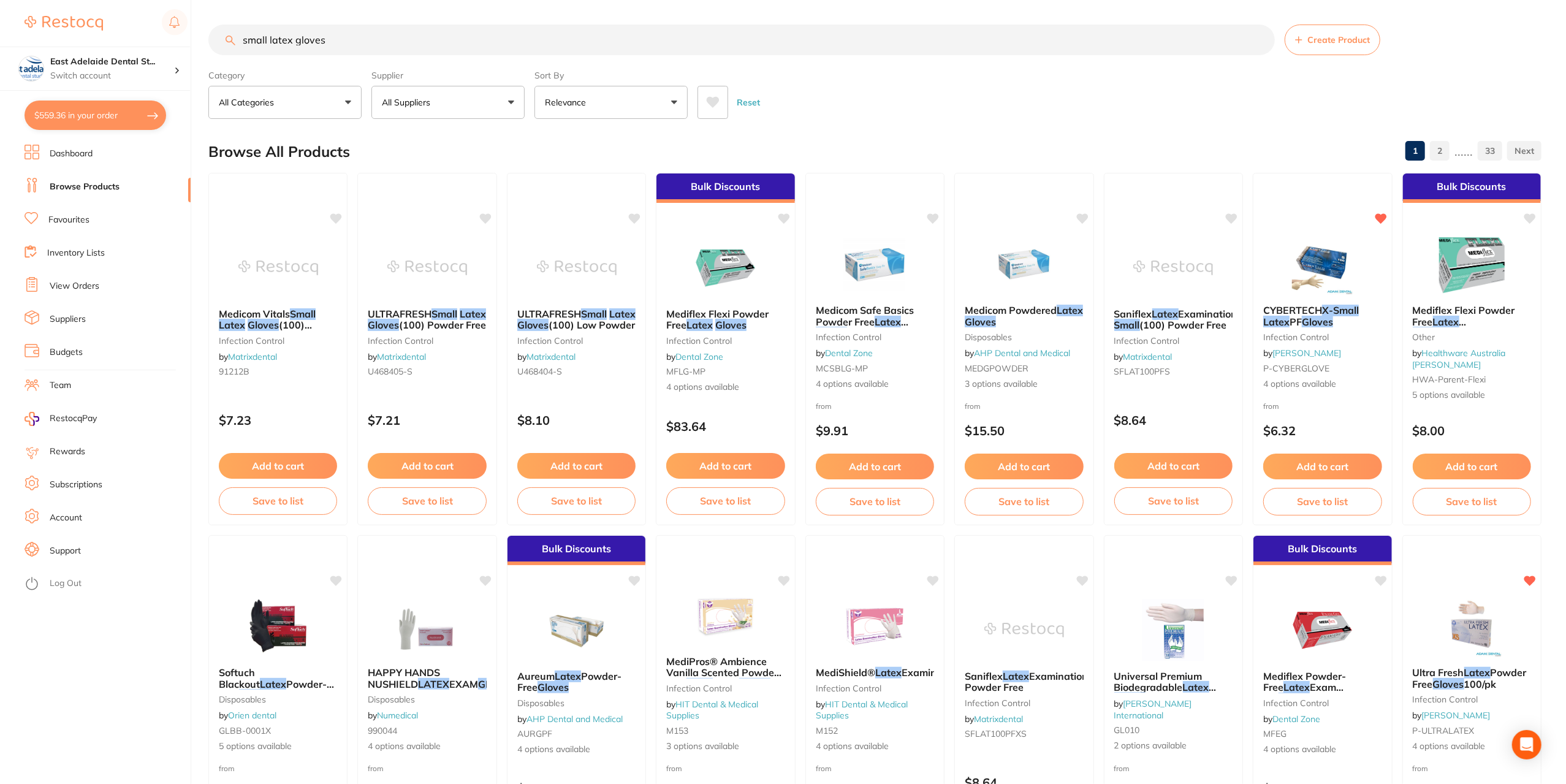
click at [397, 105] on p "All Suppliers" at bounding box center [409, 103] width 53 height 12
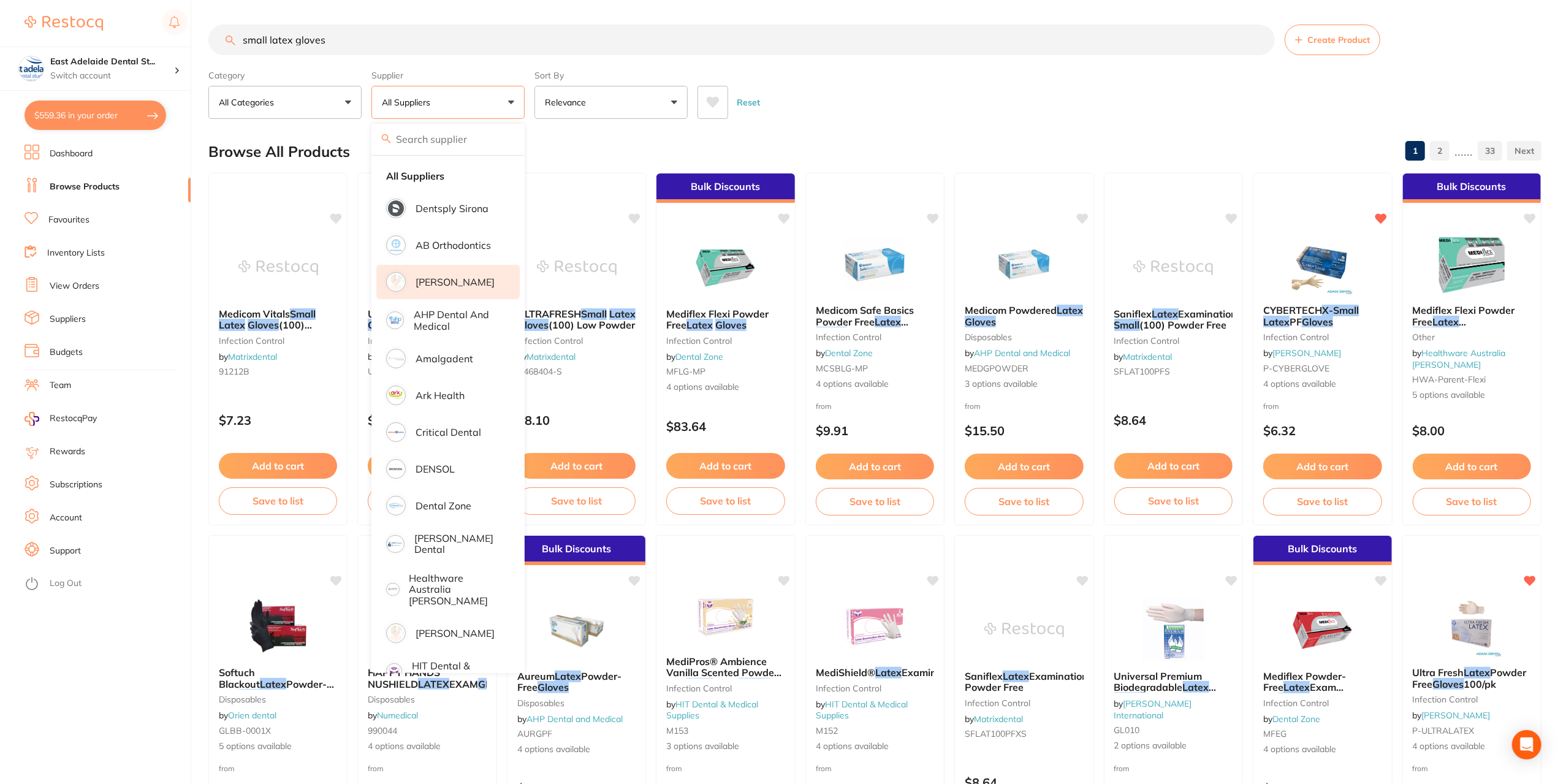
click at [473, 281] on p "[PERSON_NAME]" at bounding box center [455, 282] width 79 height 11
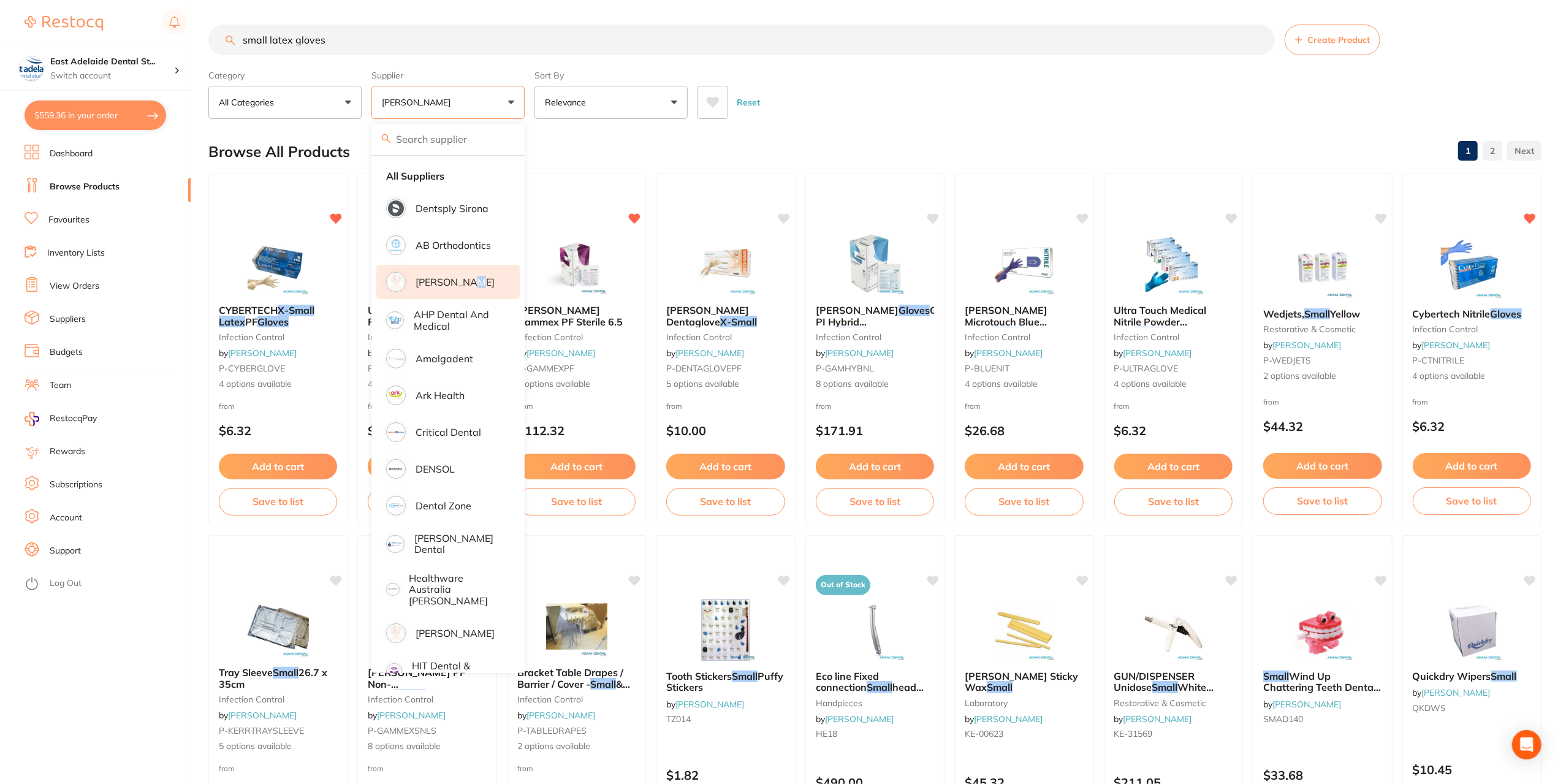
click at [788, 144] on div "Browse All Products 1 2" at bounding box center [875, 152] width 1333 height 41
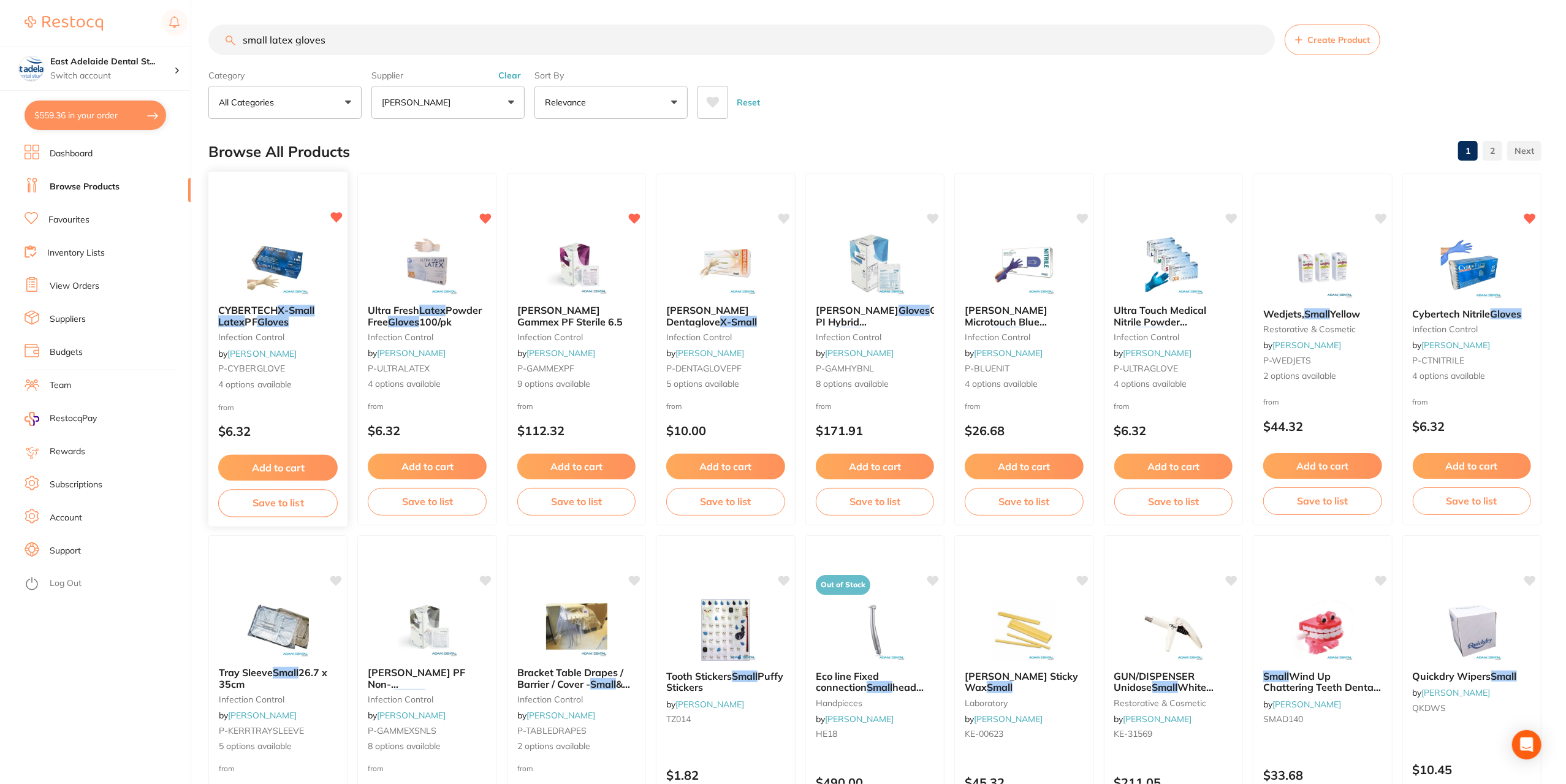
click at [286, 246] on img at bounding box center [278, 264] width 80 height 62
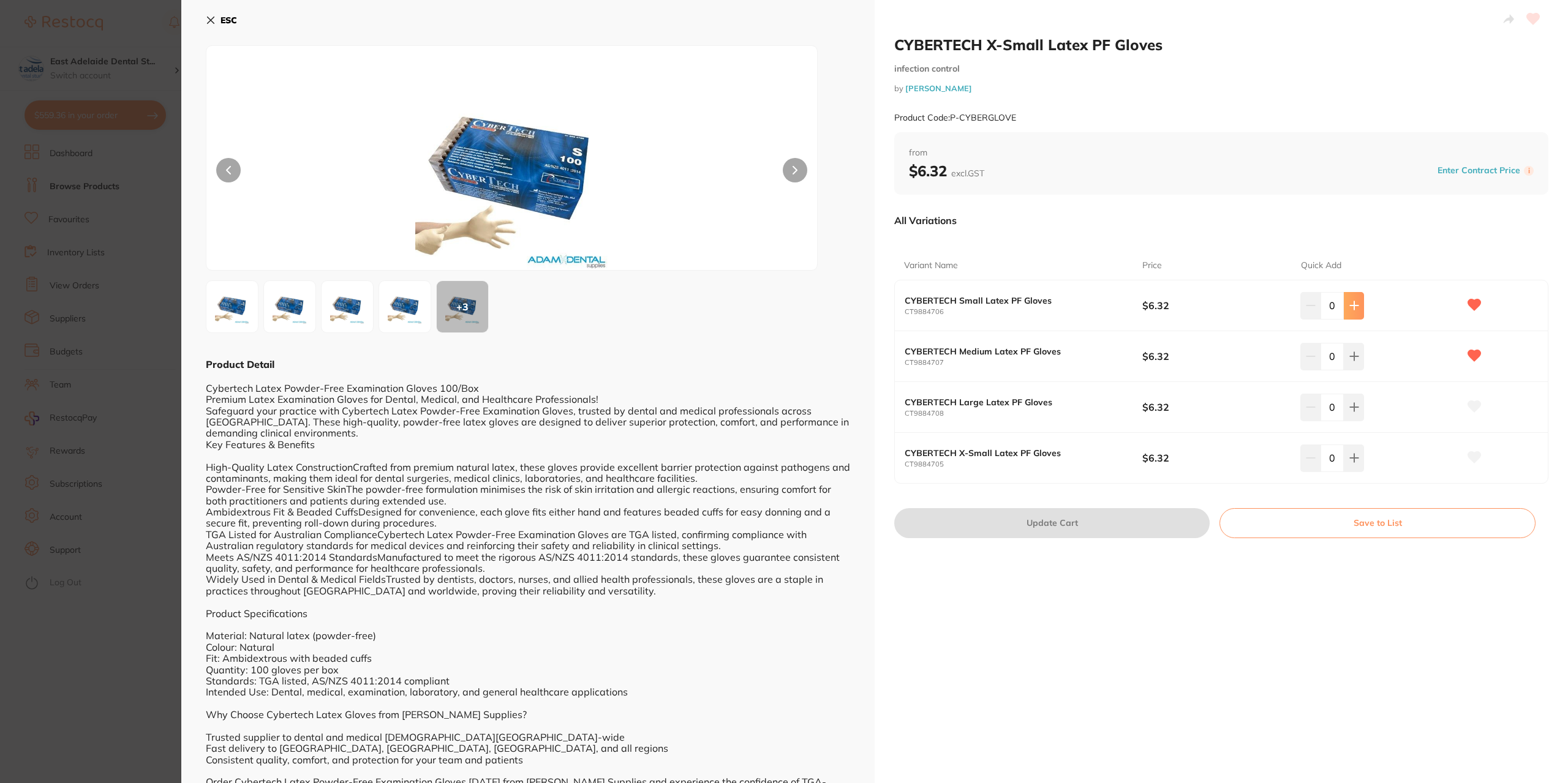
click at [1361, 302] on button at bounding box center [1354, 306] width 20 height 27
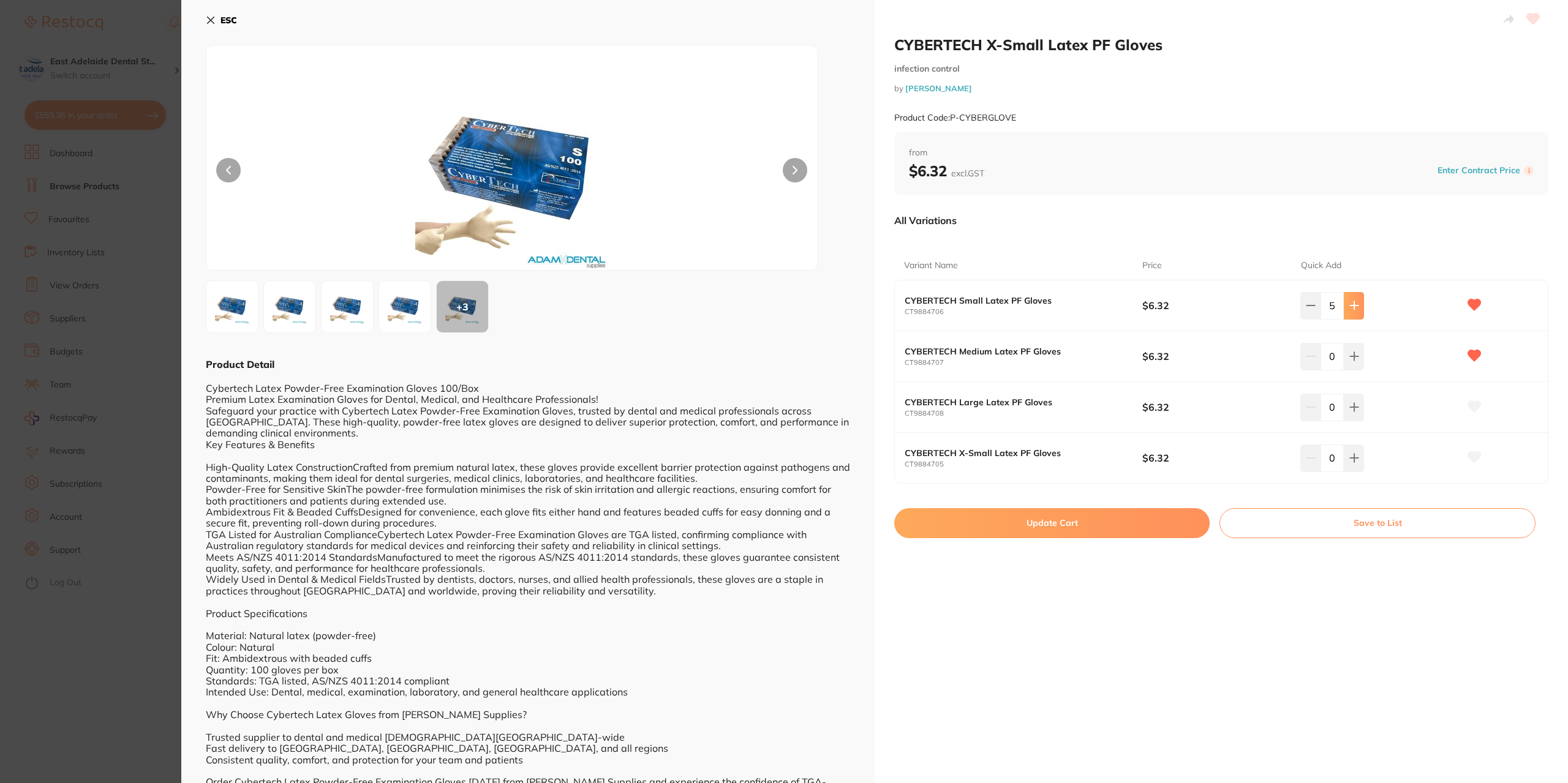
click at [1361, 302] on button at bounding box center [1354, 306] width 20 height 27
click at [1362, 303] on div "7" at bounding box center [1379, 306] width 158 height 27
click at [1362, 304] on div "7" at bounding box center [1379, 306] width 158 height 27
click at [1349, 302] on icon at bounding box center [1354, 306] width 10 height 10
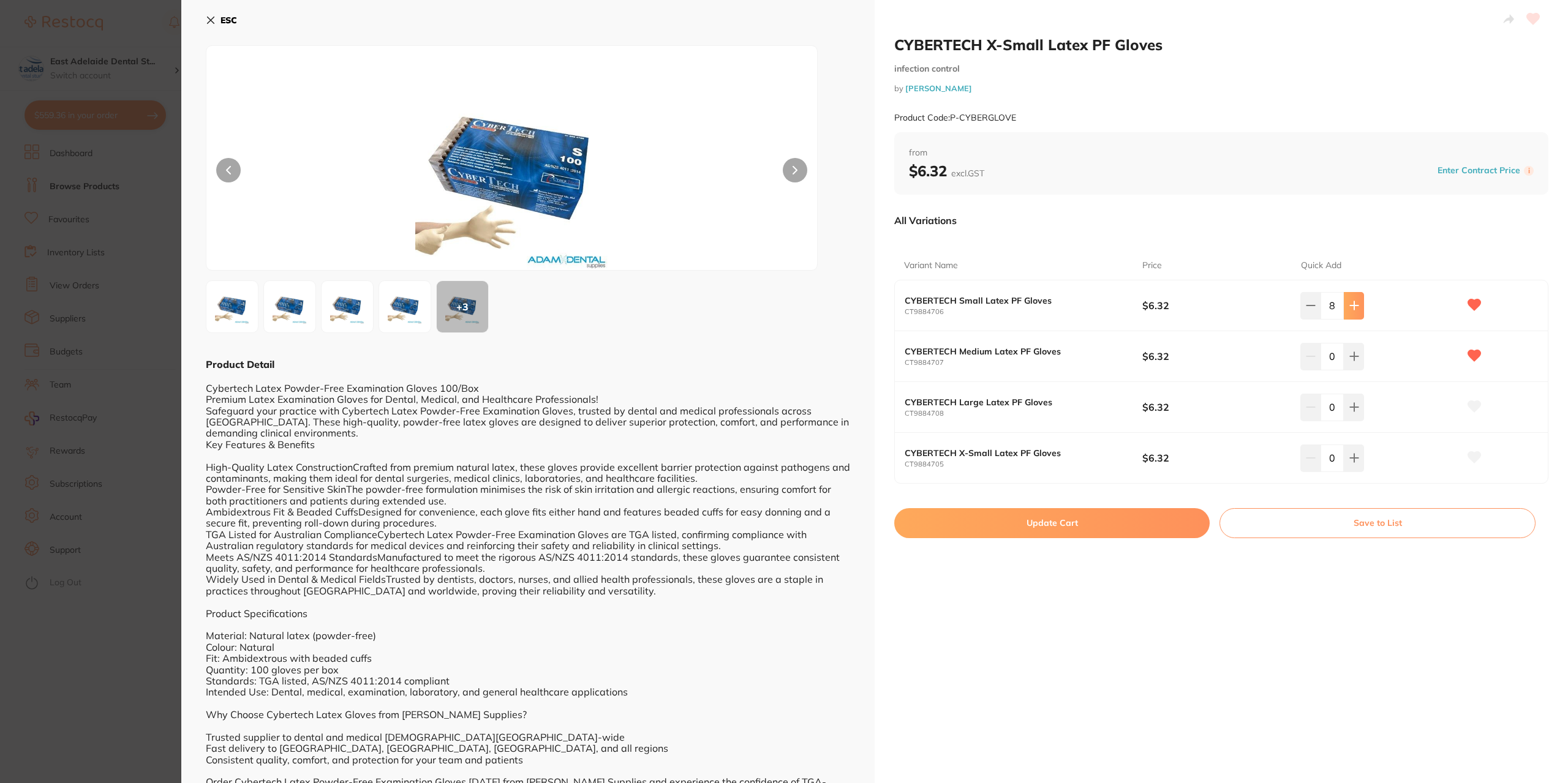
click at [1351, 303] on icon at bounding box center [1354, 306] width 10 height 10
click at [1351, 304] on icon at bounding box center [1354, 306] width 10 height 10
click at [1352, 304] on icon at bounding box center [1354, 306] width 8 height 8
click at [1353, 304] on icon at bounding box center [1354, 306] width 10 height 10
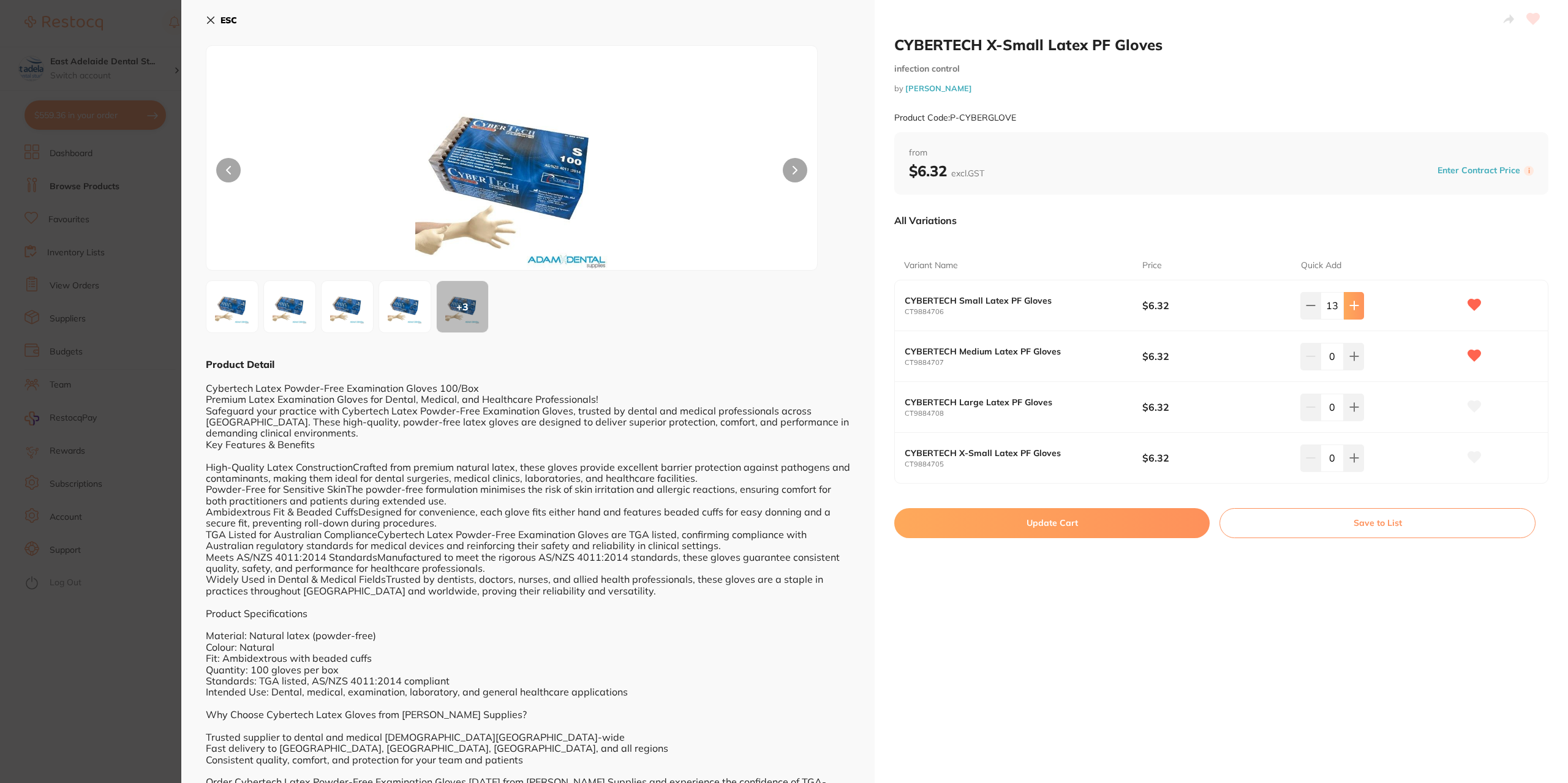
click at [1353, 304] on icon at bounding box center [1354, 306] width 10 height 10
click at [1353, 303] on icon at bounding box center [1354, 306] width 10 height 10
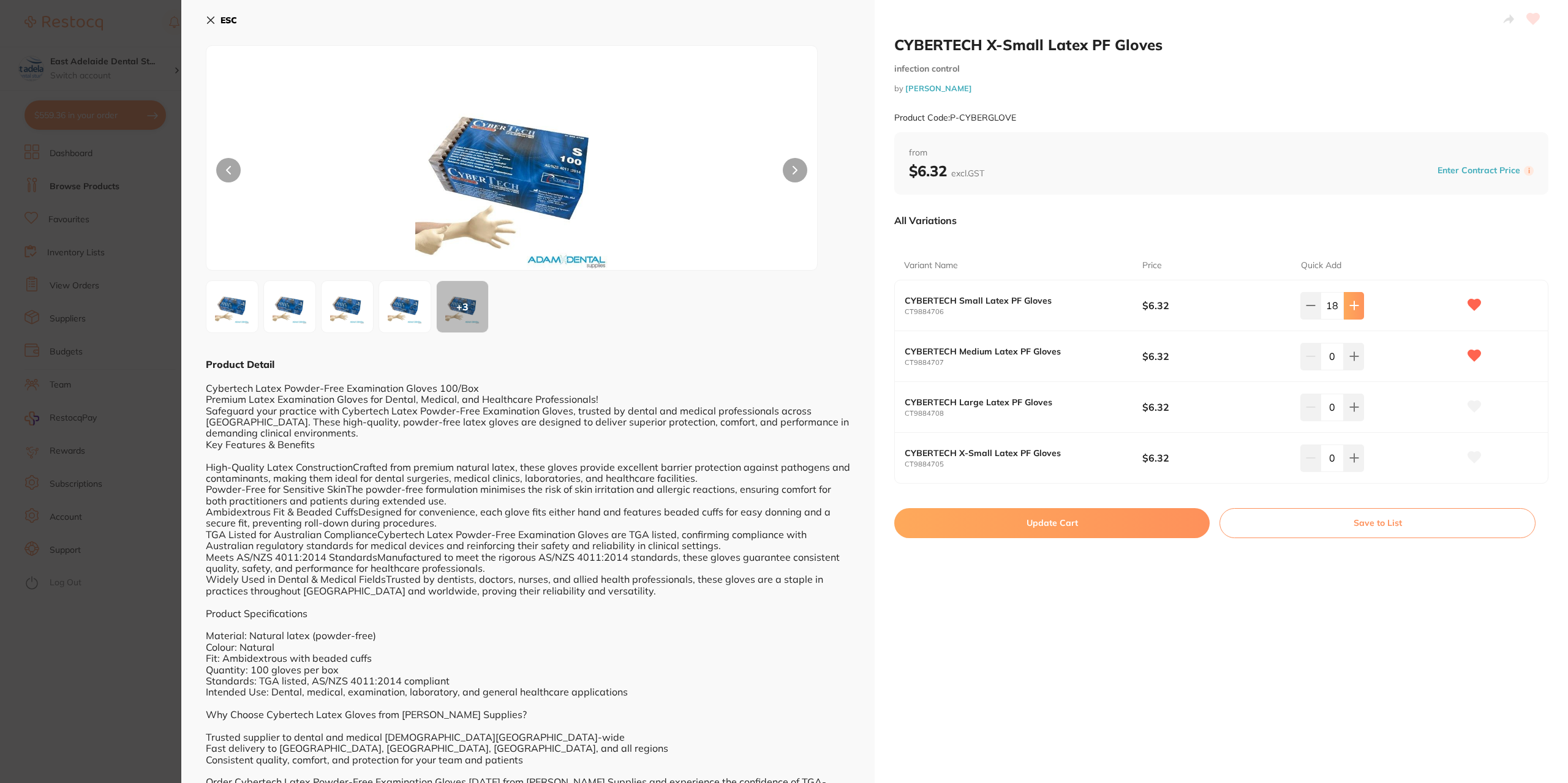
click at [1353, 303] on icon at bounding box center [1354, 306] width 10 height 10
click at [1306, 304] on icon at bounding box center [1311, 306] width 10 height 10
type input "20"
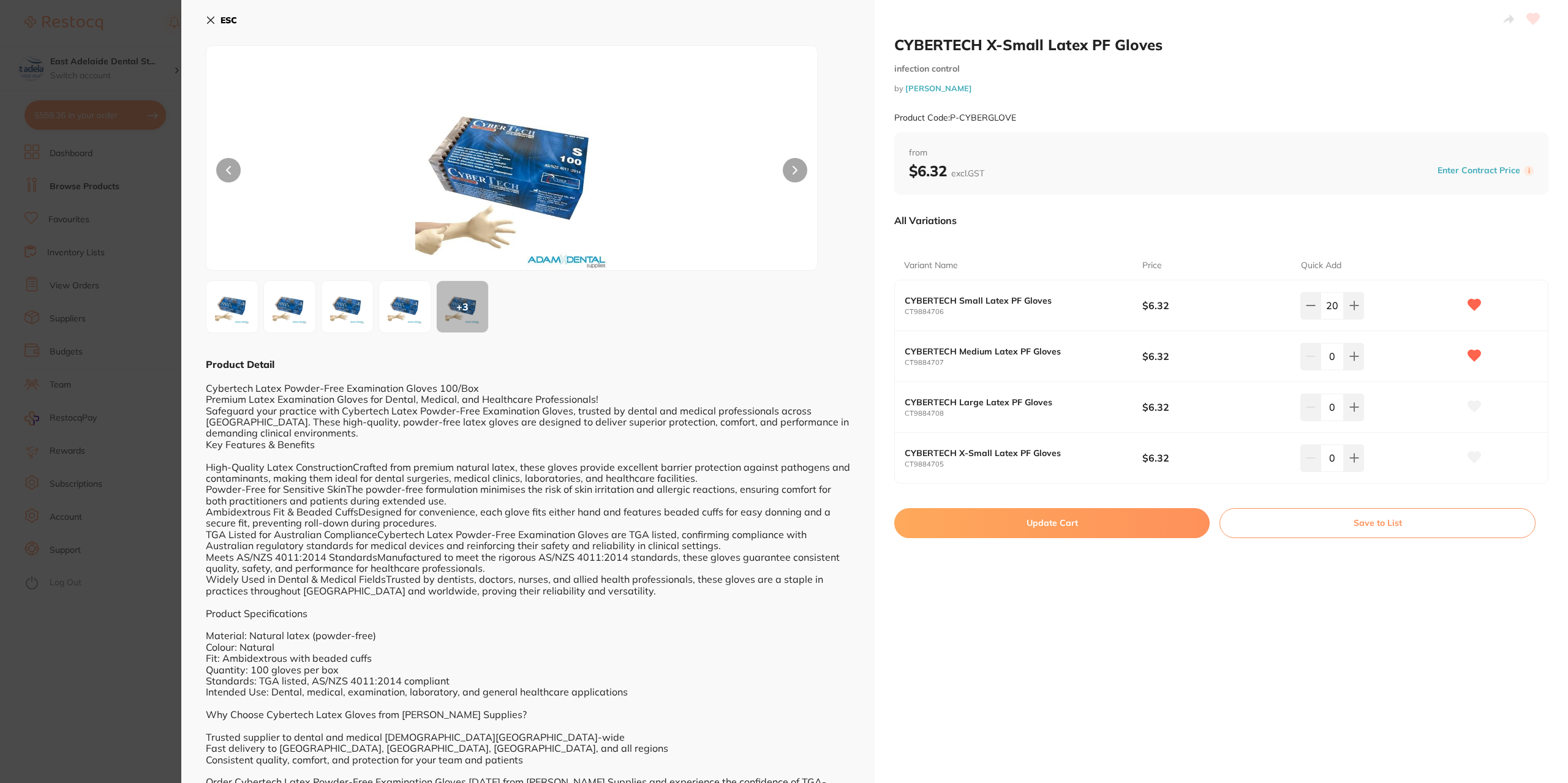
click at [1119, 513] on button "Update Cart" at bounding box center [1052, 522] width 315 height 29
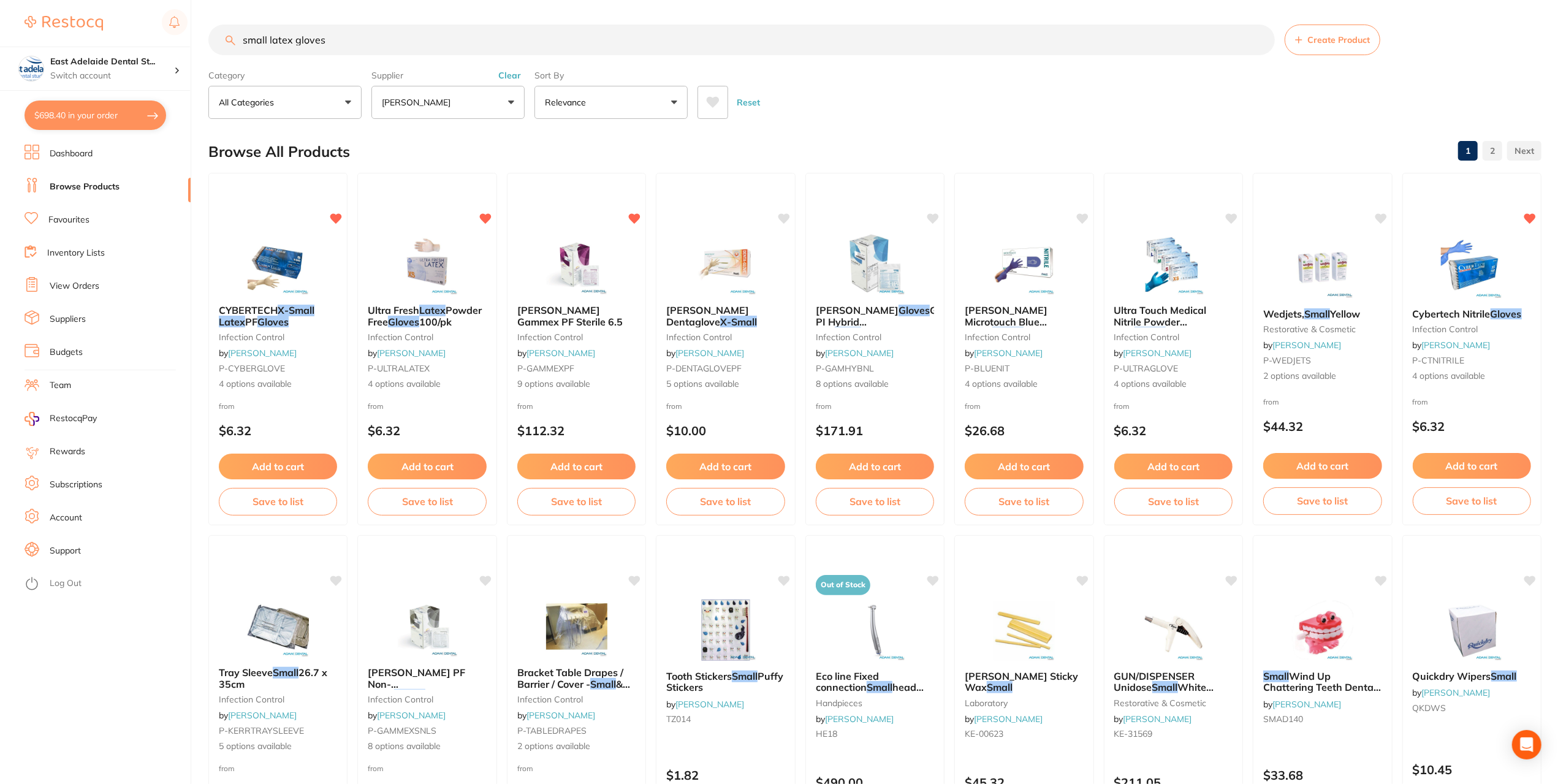
click at [116, 115] on button "$698.40 in your order" at bounding box center [95, 115] width 141 height 29
checkbox input "true"
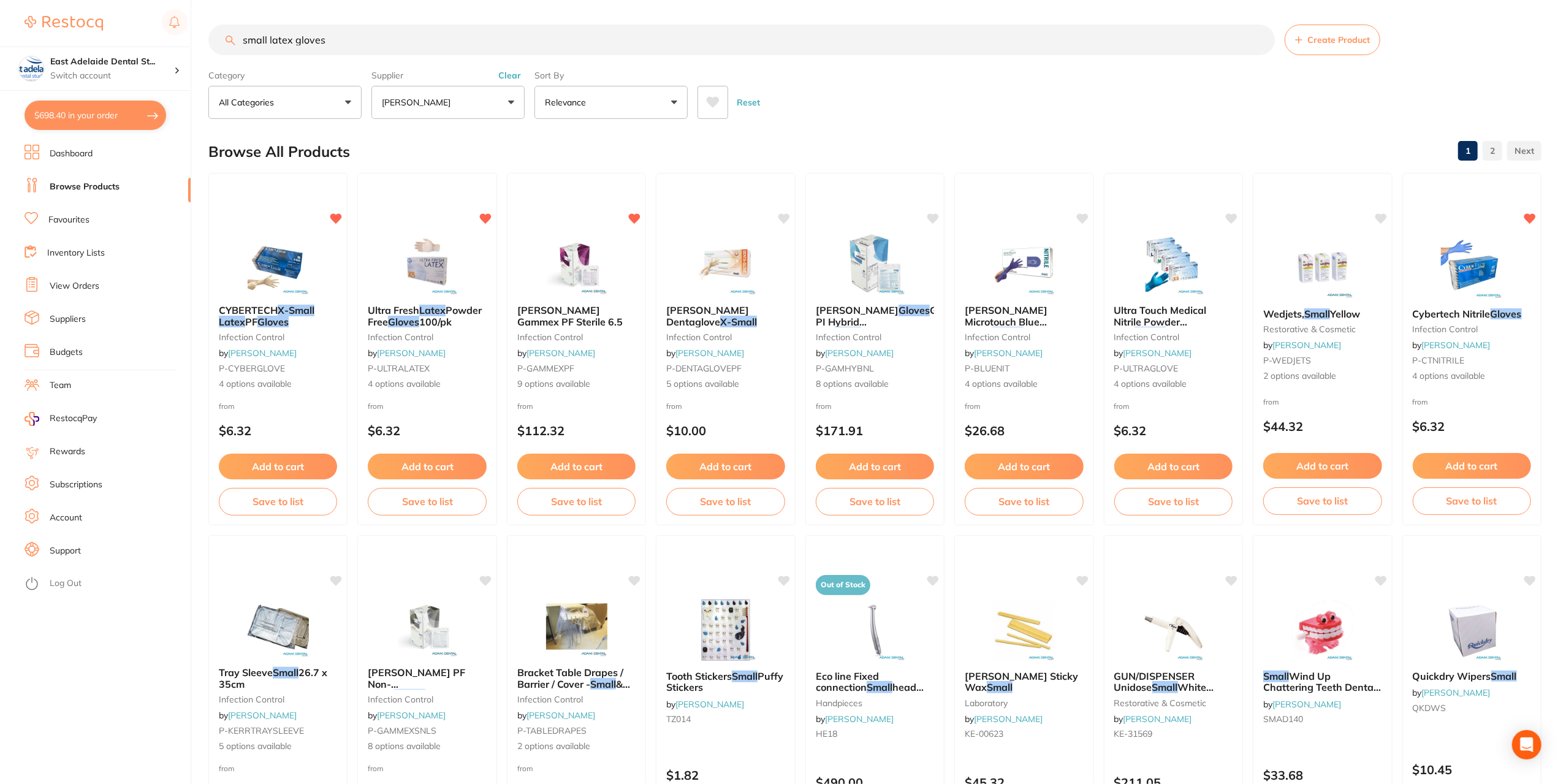
checkbox input "true"
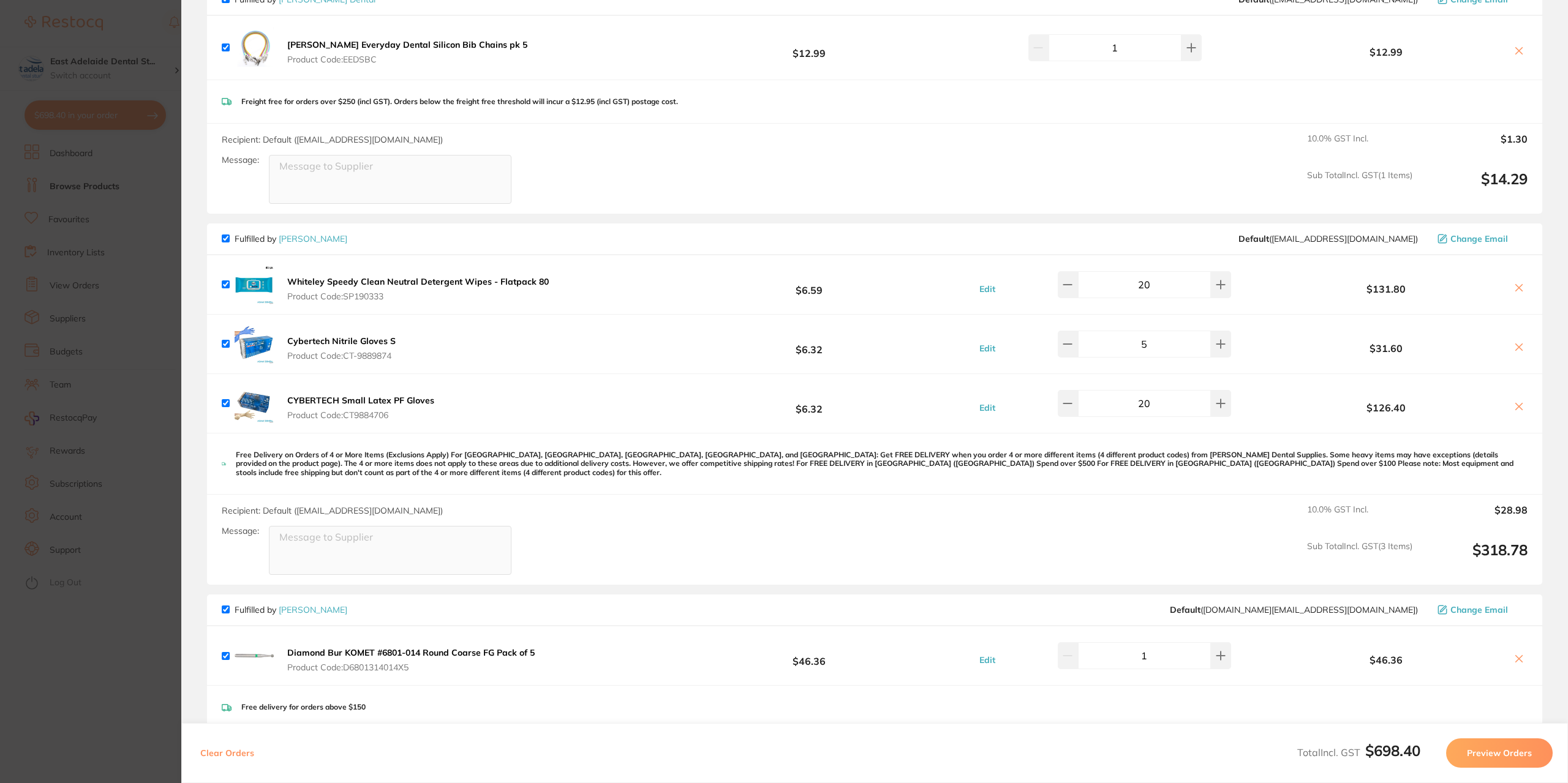
click at [79, 205] on section "Update RRP Set your pre negotiated price for this item. Item Agreed RRP (excl. …" at bounding box center [784, 391] width 1568 height 783
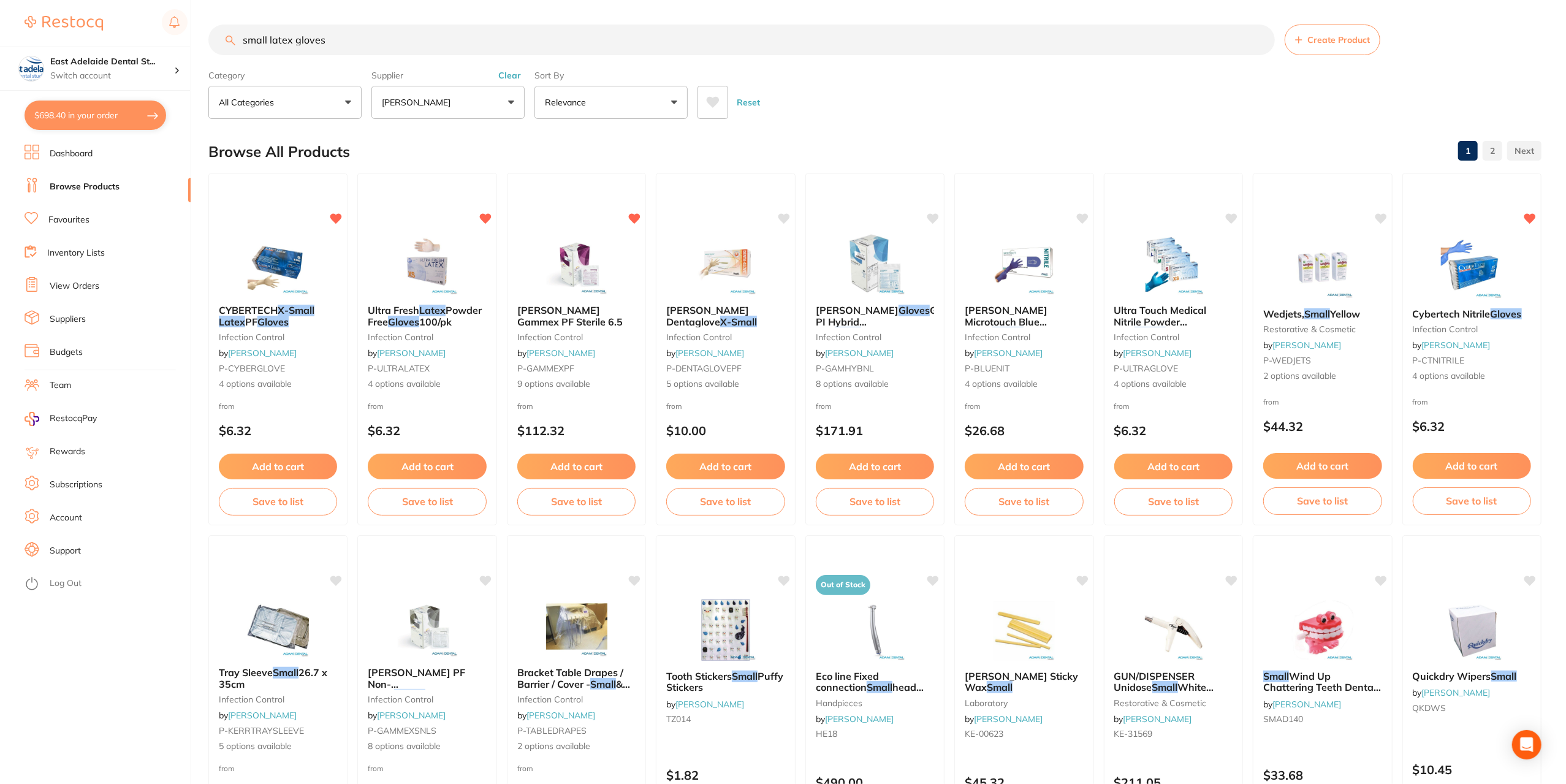
drag, startPoint x: 361, startPoint y: 51, endPoint x: 246, endPoint y: 31, distance: 116.7
click at [245, 32] on input "small latex gloves" at bounding box center [742, 39] width 1067 height 31
type input "s"
type input "bib chain"
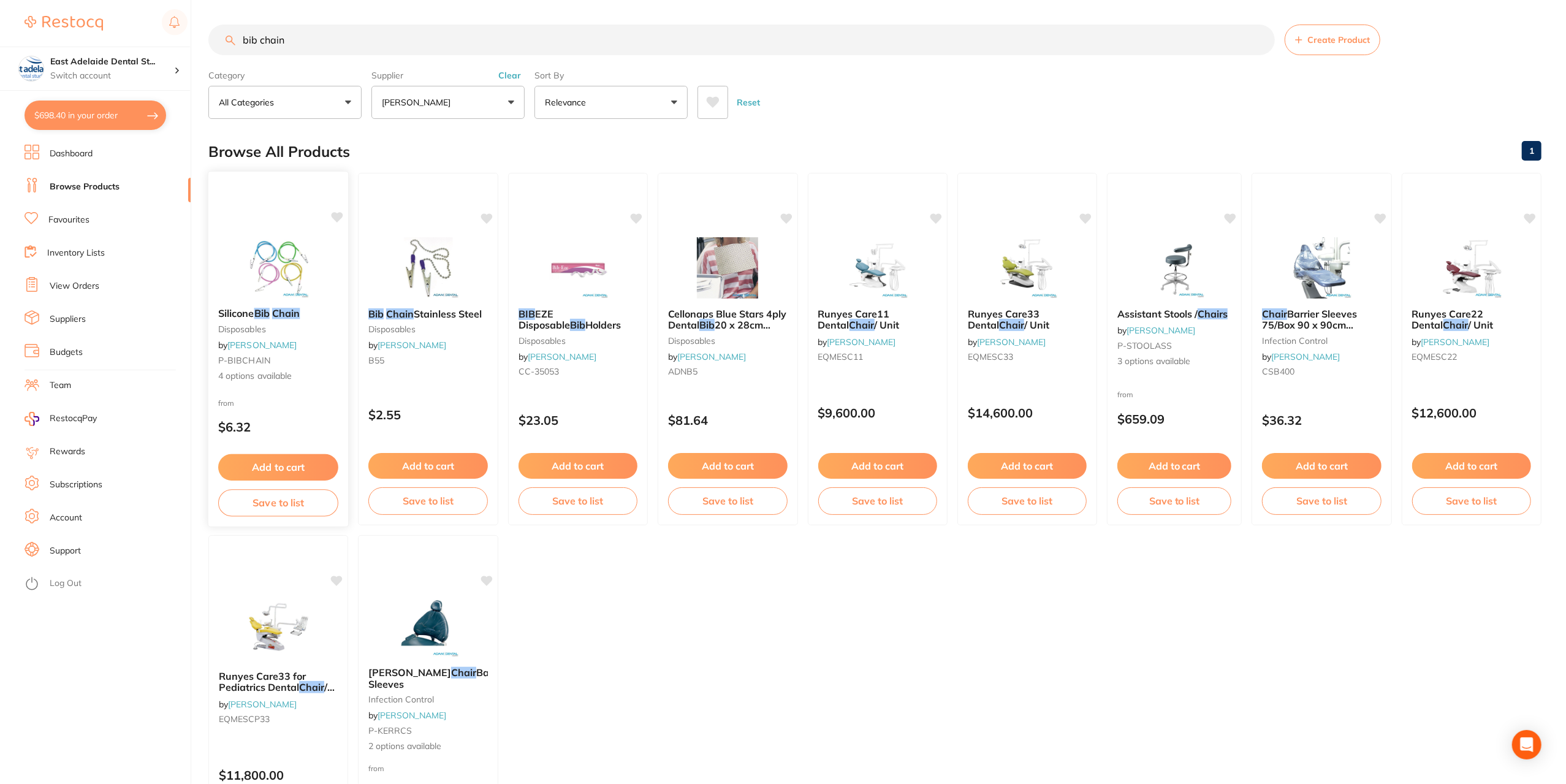
click at [294, 401] on div "from $6.32" at bounding box center [279, 417] width 140 height 44
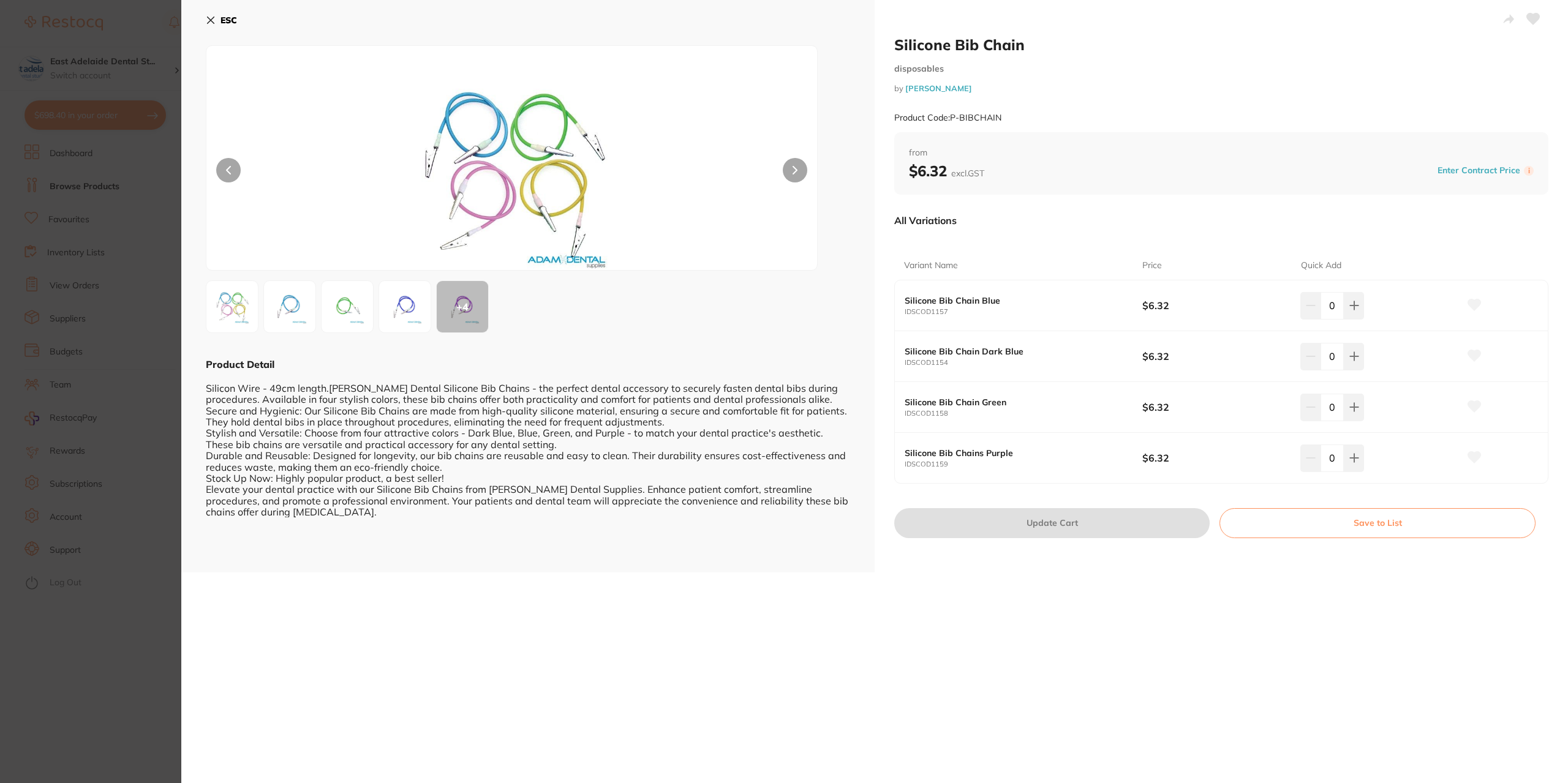
drag, startPoint x: 1359, startPoint y: 310, endPoint x: 1175, endPoint y: 518, distance: 277.7
click at [1356, 316] on button at bounding box center [1354, 306] width 20 height 27
type input "1"
click at [1128, 538] on div "Silicone Bib Chain disposables by [PERSON_NAME] Product Code: P-BIBCHAIN from $…" at bounding box center [1221, 286] width 694 height 572
drag, startPoint x: 1110, startPoint y: 530, endPoint x: 1104, endPoint y: 557, distance: 27.7
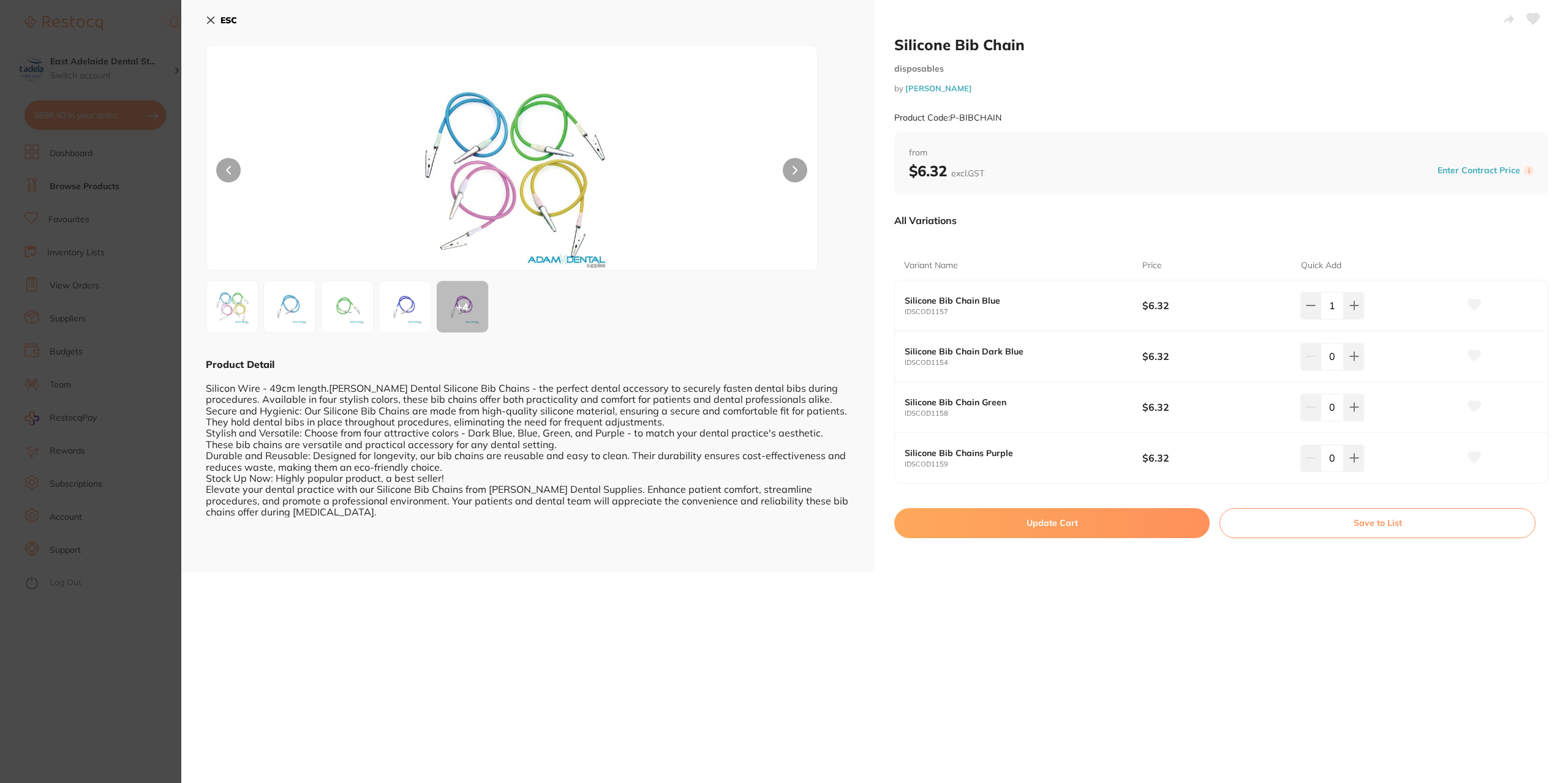
click at [1110, 530] on button "Update Cart" at bounding box center [1052, 522] width 315 height 29
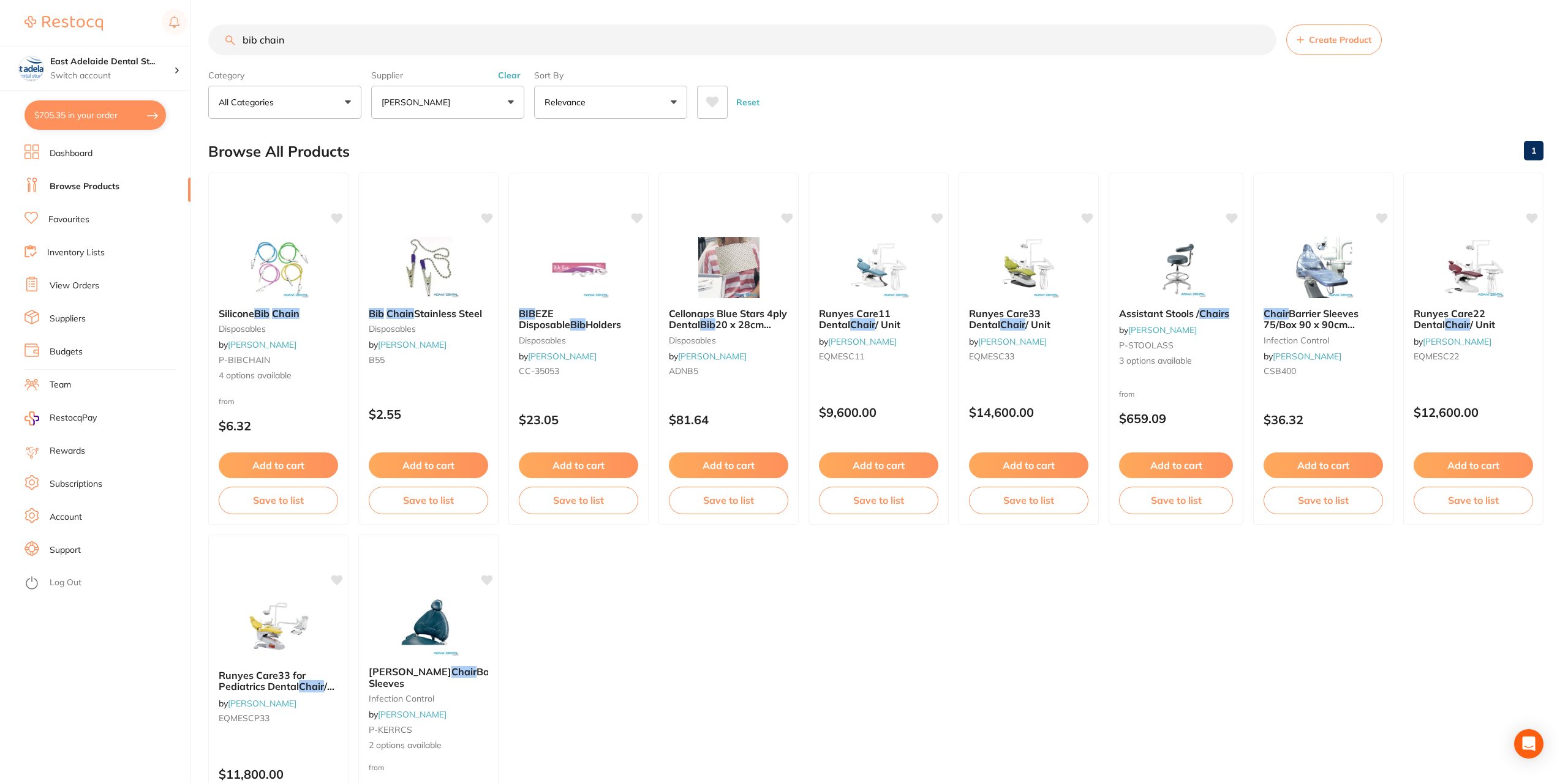
checkbox input "false"
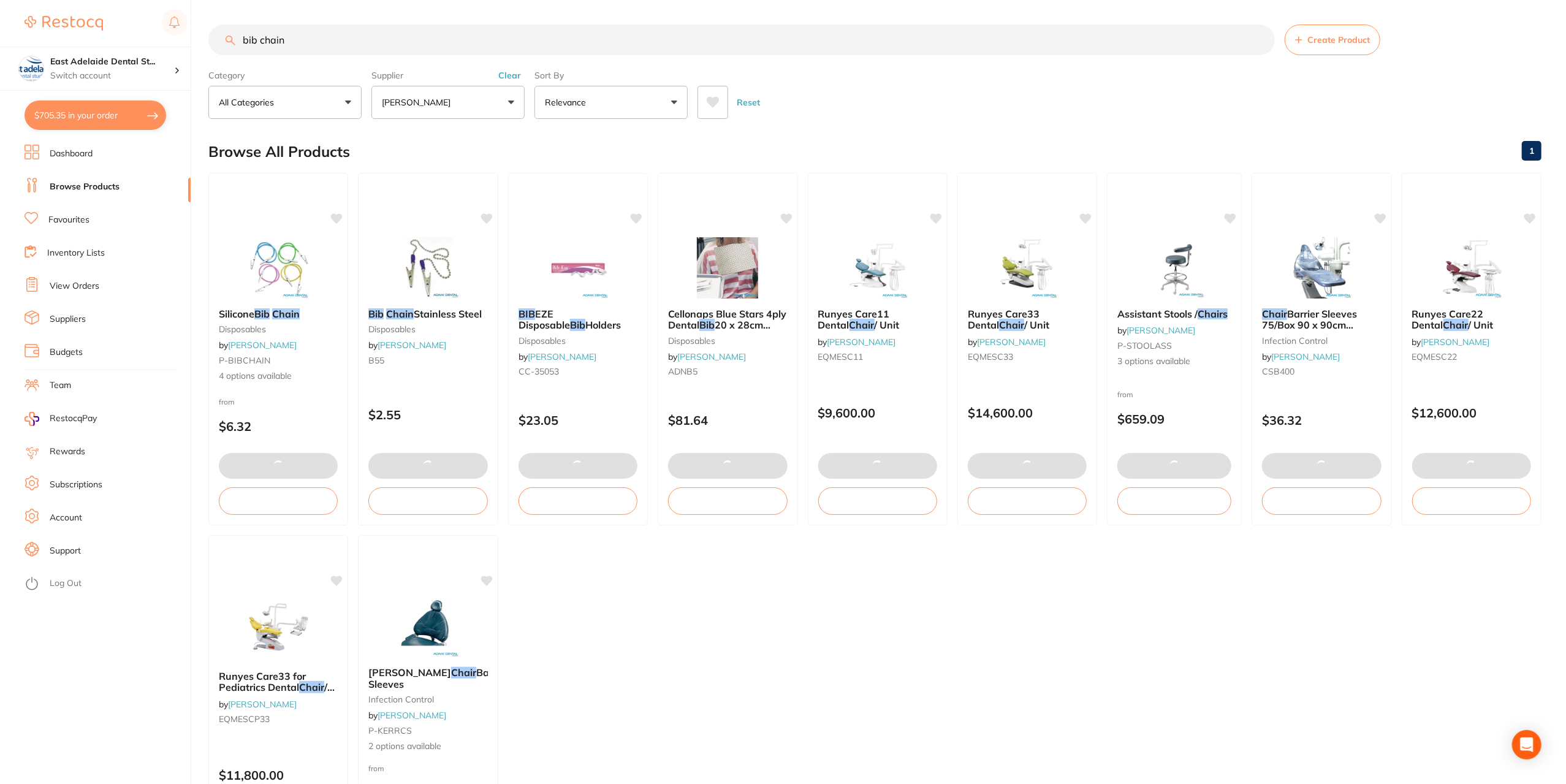
click at [101, 112] on button "$705.35 in your order" at bounding box center [95, 115] width 141 height 29
checkbox input "true"
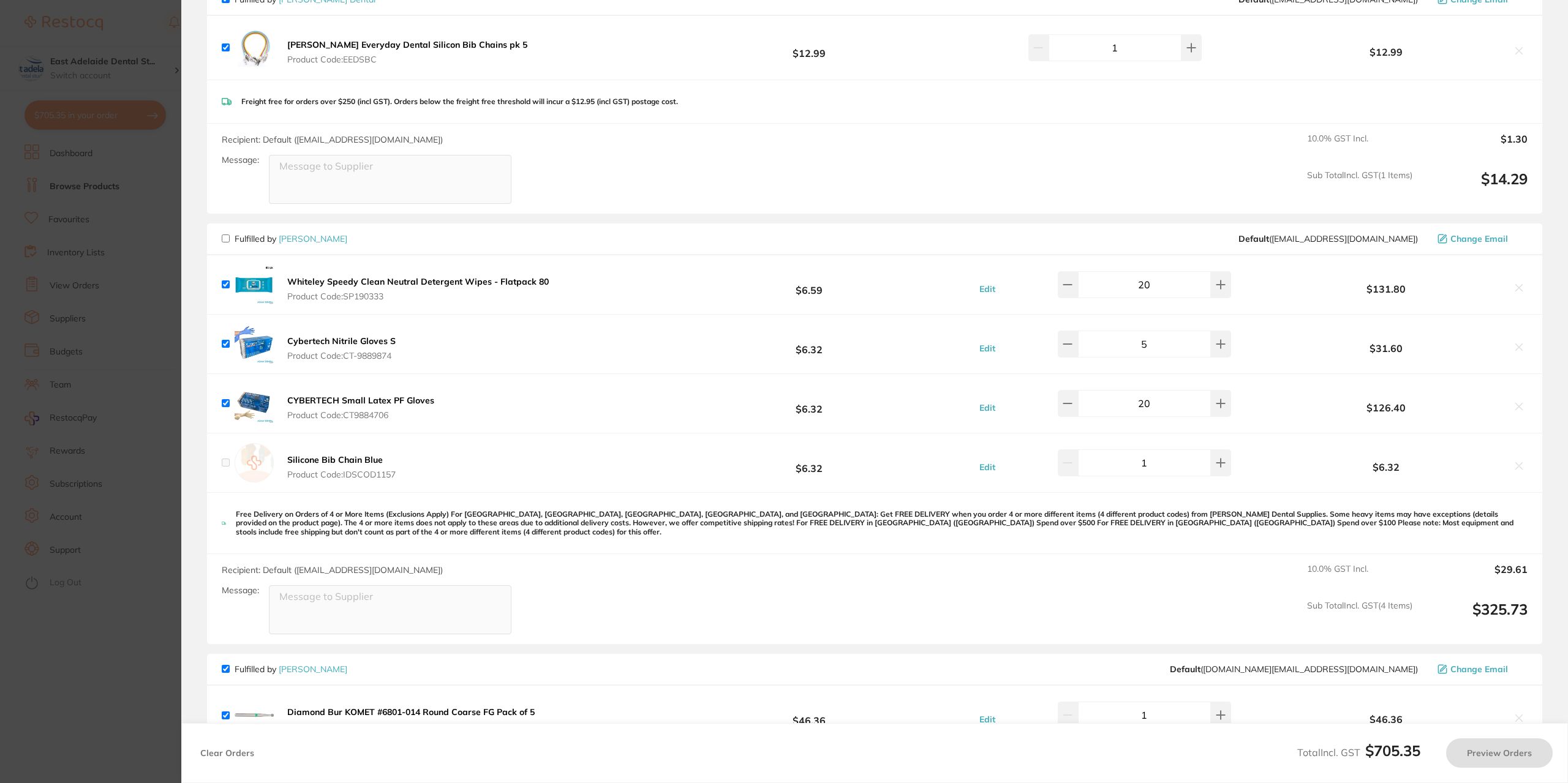
checkbox input "false"
checkbox input "true"
